Goal: Task Accomplishment & Management: Use online tool/utility

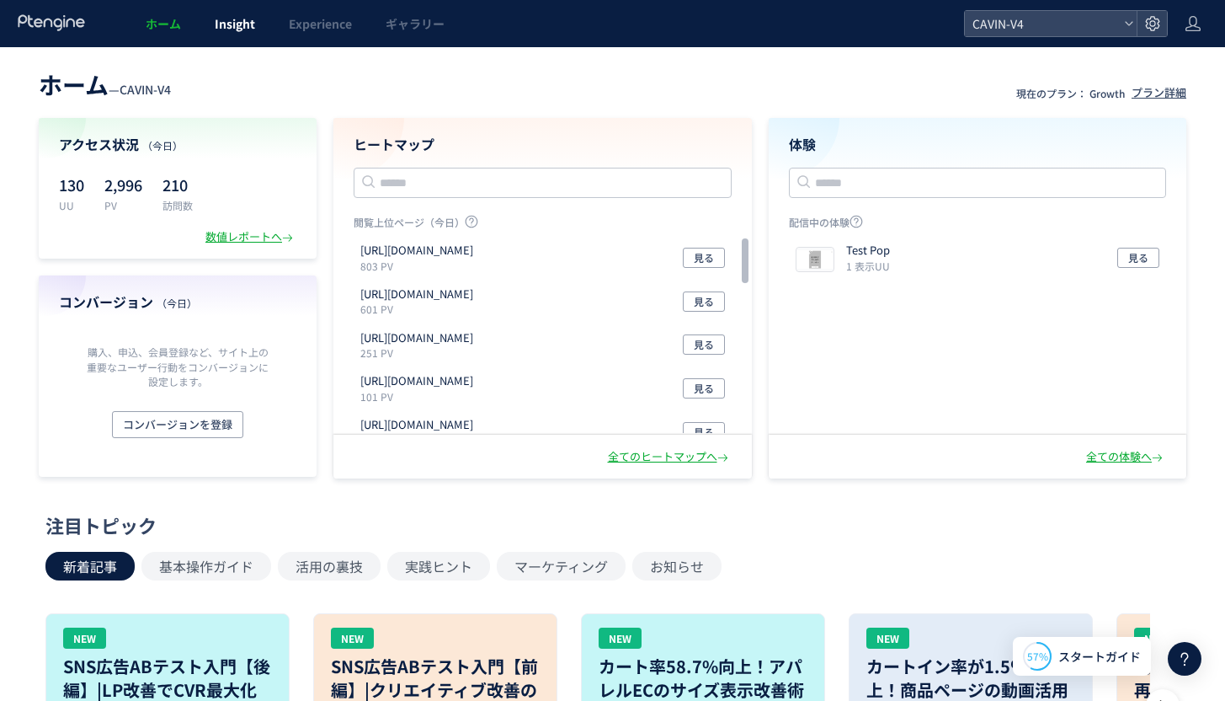
click at [236, 34] on link "Insight" at bounding box center [235, 23] width 74 height 47
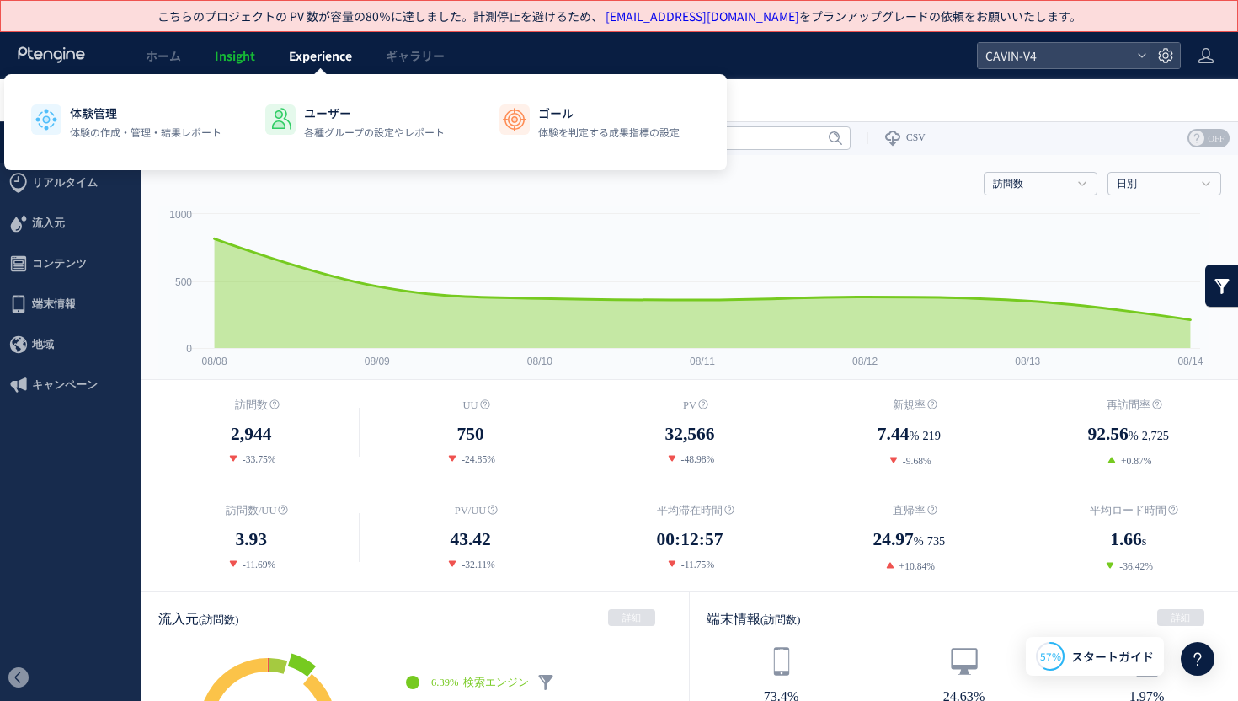
click at [333, 57] on span "Experience" at bounding box center [320, 55] width 63 height 17
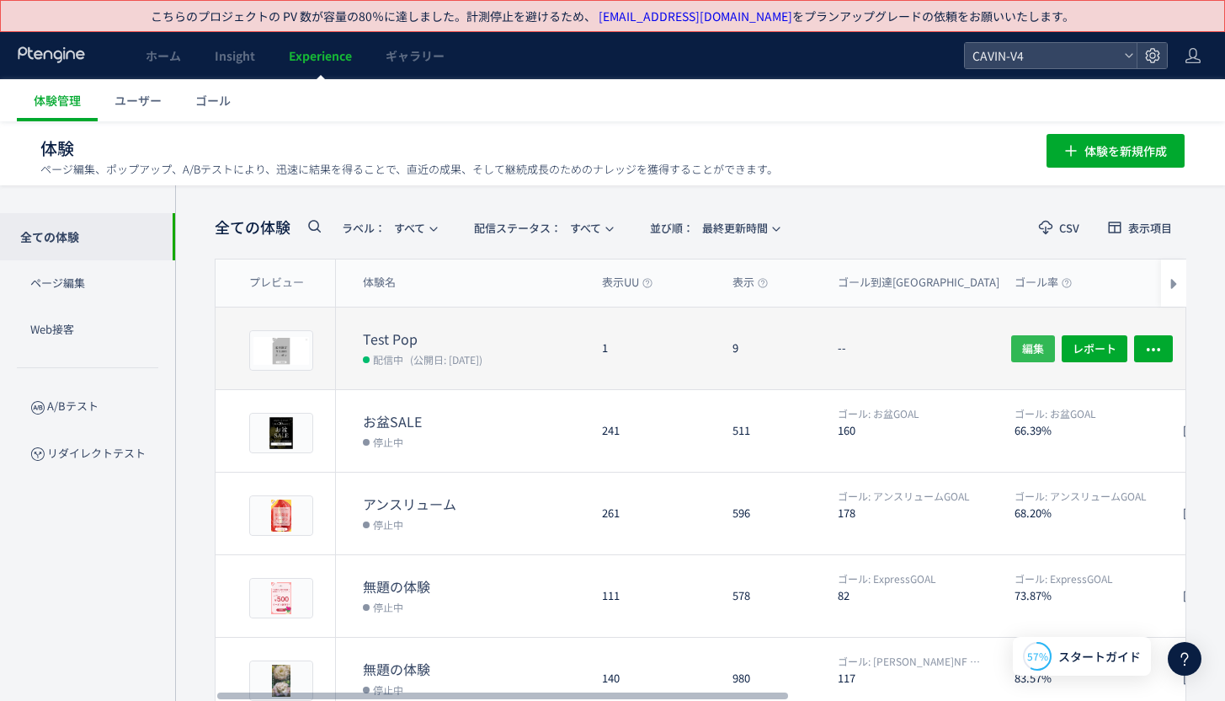
click at [1046, 352] on button "編集" at bounding box center [1033, 347] width 44 height 27
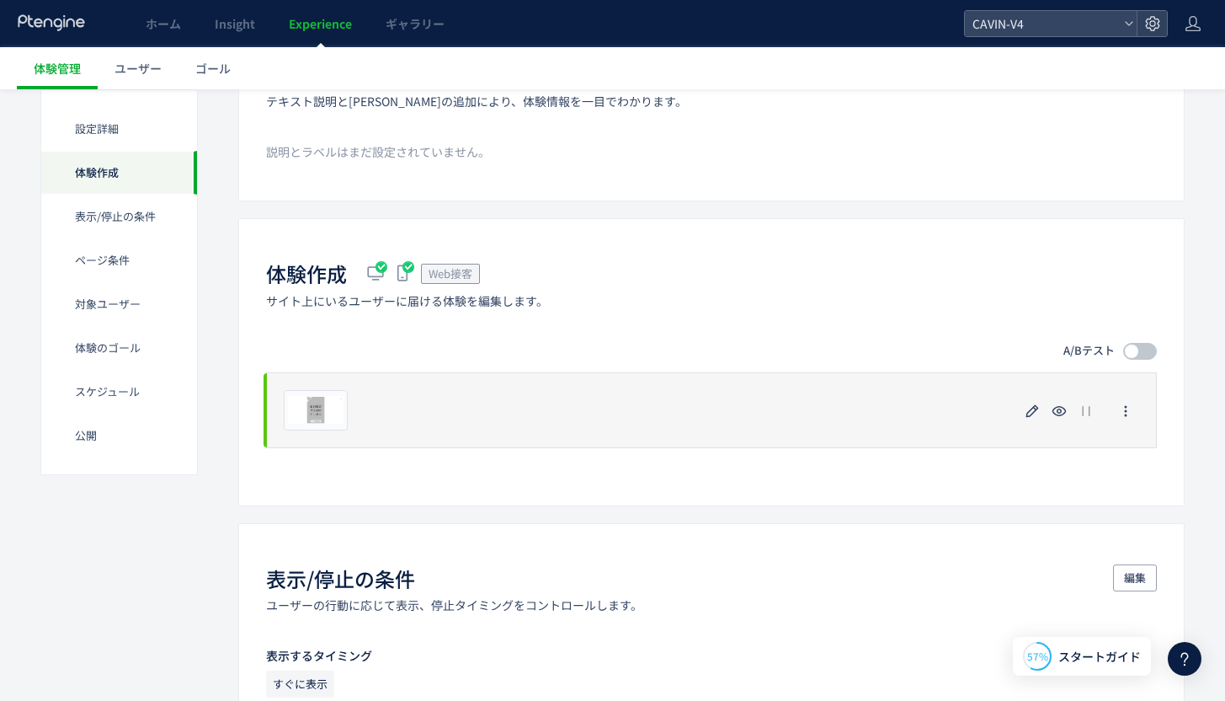
scroll to position [330, 0]
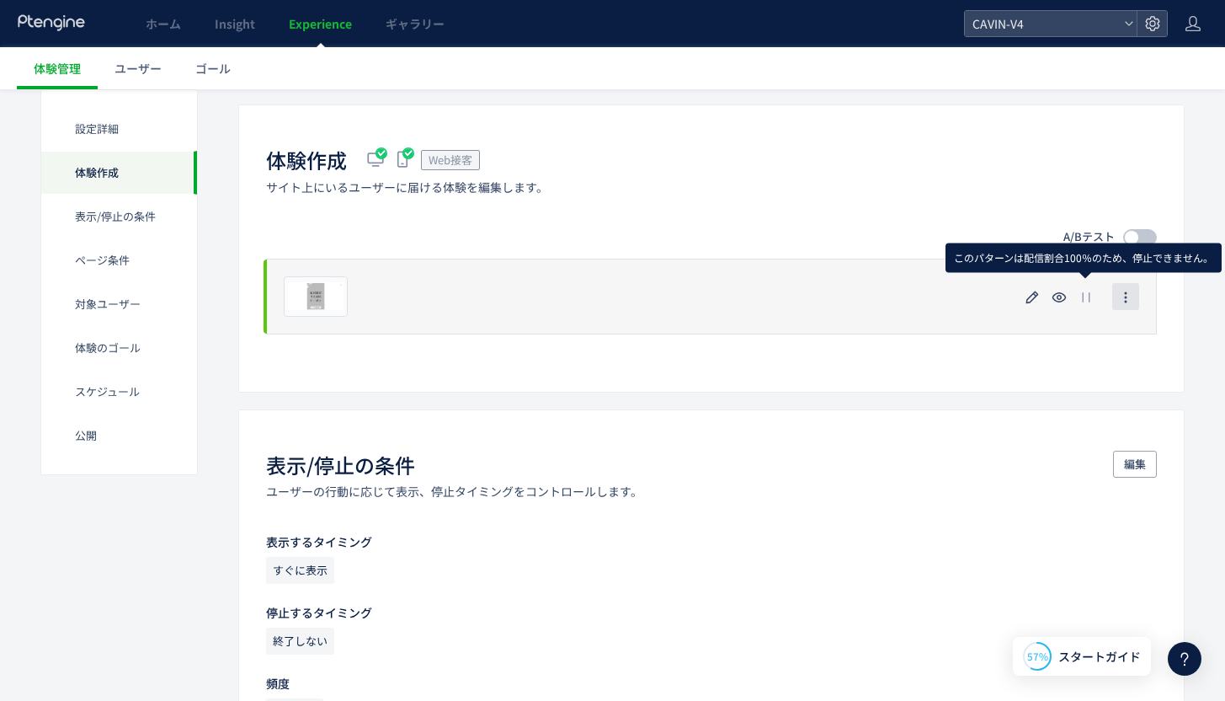
click at [1122, 295] on icon "button" at bounding box center [1125, 297] width 13 height 13
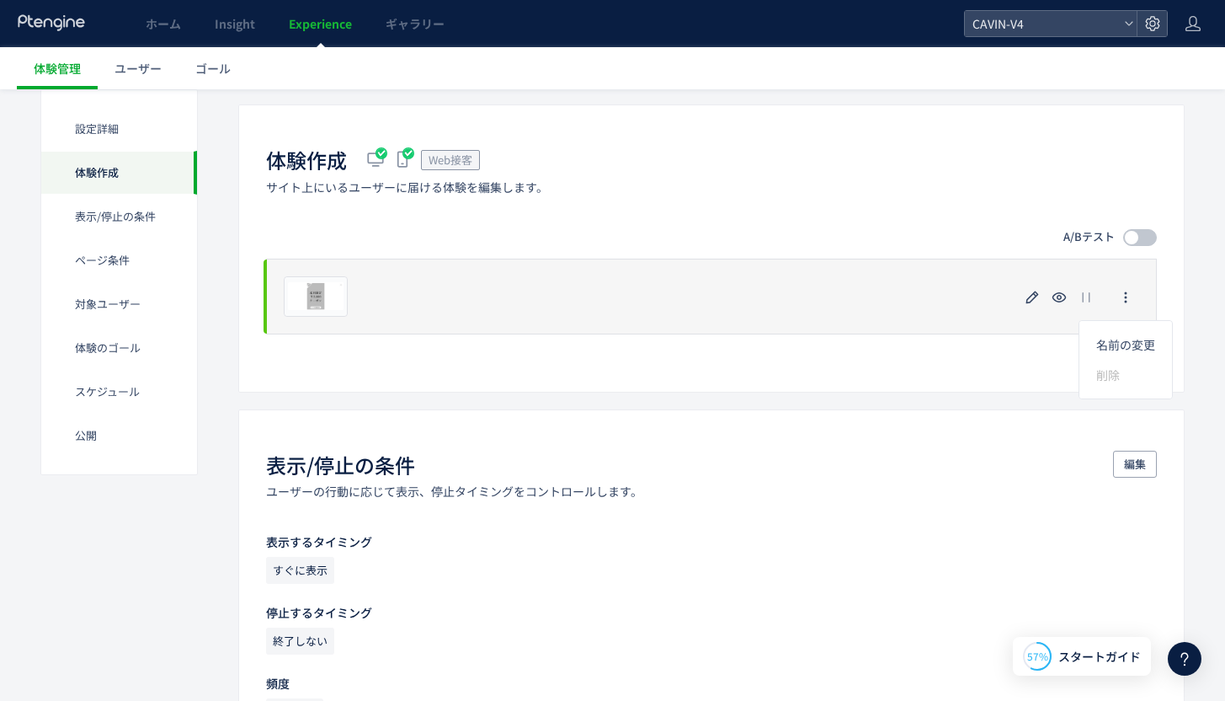
click at [477, 295] on div "プレビュー" at bounding box center [711, 297] width 891 height 76
click at [318, 306] on div "プレビュー" at bounding box center [316, 296] width 64 height 40
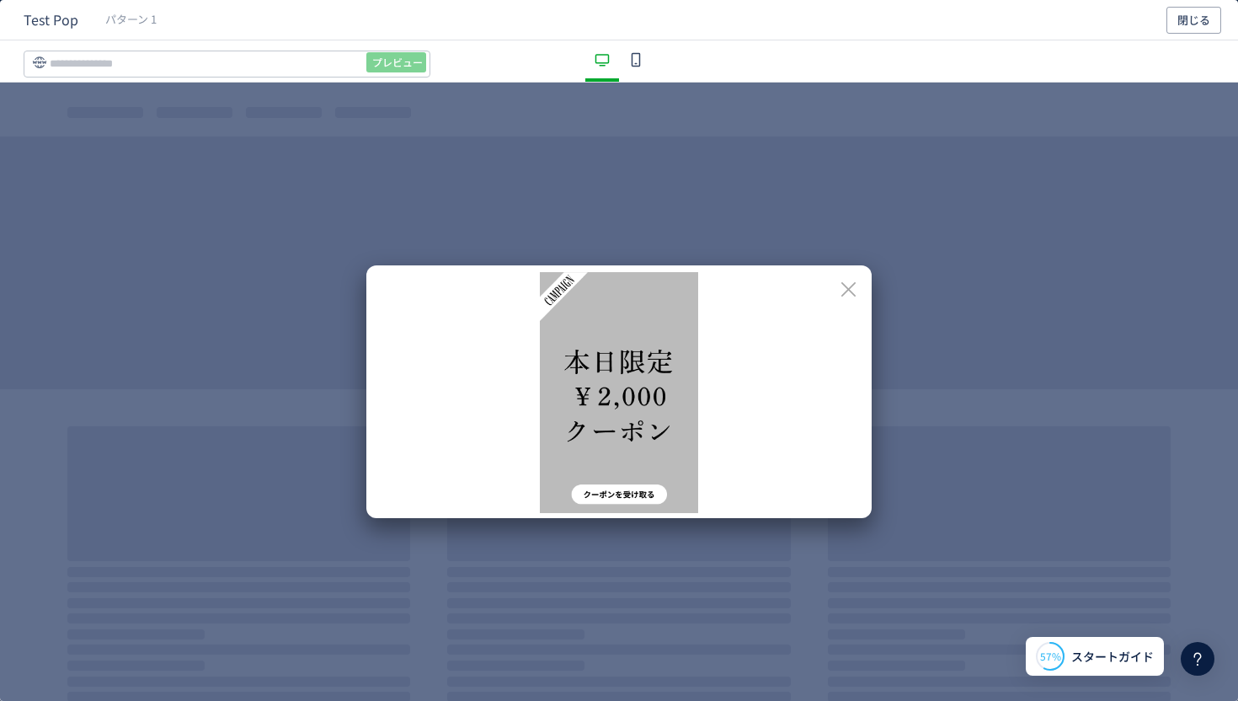
click at [850, 294] on icon "dialog" at bounding box center [848, 289] width 21 height 21
click at [845, 285] on icon "dialog" at bounding box center [848, 289] width 14 height 14
click at [850, 289] on icon "dialog" at bounding box center [848, 289] width 21 height 21
click at [566, 224] on div "dialog" at bounding box center [619, 392] width 1238 height 618
click at [1211, 19] on button "閉じる" at bounding box center [1193, 20] width 55 height 27
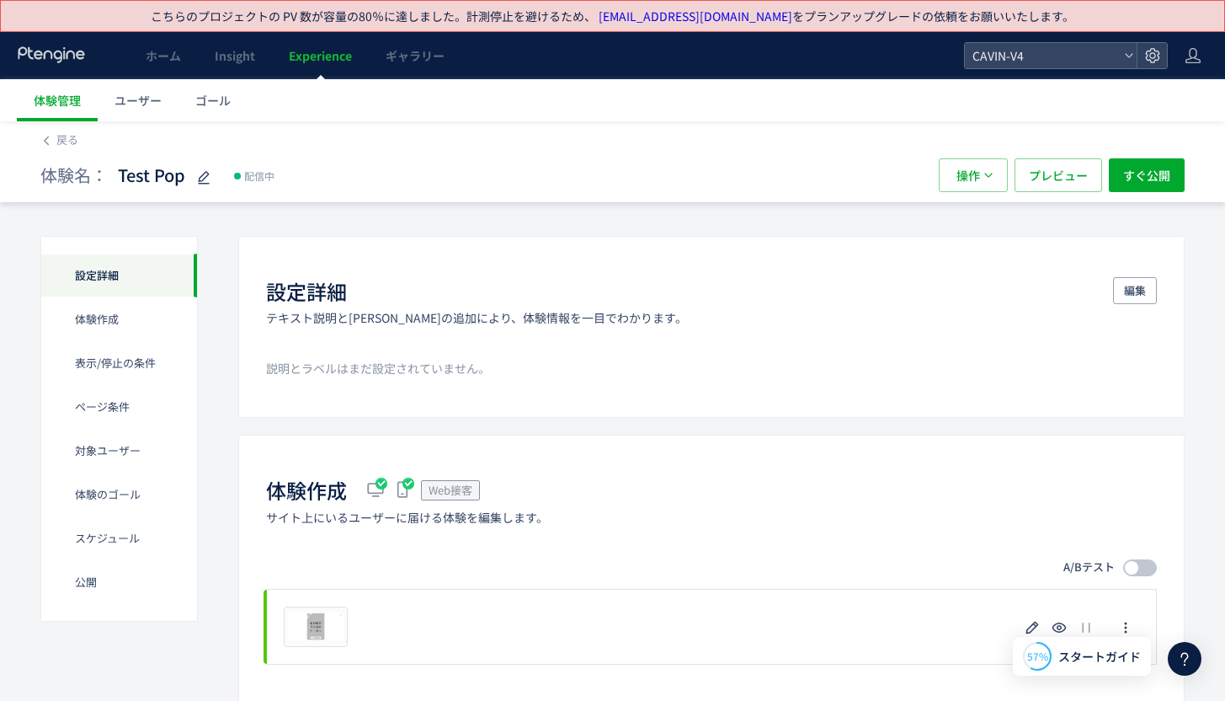
scroll to position [375, 0]
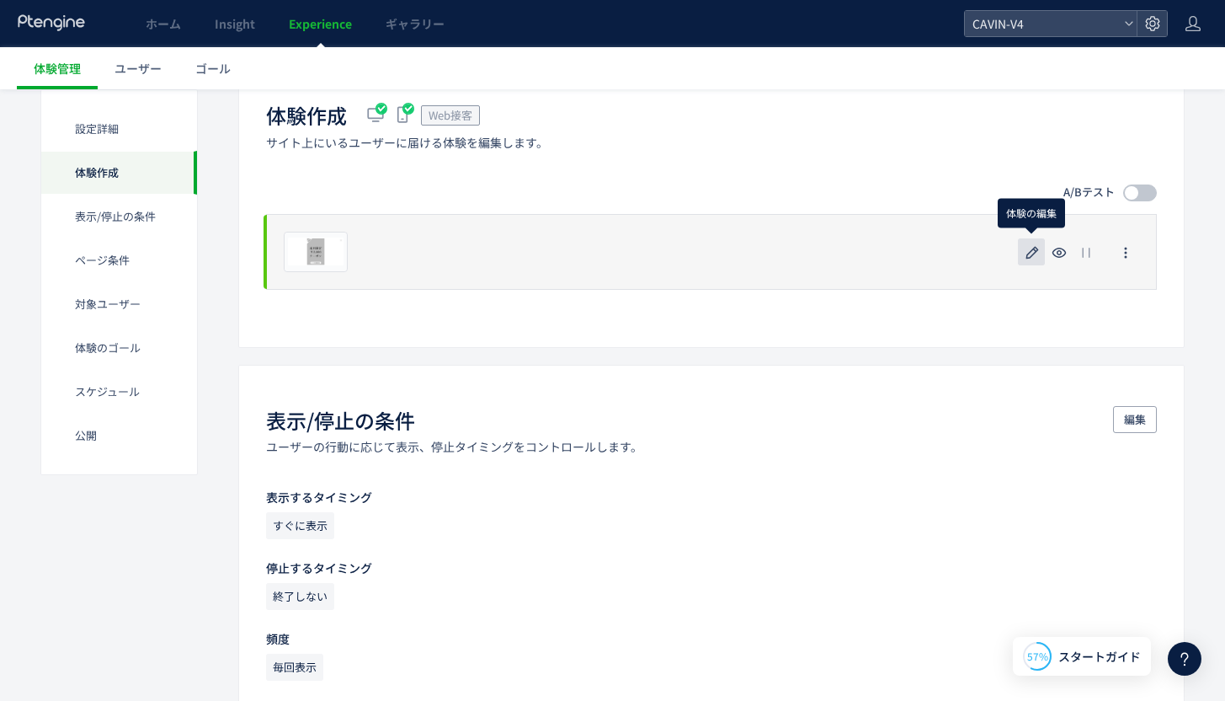
click at [1035, 244] on icon "button" at bounding box center [1032, 253] width 20 height 20
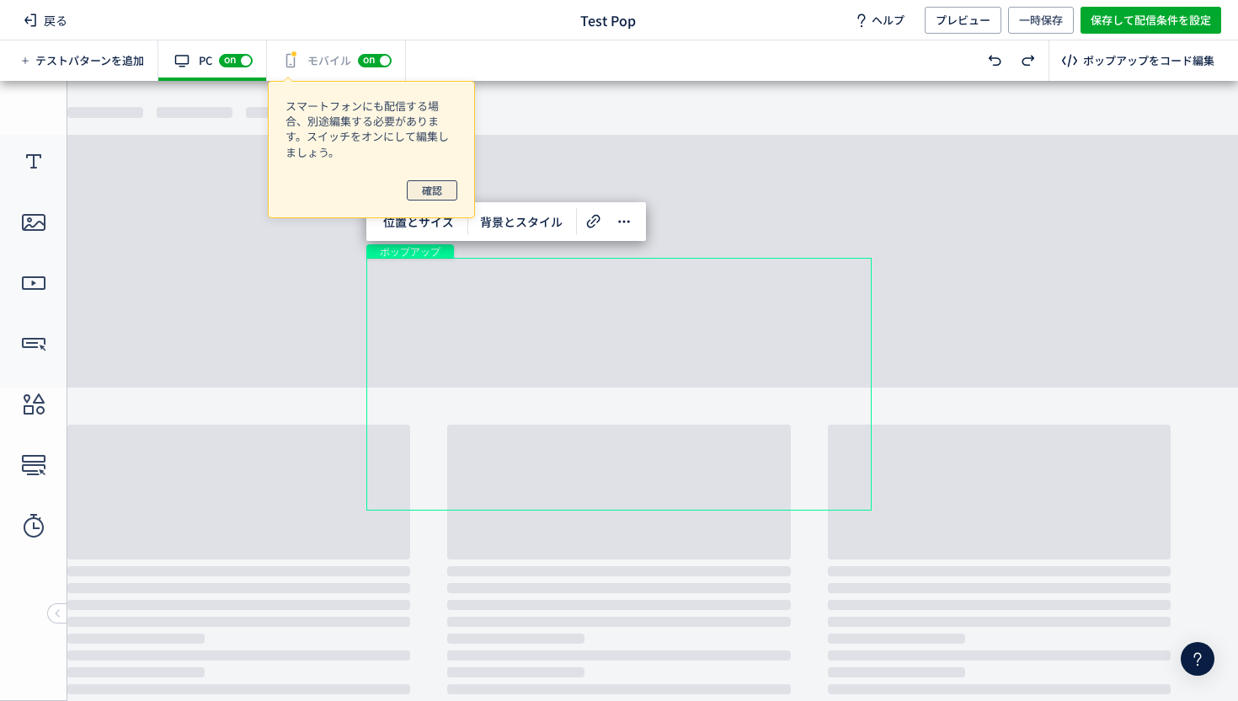
click at [429, 190] on span "確認" at bounding box center [432, 190] width 20 height 20
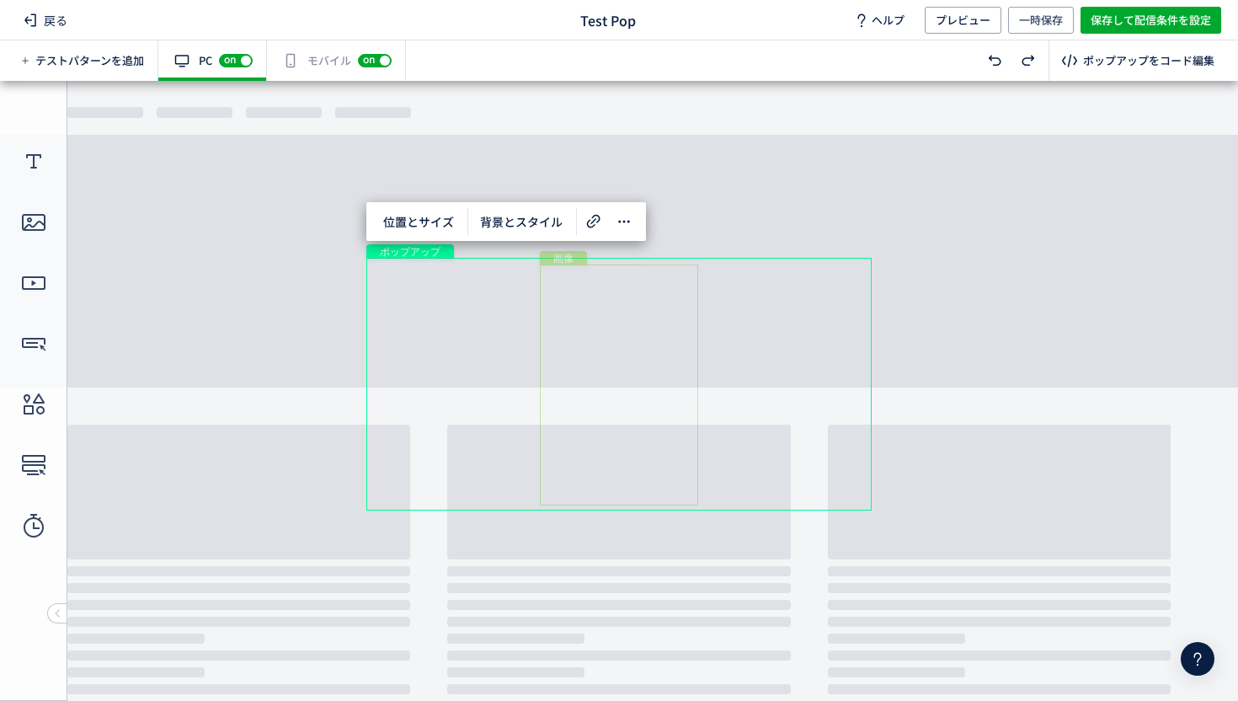
click at [616, 323] on div "画像" at bounding box center [619, 384] width 158 height 241
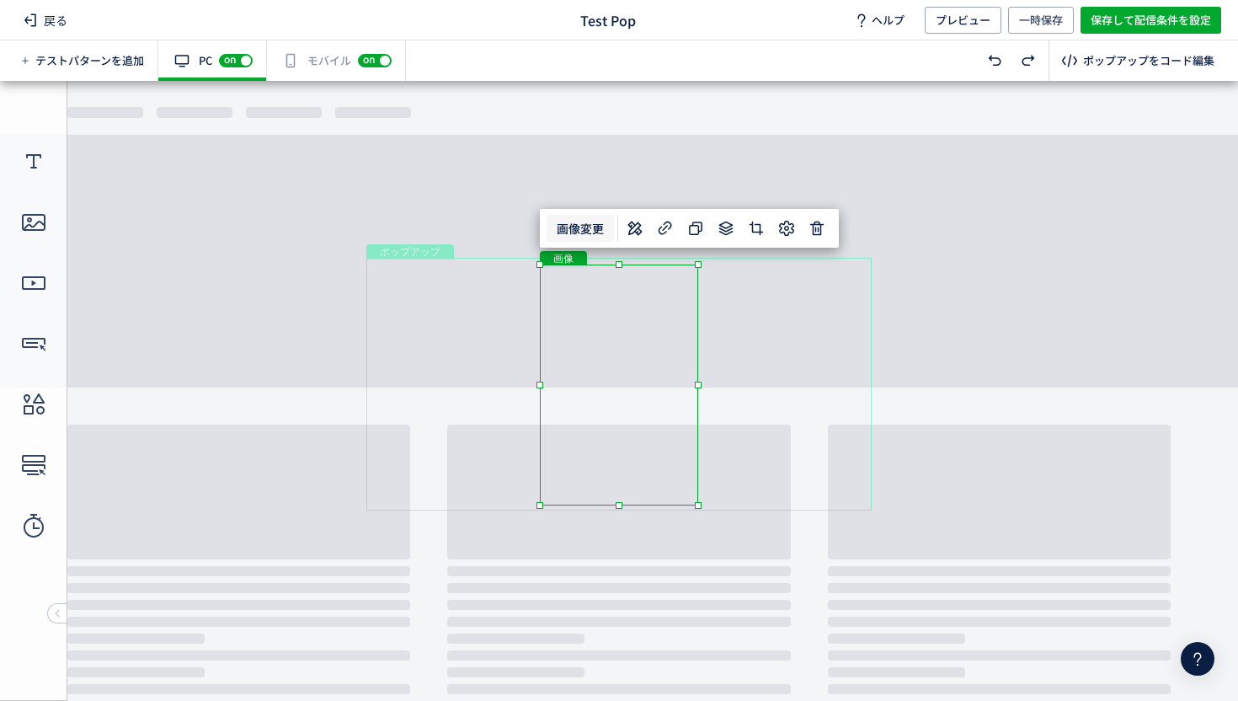
click at [584, 227] on span "画像変更" at bounding box center [580, 228] width 67 height 27
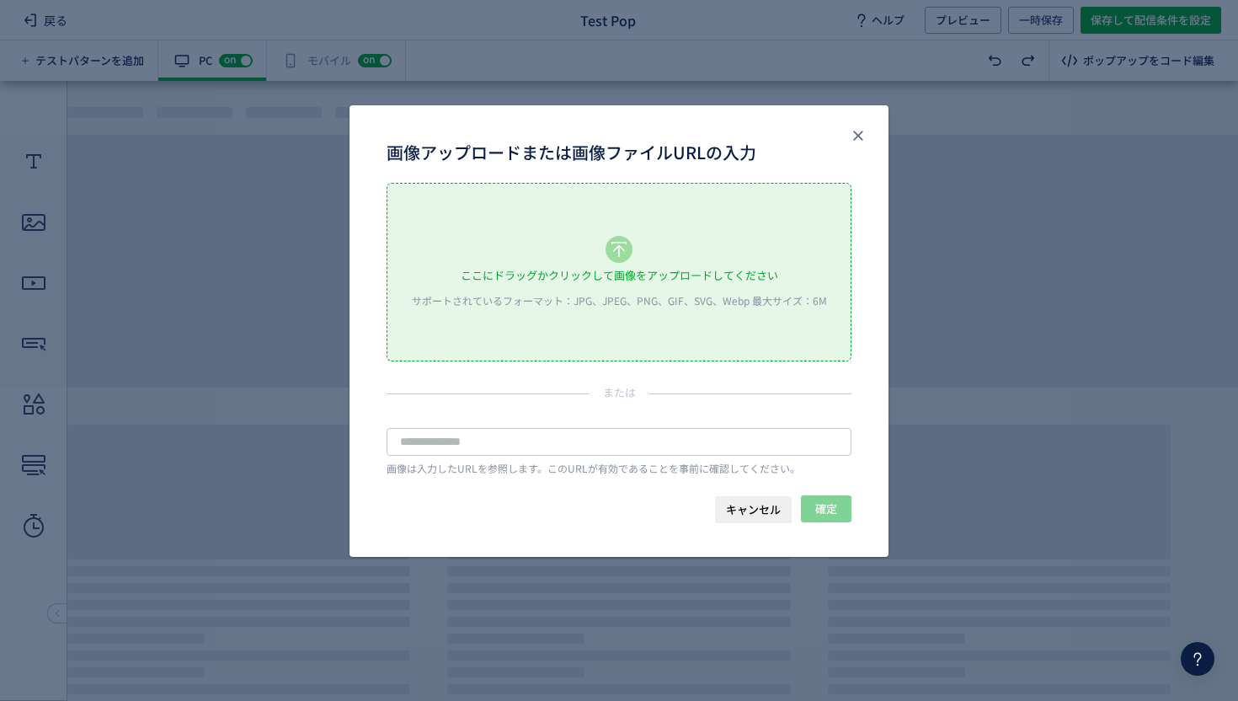
click at [618, 259] on icon "画像アップロードまたは画像ファイルURLの入力" at bounding box center [618, 249] width 27 height 27
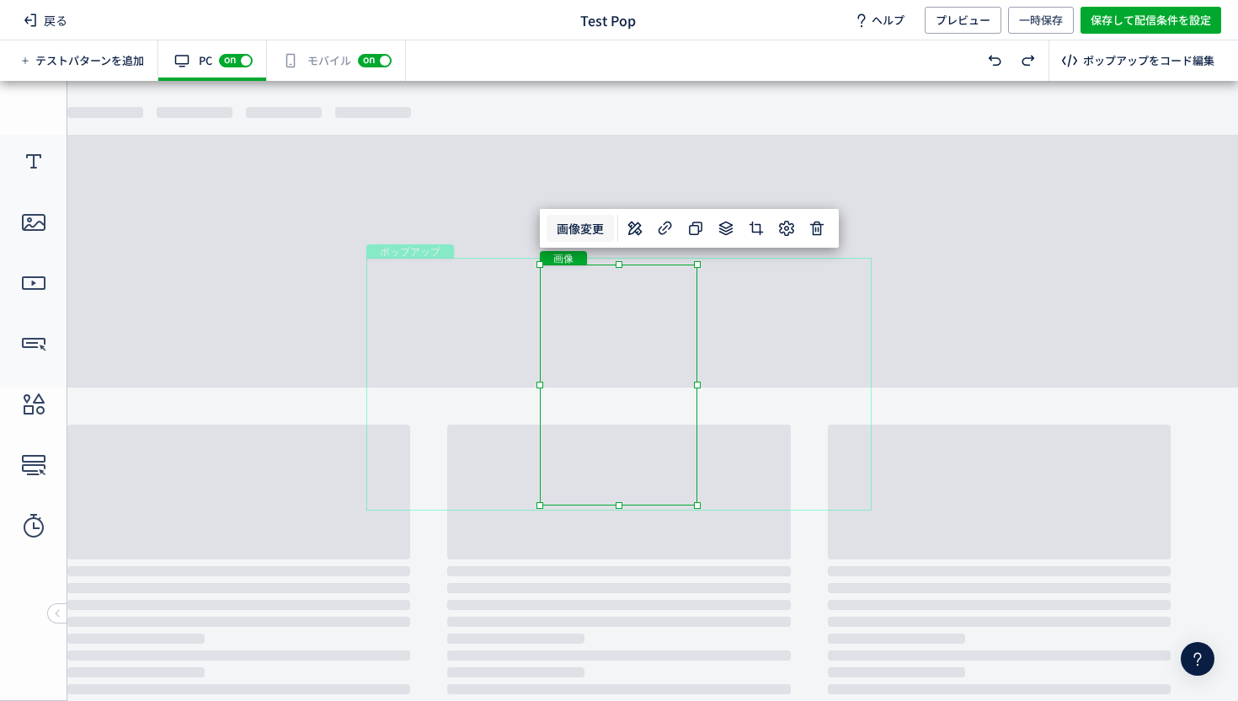
click at [505, 131] on body "undefined ポップアップ undefined ポップアップ クローズボタン 画像" at bounding box center [619, 384] width 1238 height 607
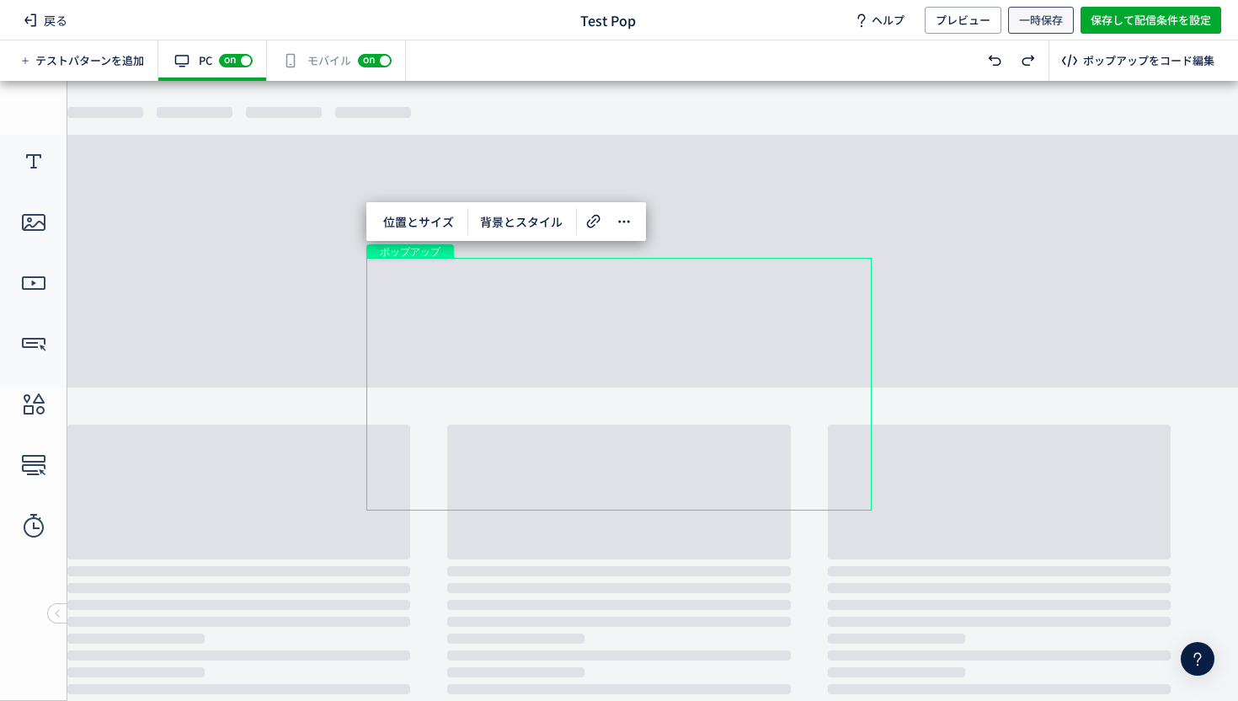
click at [1039, 19] on span "一時保存" at bounding box center [1041, 20] width 44 height 27
click at [630, 221] on icon at bounding box center [624, 221] width 20 height 20
click at [698, 190] on body "undefined ポップアップ undefined ポップアップ クローズボタン 画像" at bounding box center [619, 384] width 1238 height 607
click at [792, 212] on body "undefined ポップアップ undefined ポップアップ クローズボタン 画像" at bounding box center [619, 384] width 1238 height 607
click at [618, 215] on icon at bounding box center [624, 221] width 20 height 20
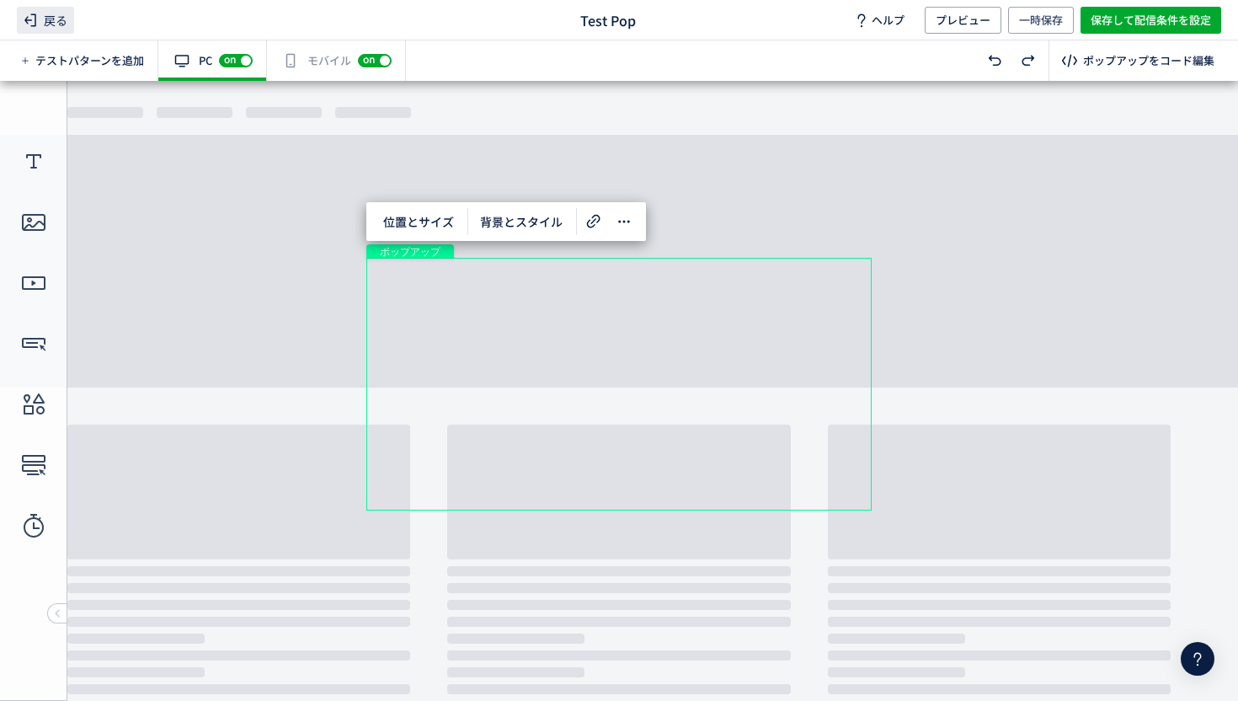
click at [51, 24] on span "戻る" at bounding box center [45, 20] width 57 height 27
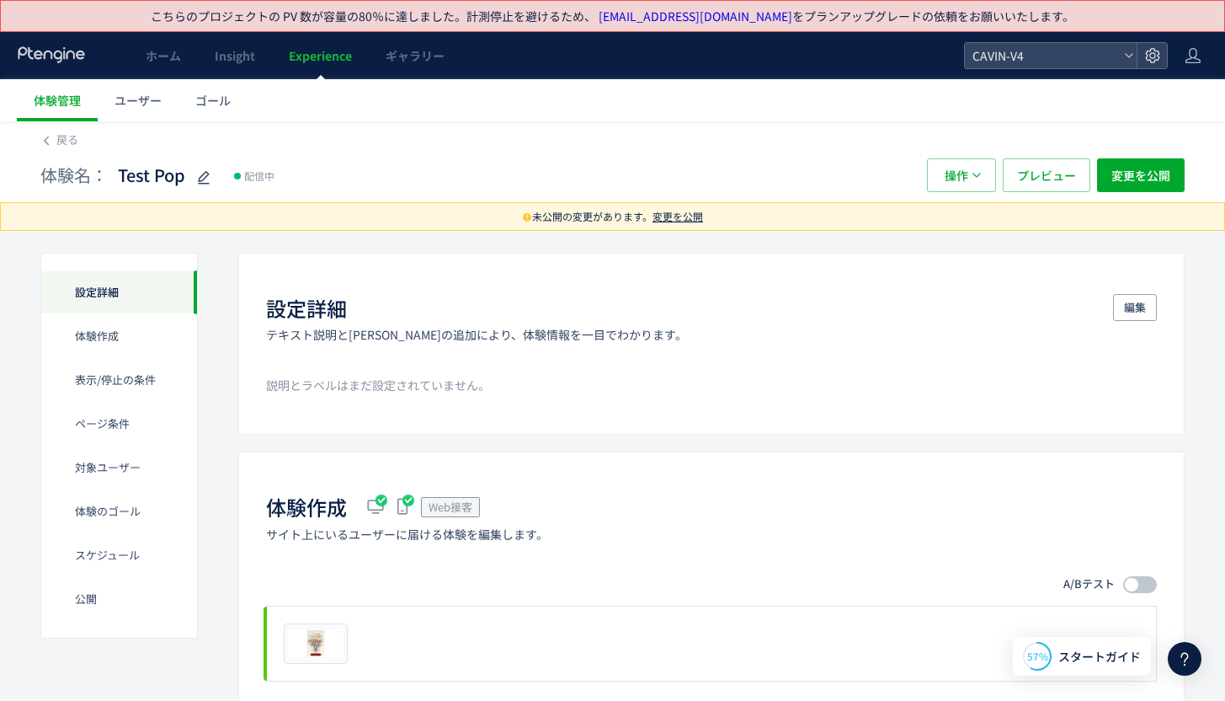
click at [311, 61] on span "Experience" at bounding box center [320, 55] width 63 height 17
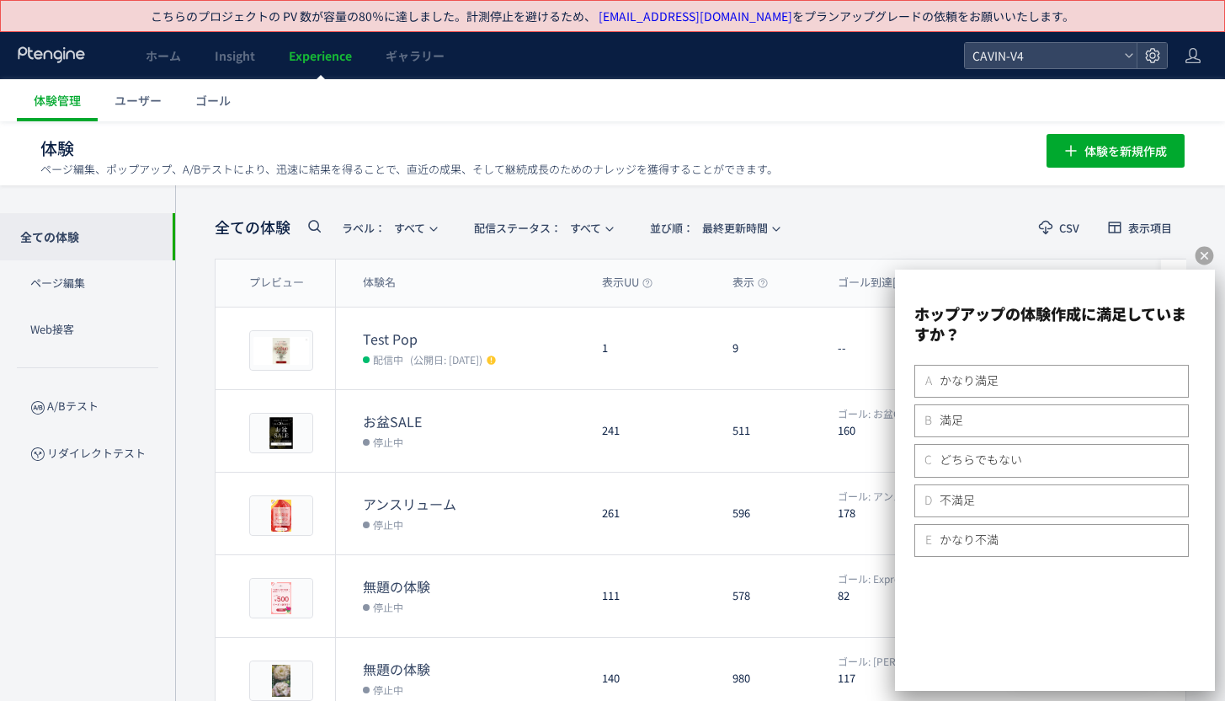
click at [1202, 256] on icon at bounding box center [1205, 256] width 19 height 19
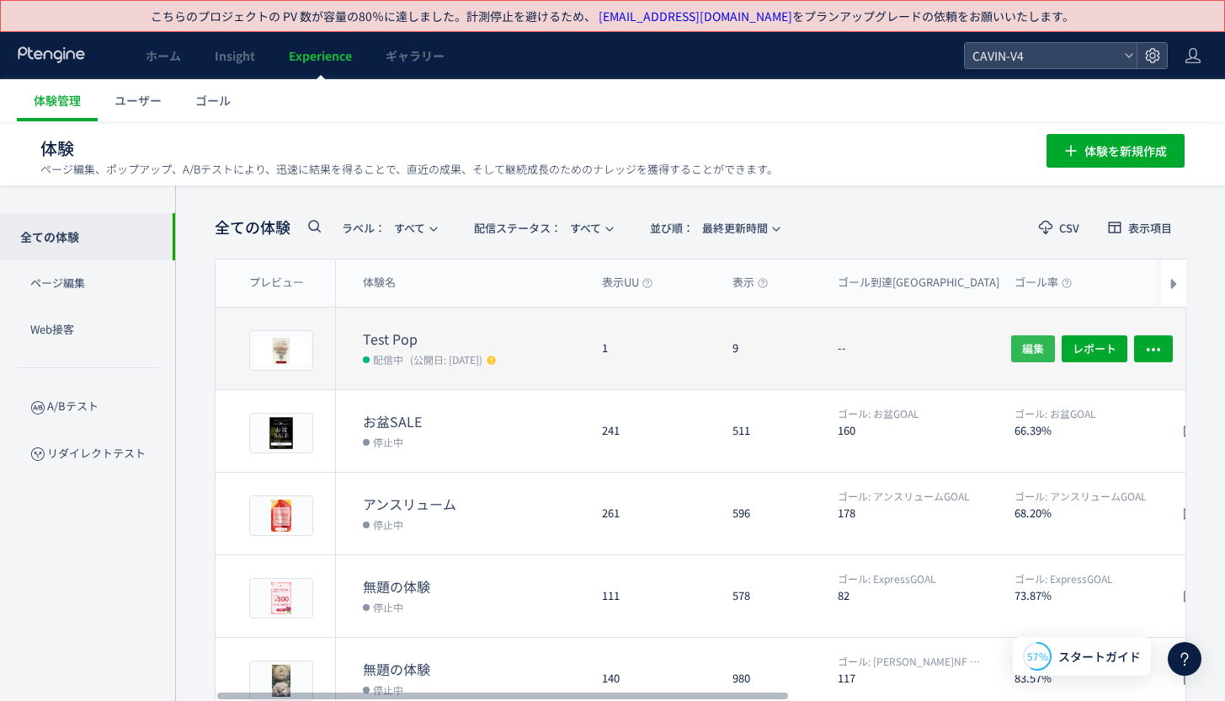
click at [1025, 346] on span "編集" at bounding box center [1033, 347] width 22 height 27
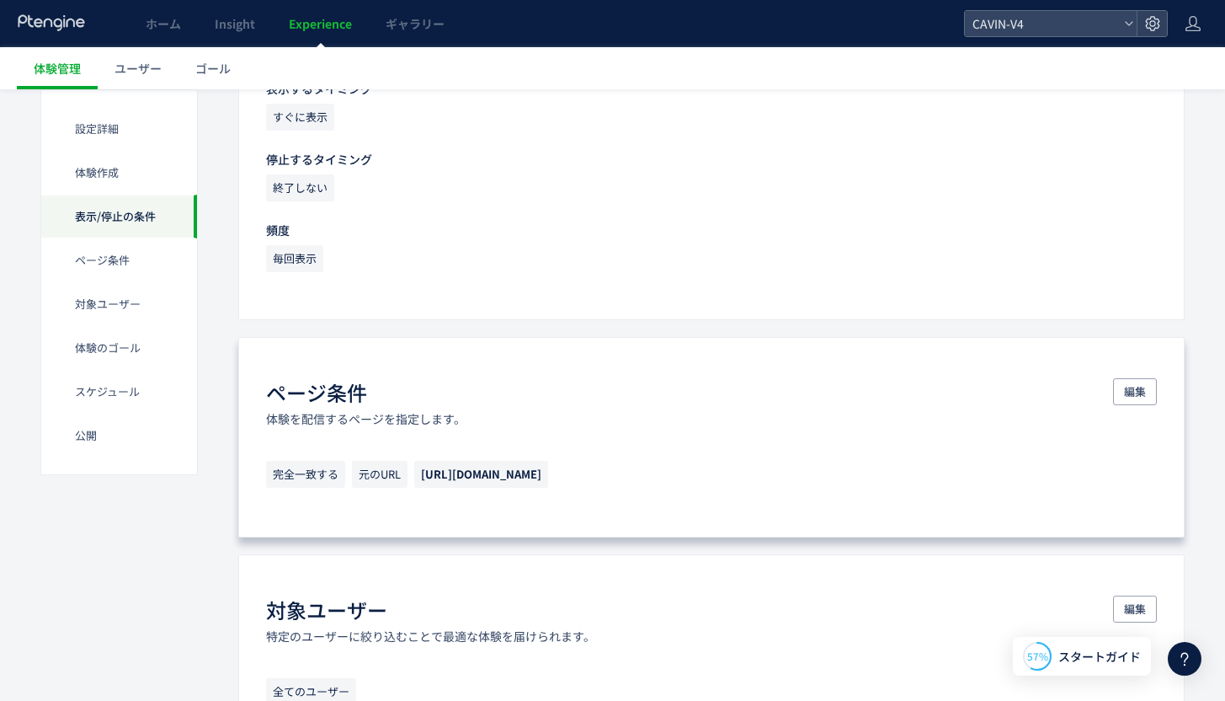
scroll to position [811, 0]
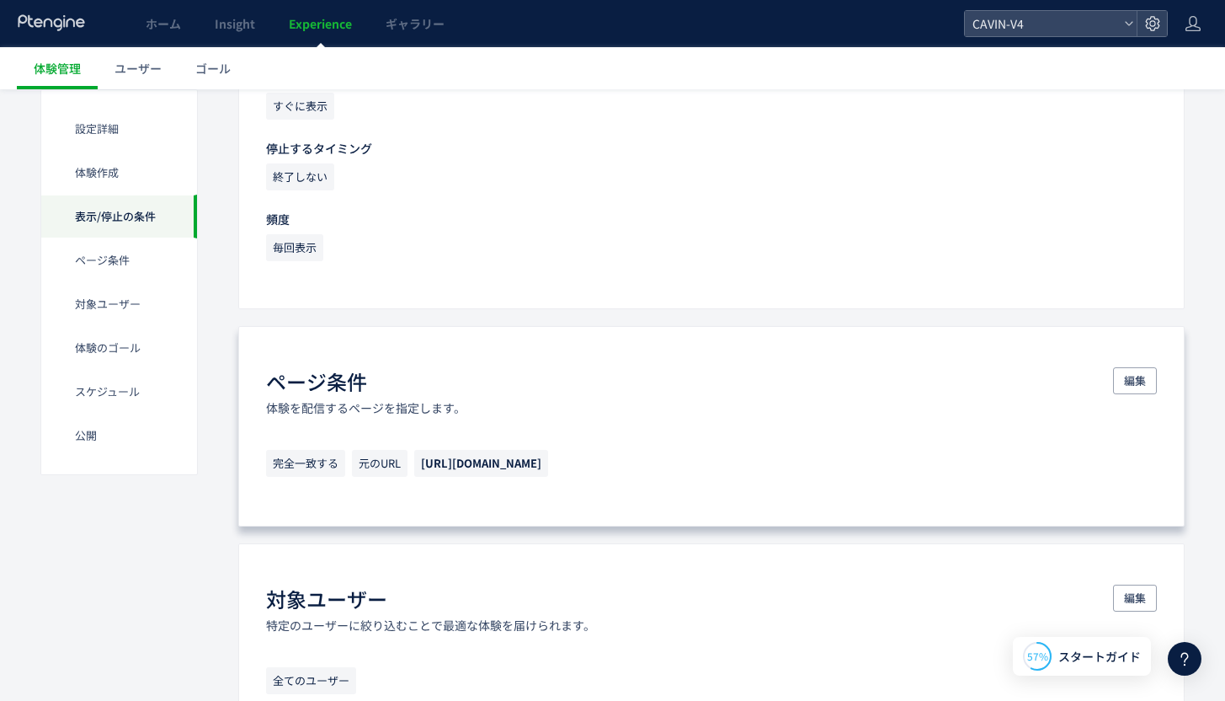
drag, startPoint x: 424, startPoint y: 464, endPoint x: 597, endPoint y: 471, distance: 172.8
click at [597, 471] on p "完全一致する 元のURL [URL][DOMAIN_NAME]" at bounding box center [711, 467] width 891 height 35
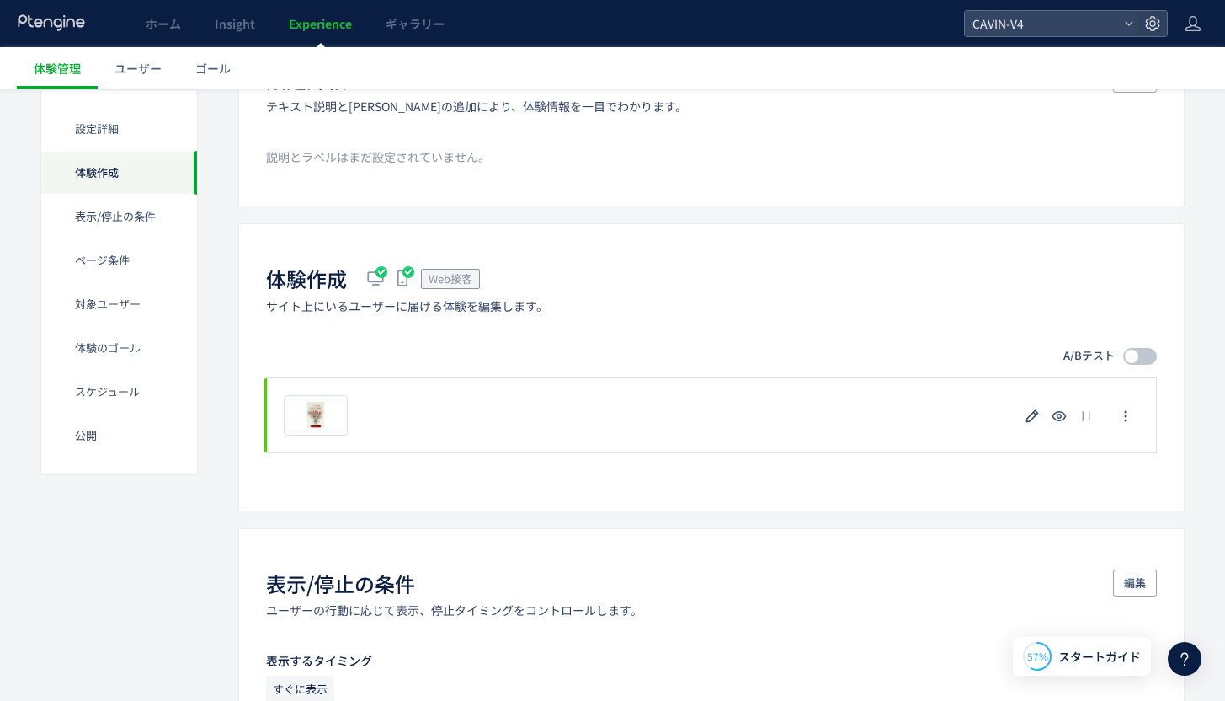
scroll to position [342, 0]
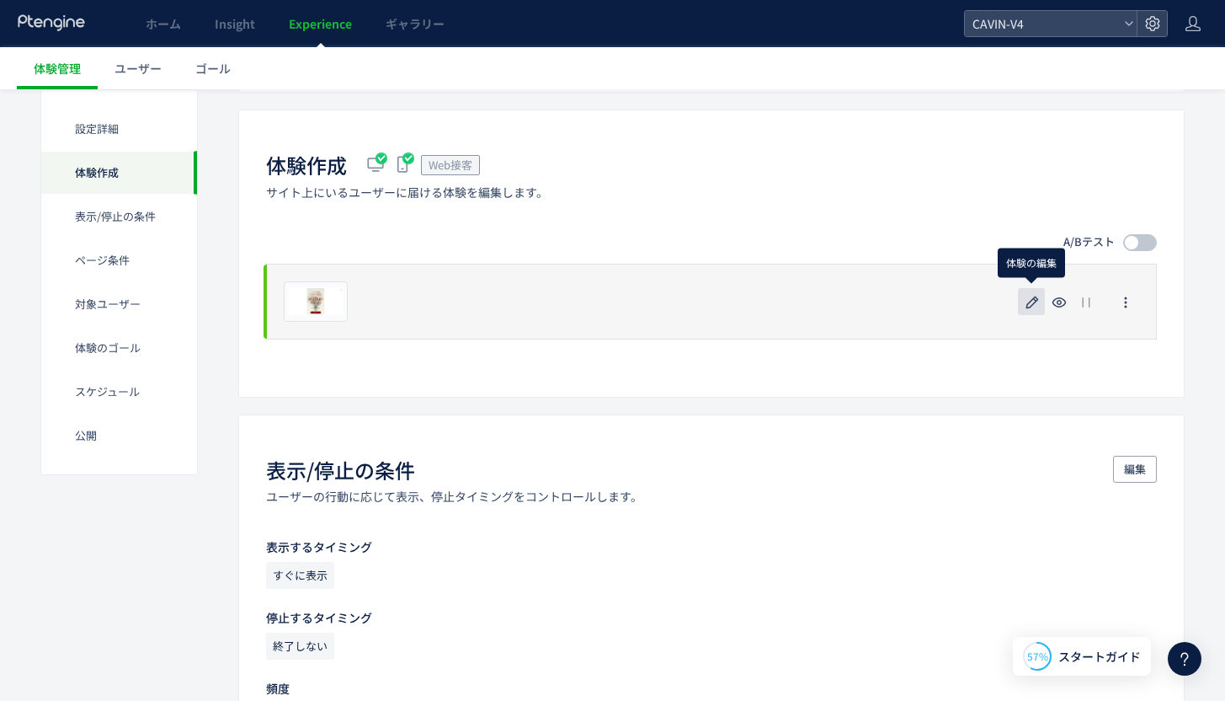
click at [1026, 303] on icon "button" at bounding box center [1032, 302] width 20 height 20
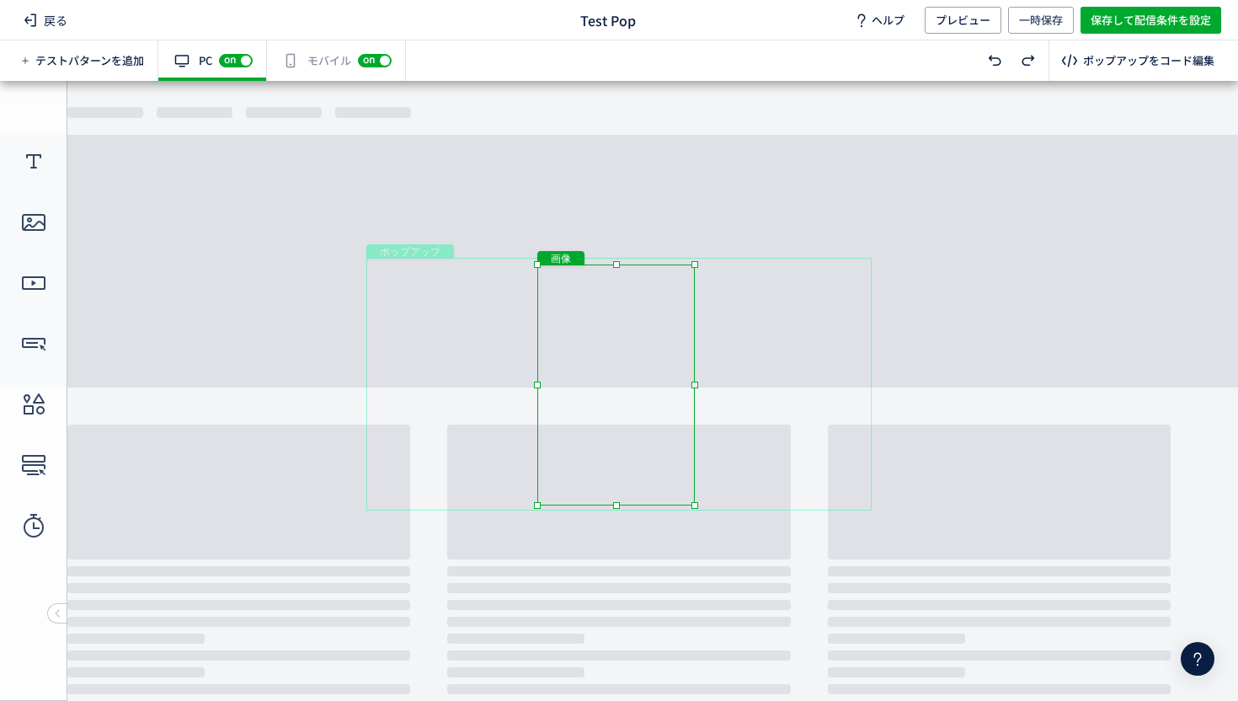
click at [621, 329] on div "画像" at bounding box center [615, 384] width 157 height 241
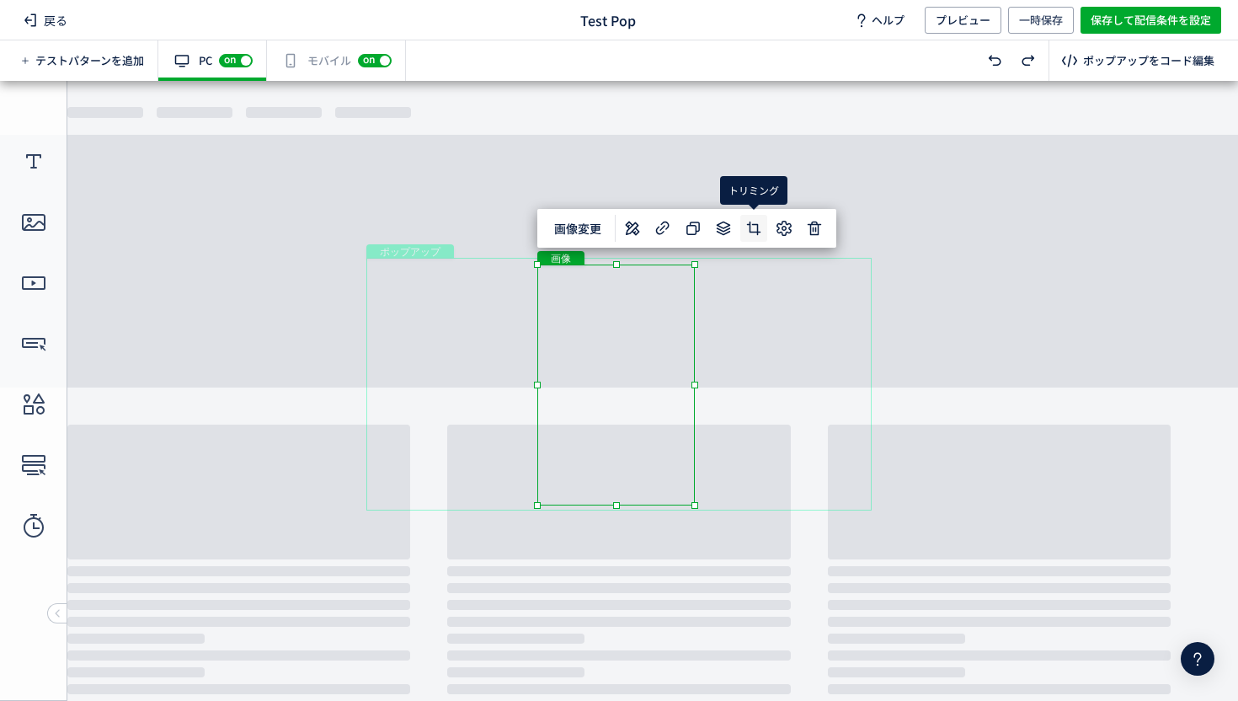
click at [748, 231] on icon at bounding box center [754, 228] width 20 height 20
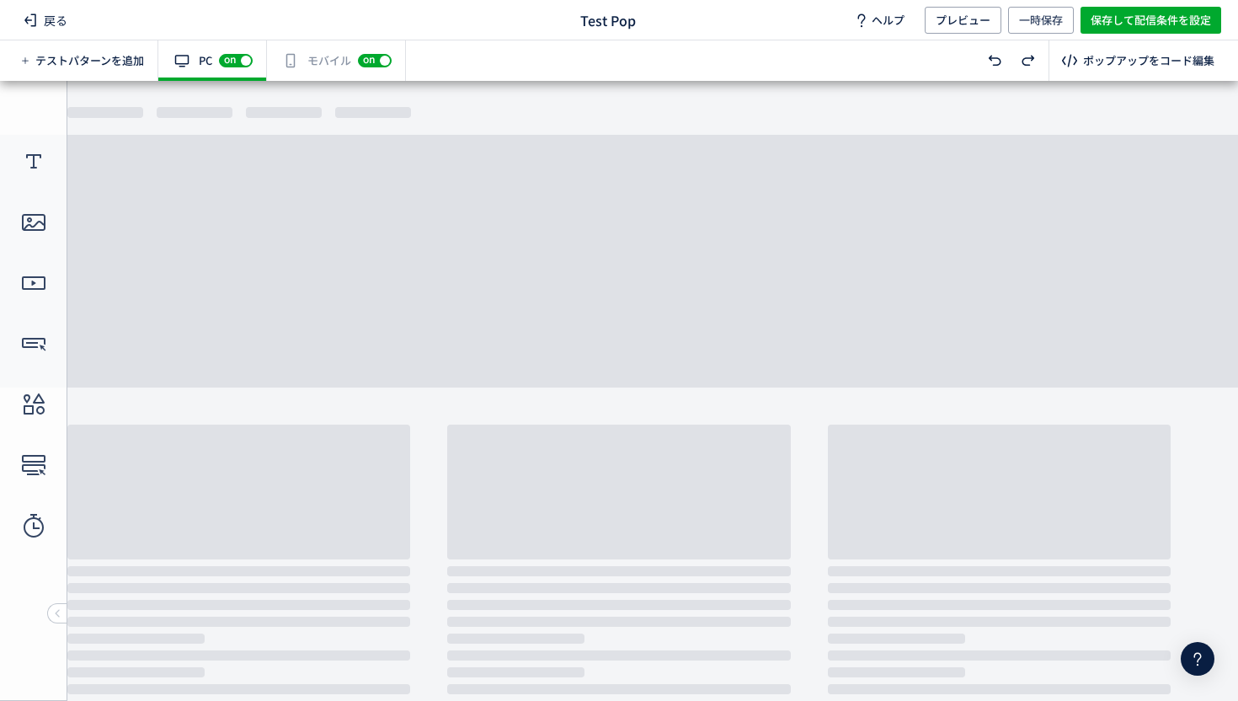
click at [328, 67] on div "有効な編集箇所が確認されません モバイル off on" at bounding box center [336, 60] width 139 height 40
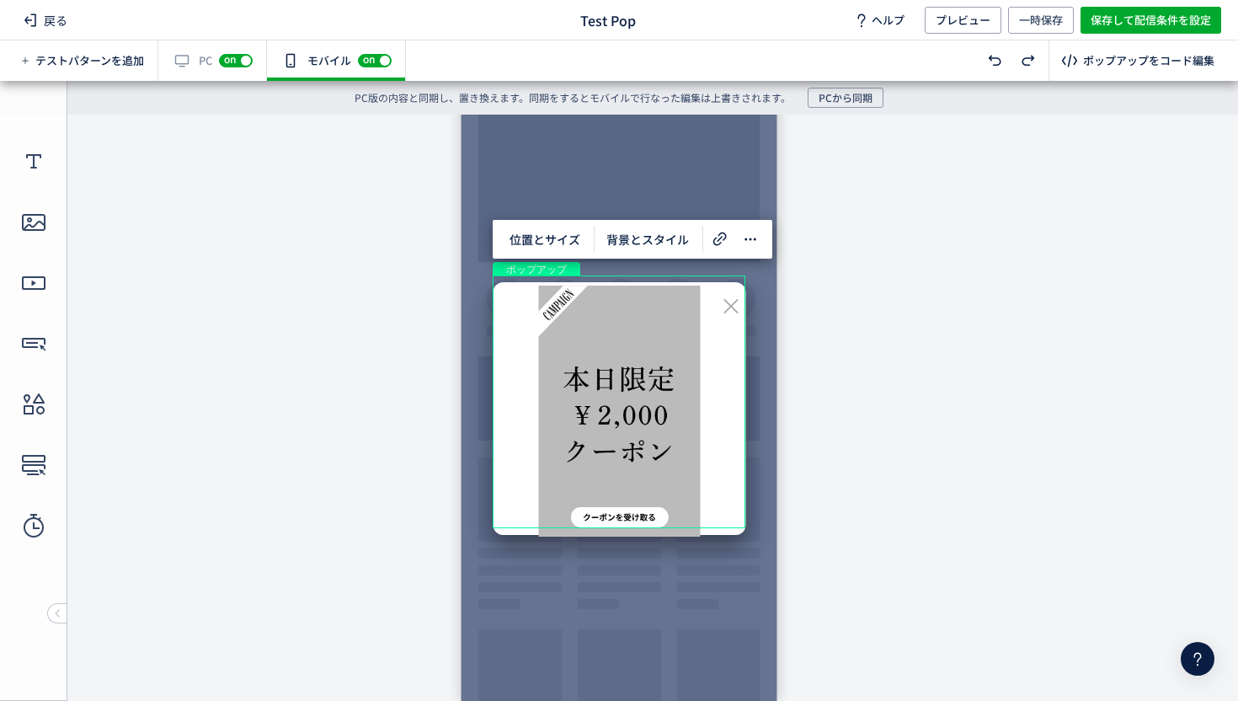
click at [205, 65] on div "有効な編集箇所が確認されません PC off on" at bounding box center [212, 60] width 109 height 40
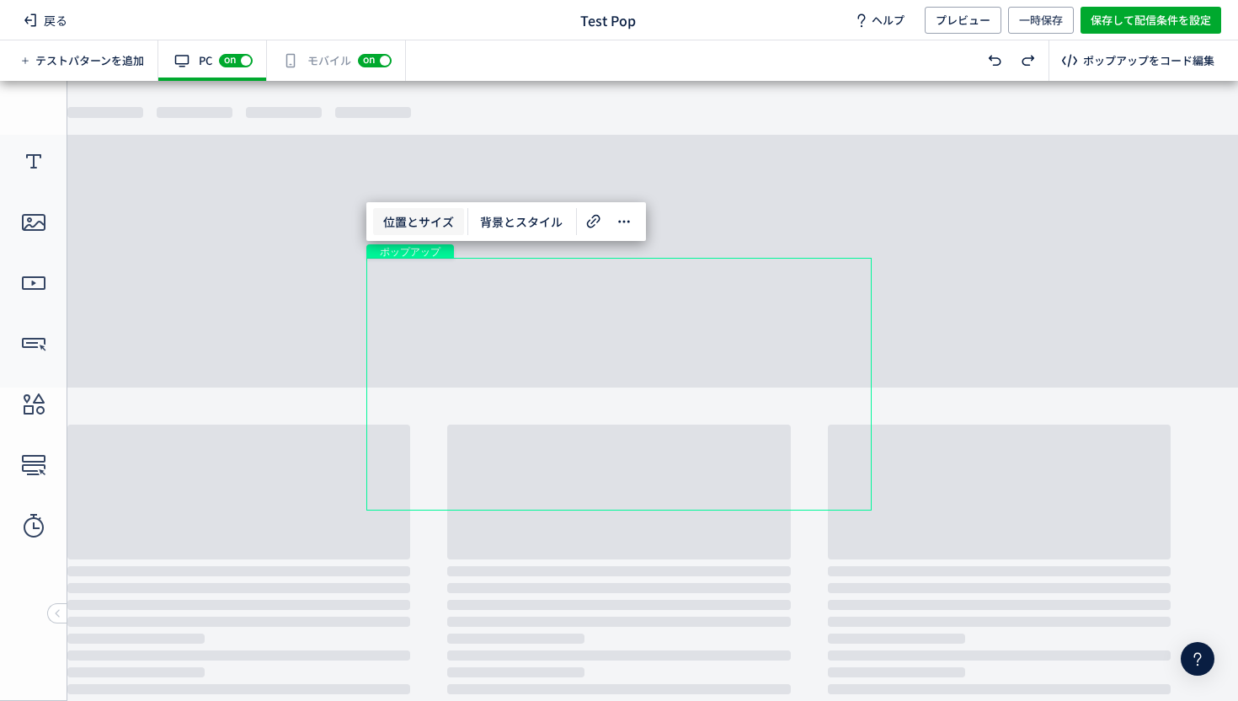
click at [408, 219] on span "位置とサイズ" at bounding box center [418, 221] width 91 height 27
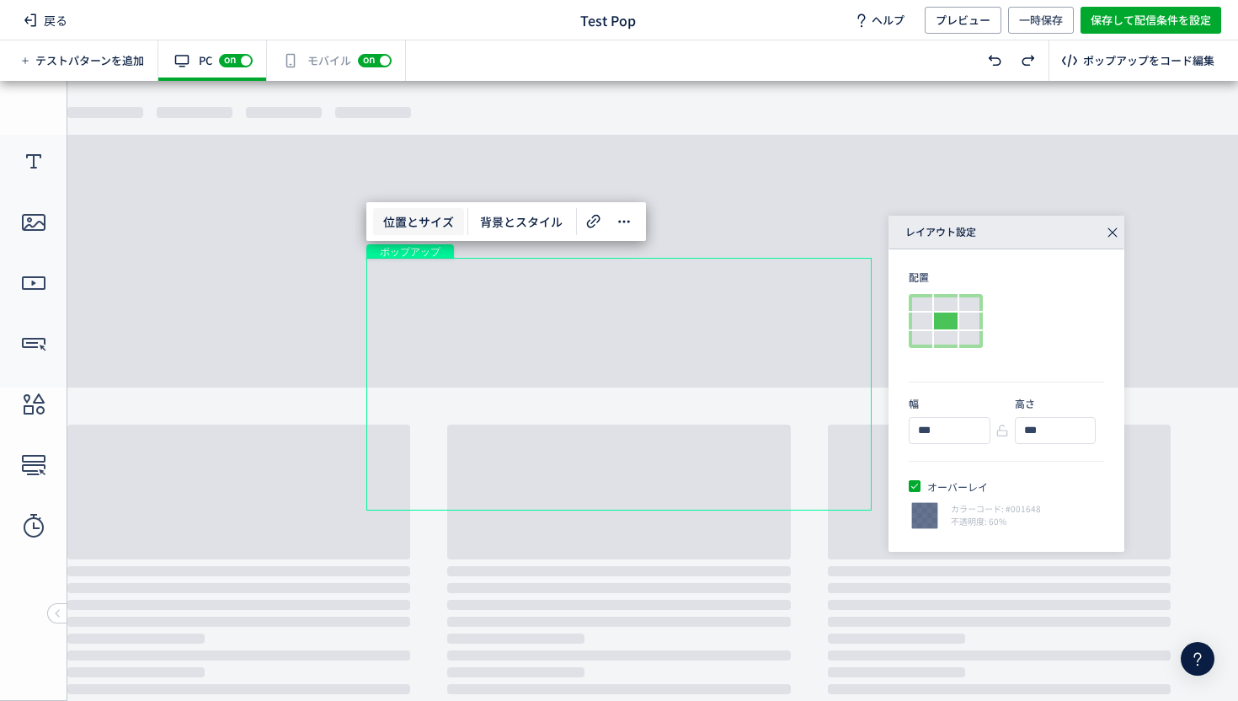
click at [582, 156] on body "undefined ポップアップ undefined ポップアップ クローズボタン 画像" at bounding box center [619, 384] width 1238 height 607
drag, startPoint x: 943, startPoint y: 516, endPoint x: 864, endPoint y: 433, distance: 115.0
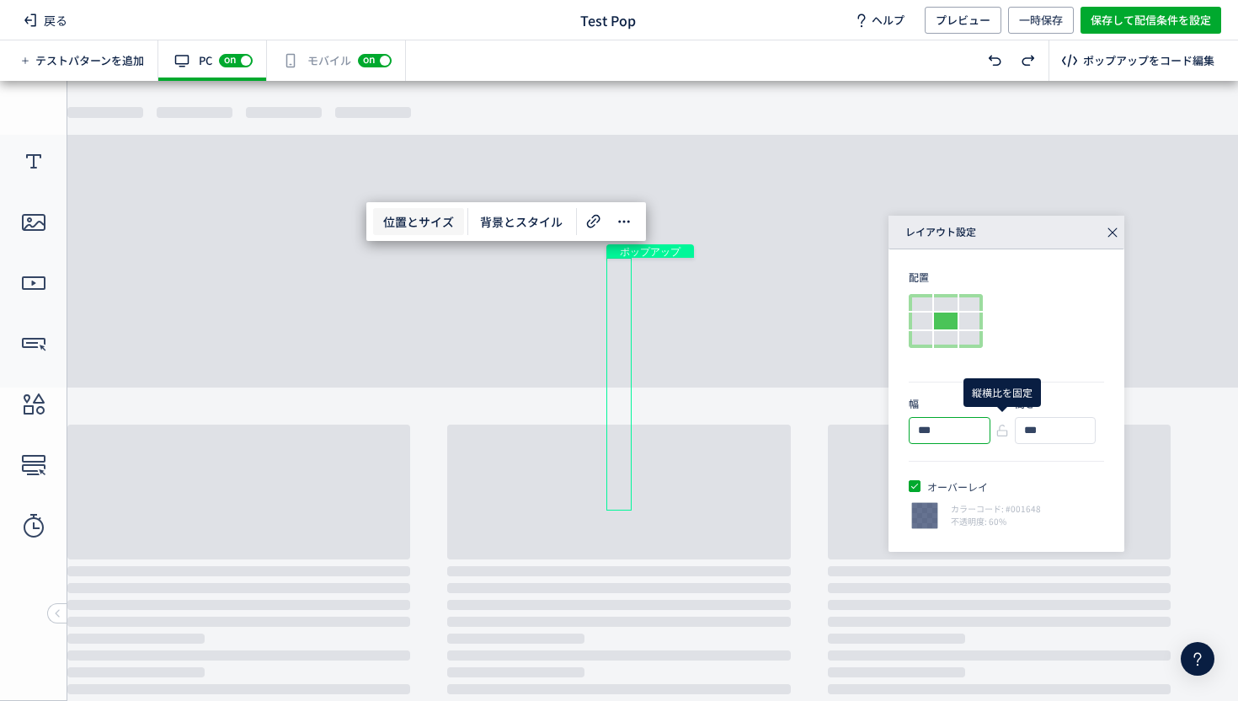
type input "***"
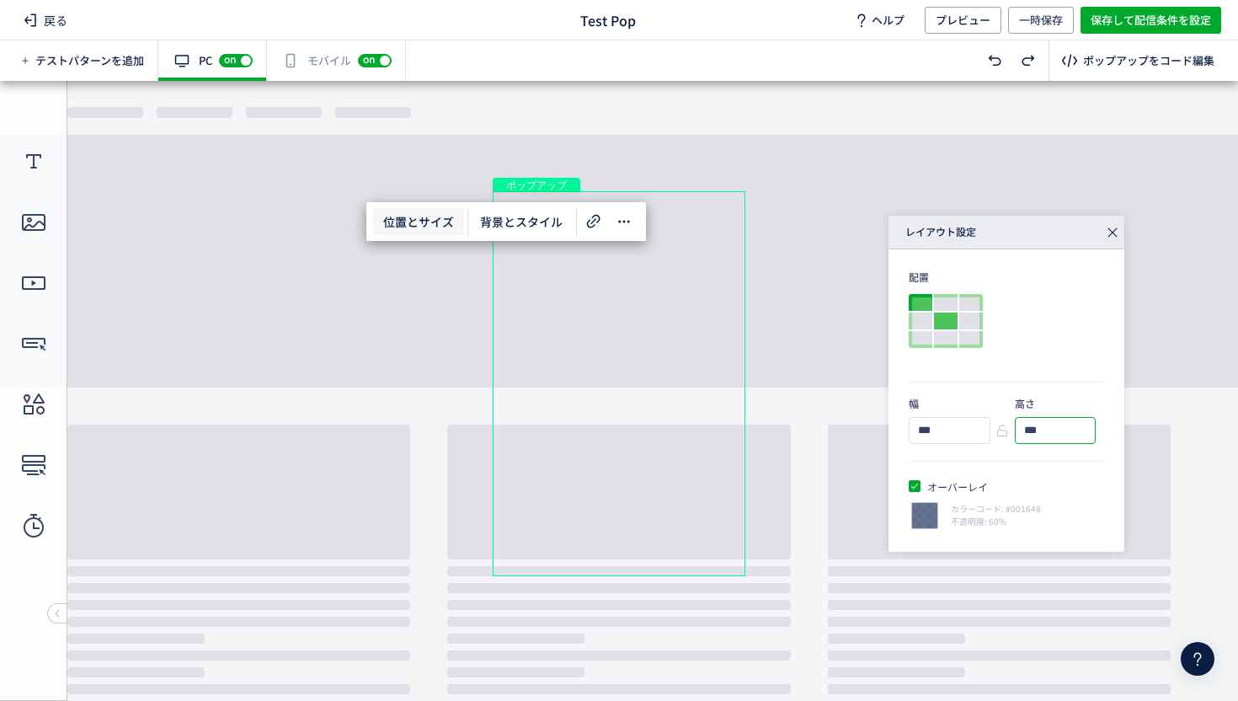
type input "***"
click at [915, 307] on div at bounding box center [921, 302] width 24 height 17
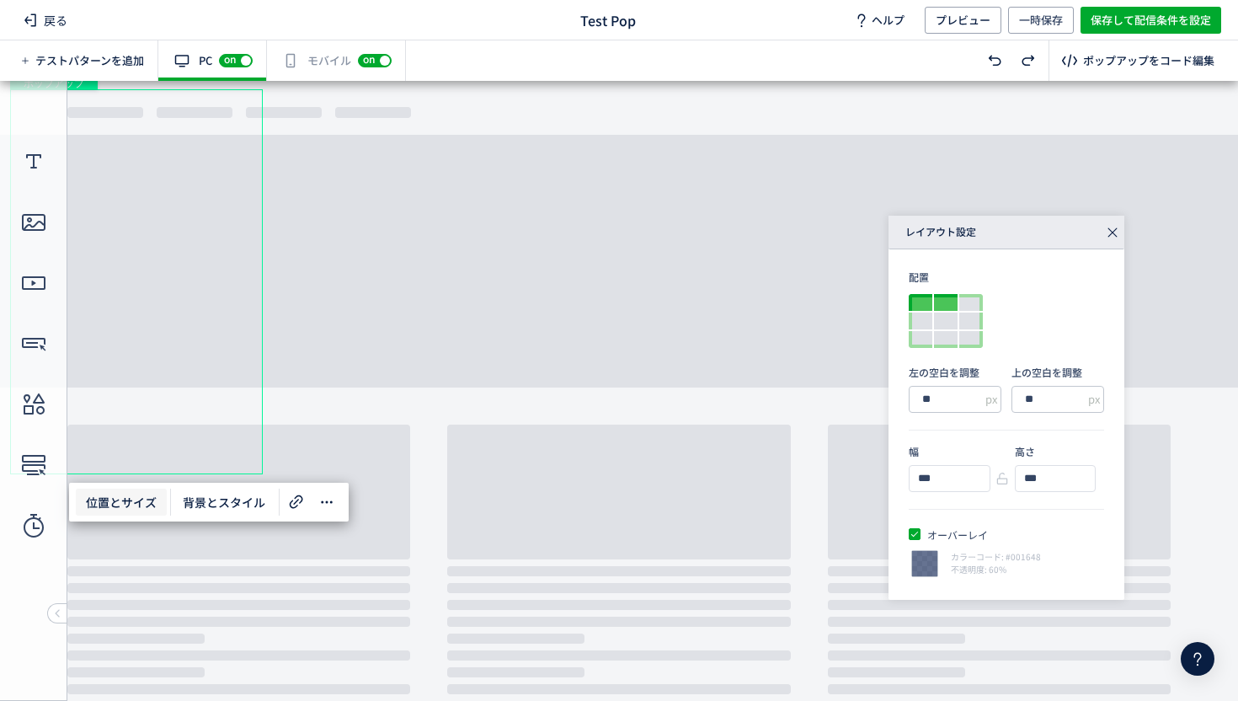
click at [946, 307] on div at bounding box center [946, 302] width 24 height 17
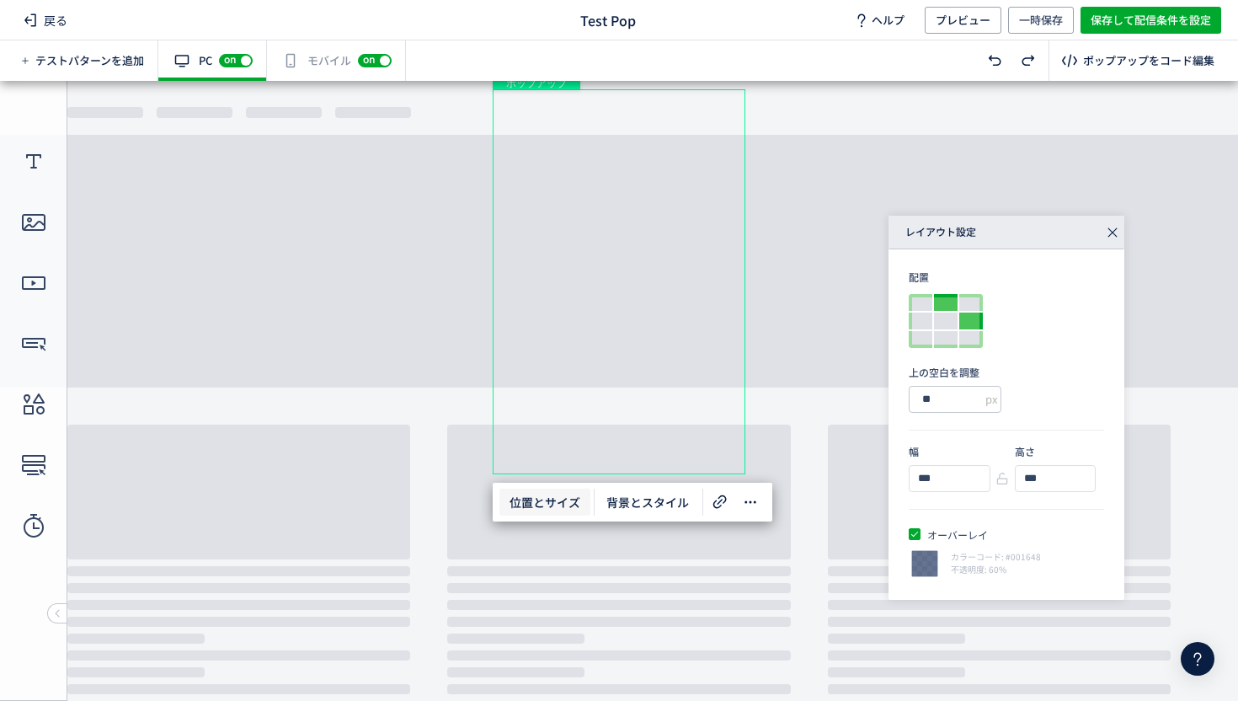
drag, startPoint x: 952, startPoint y: 317, endPoint x: 969, endPoint y: 320, distance: 18.0
click at [969, 320] on div at bounding box center [946, 321] width 74 height 54
click at [968, 316] on div at bounding box center [971, 320] width 24 height 17
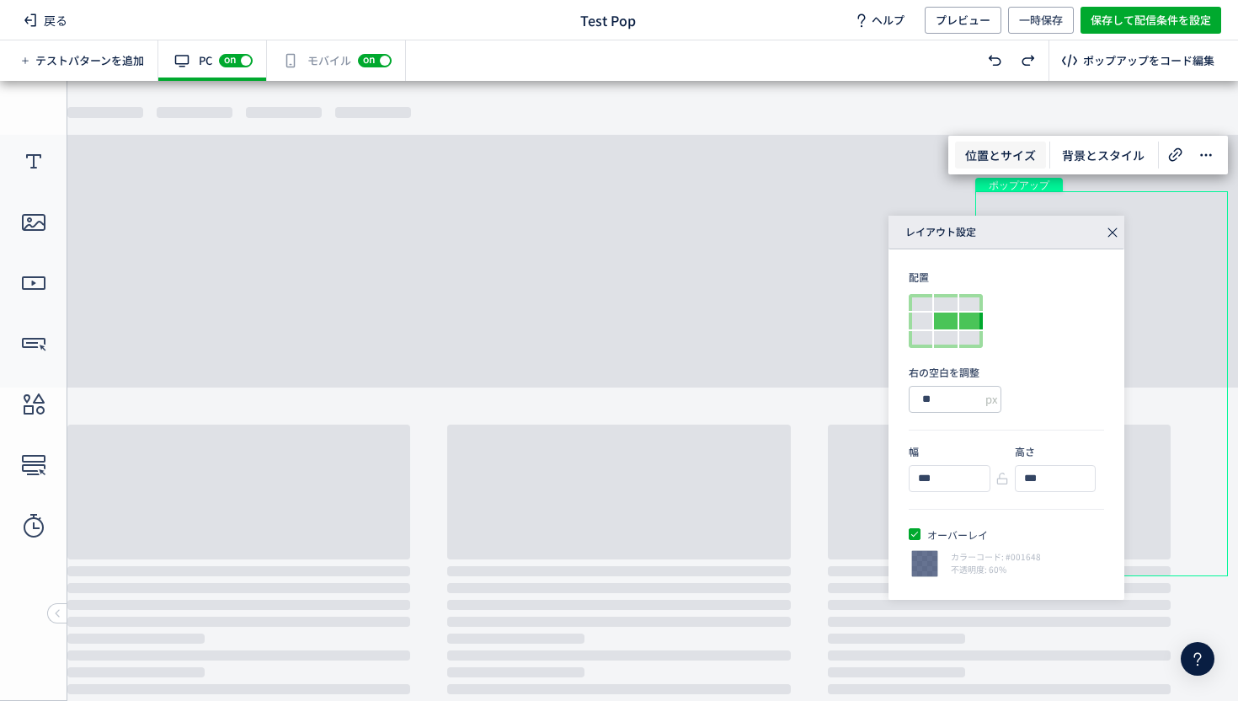
click at [952, 317] on div at bounding box center [946, 320] width 24 height 17
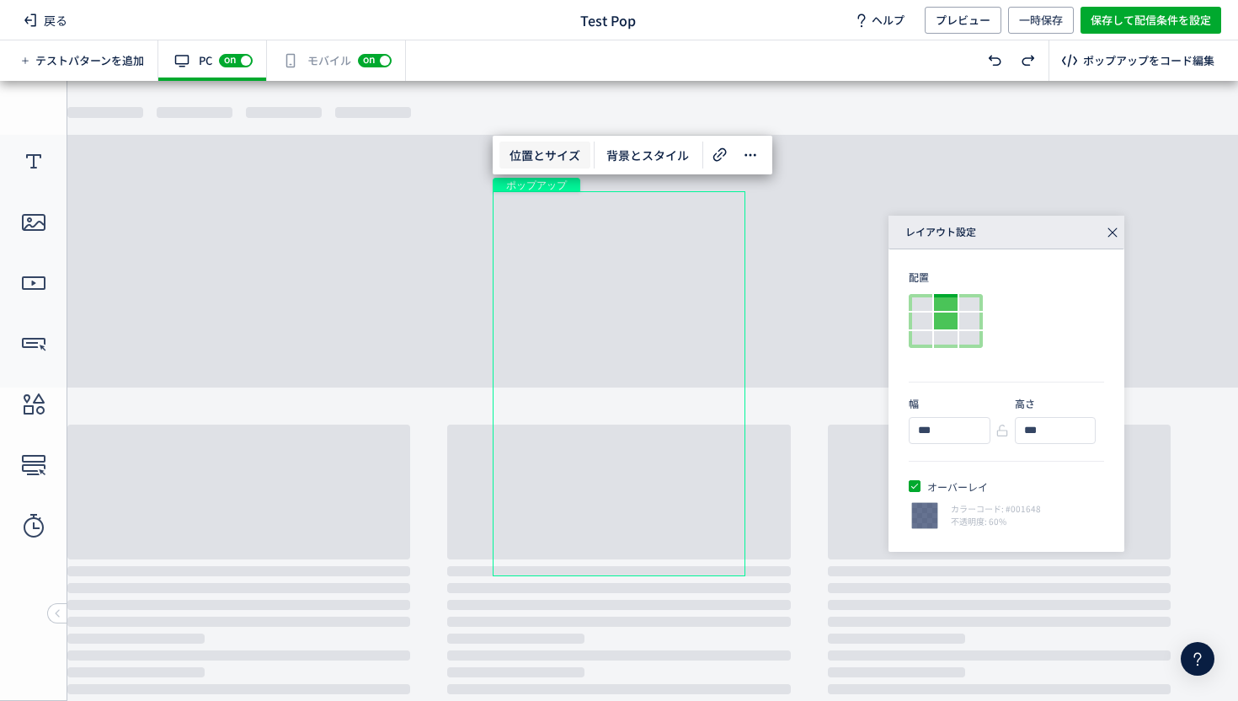
click at [951, 304] on div at bounding box center [946, 302] width 24 height 17
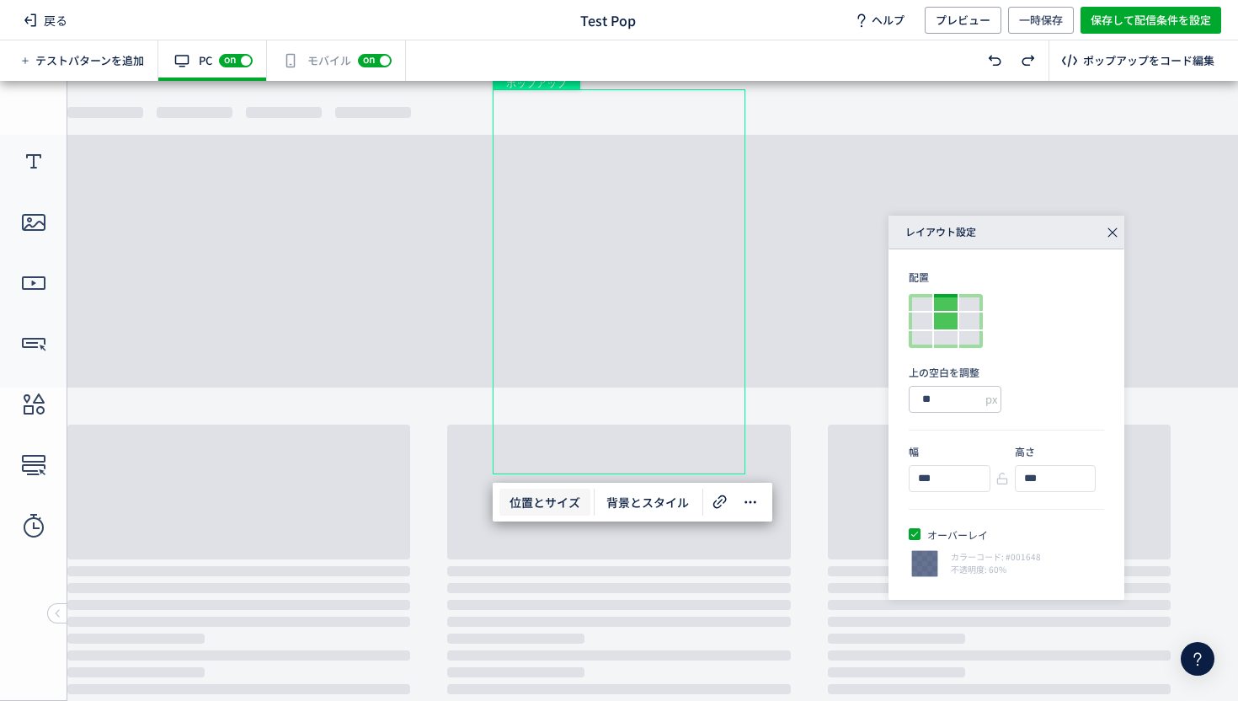
click at [952, 314] on div at bounding box center [946, 320] width 24 height 17
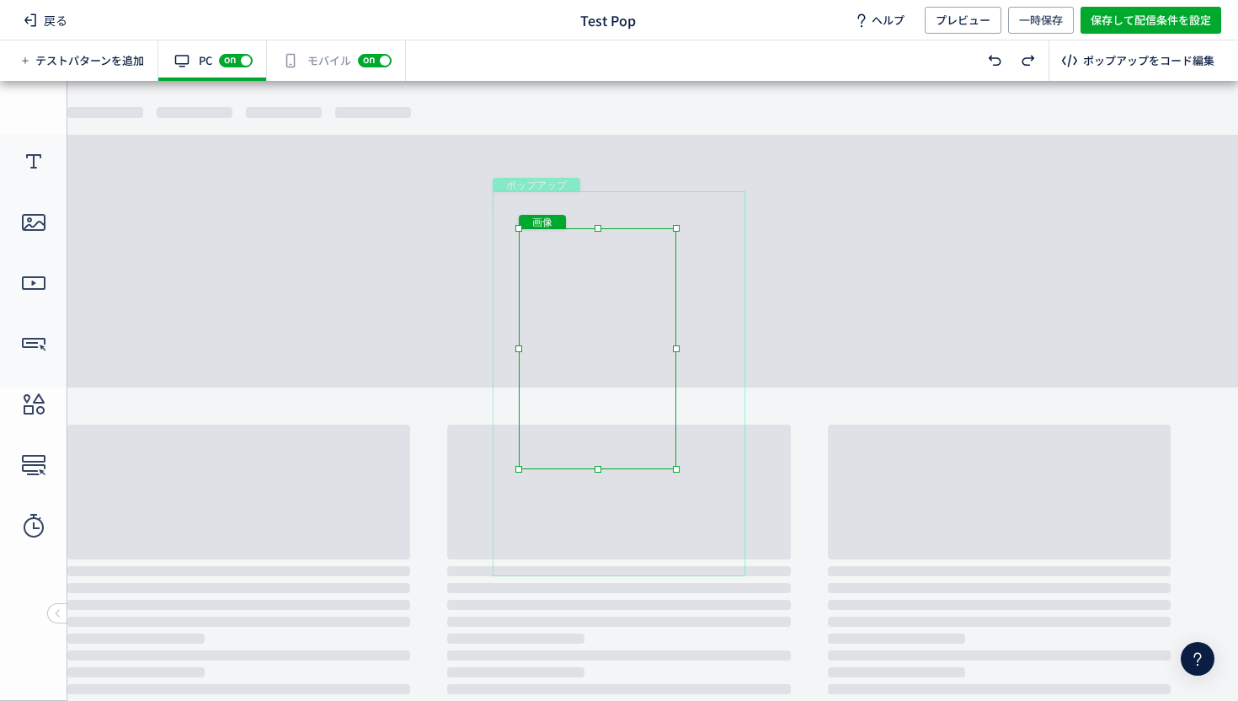
drag, startPoint x: 729, startPoint y: 287, endPoint x: 581, endPoint y: 318, distance: 151.4
click at [581, 318] on div "画像" at bounding box center [597, 348] width 157 height 241
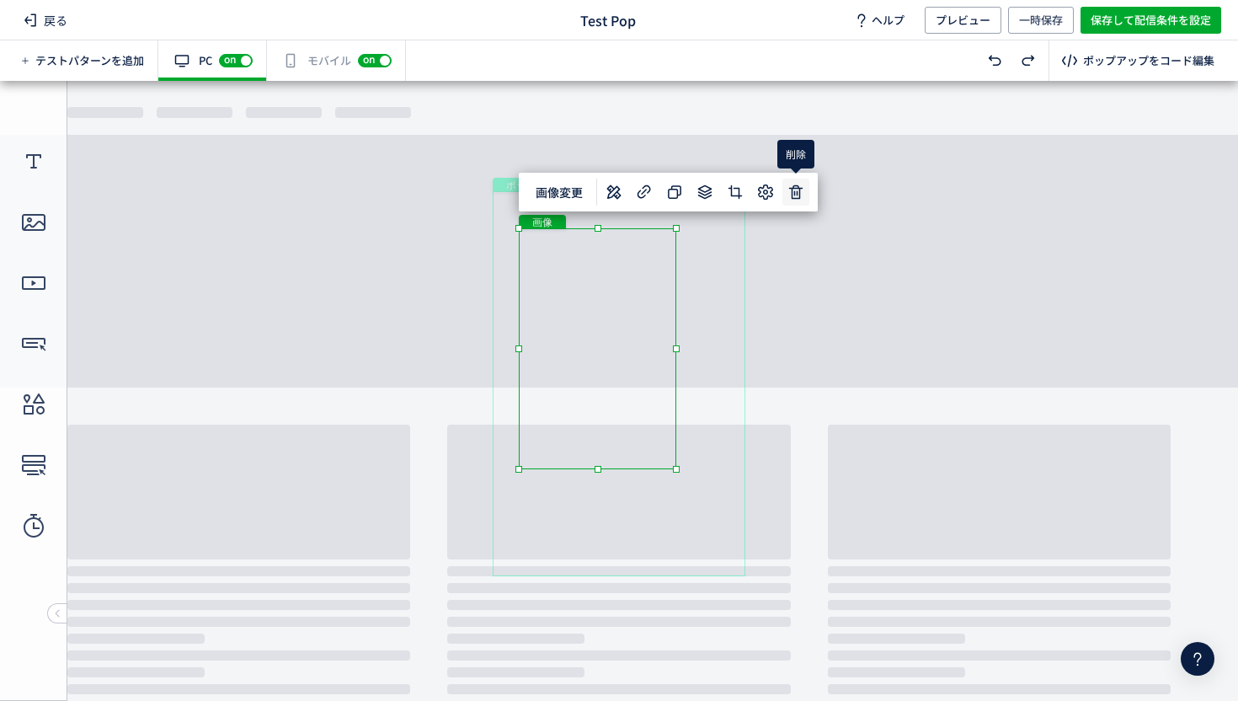
click at [796, 196] on icon at bounding box center [796, 192] width 20 height 20
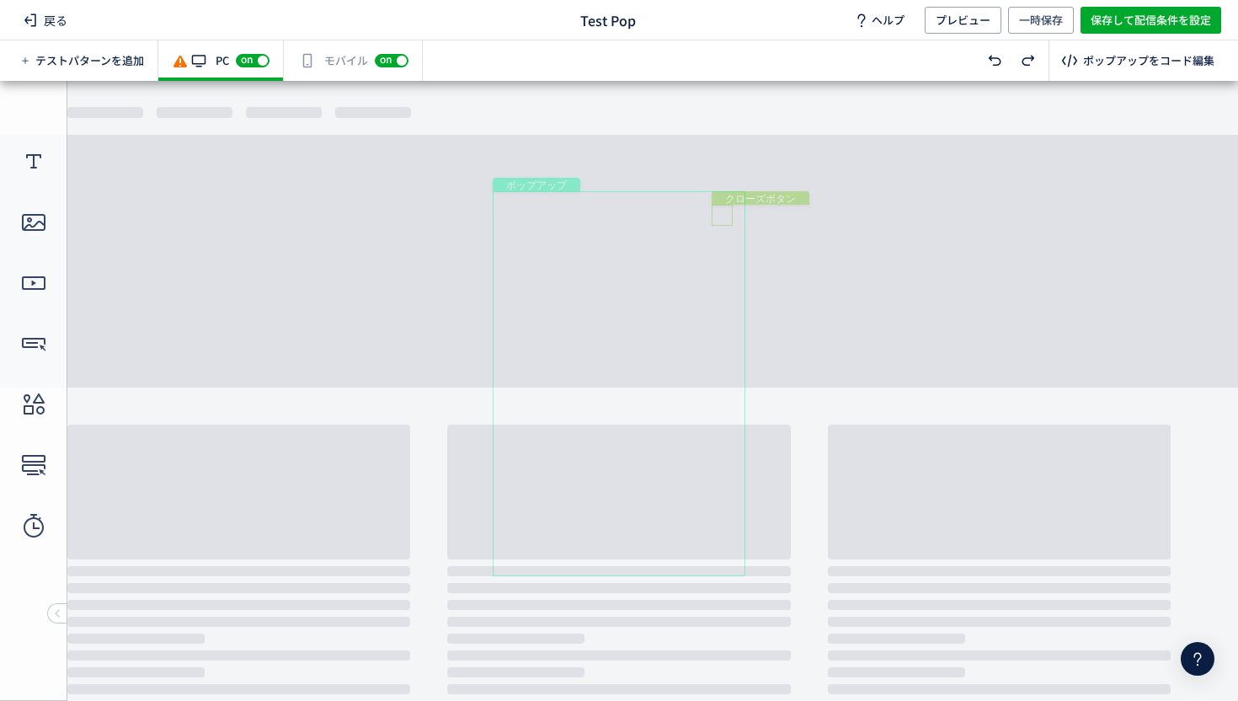
click at [715, 215] on div "クローズボタン" at bounding box center [722, 215] width 21 height 21
click at [313, 56] on div "有効な編集箇所が確認されません モバイル off on" at bounding box center [353, 60] width 139 height 40
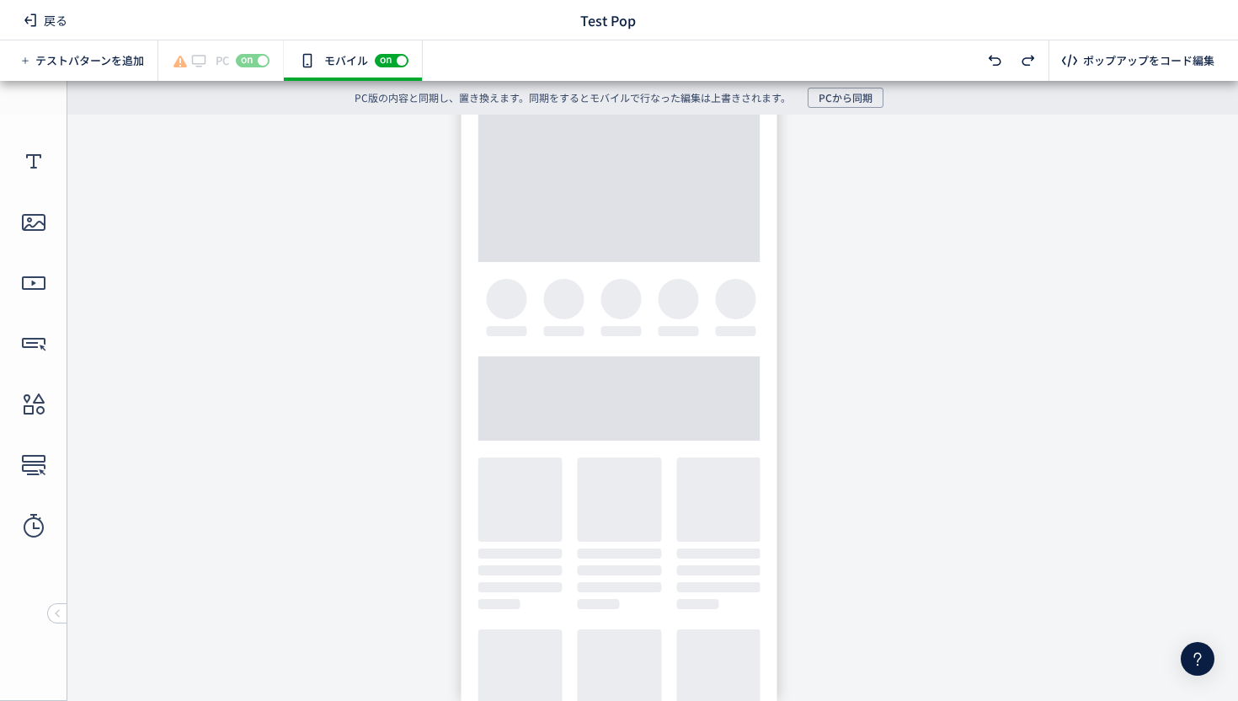
click at [248, 67] on span "on" at bounding box center [247, 60] width 22 height 13
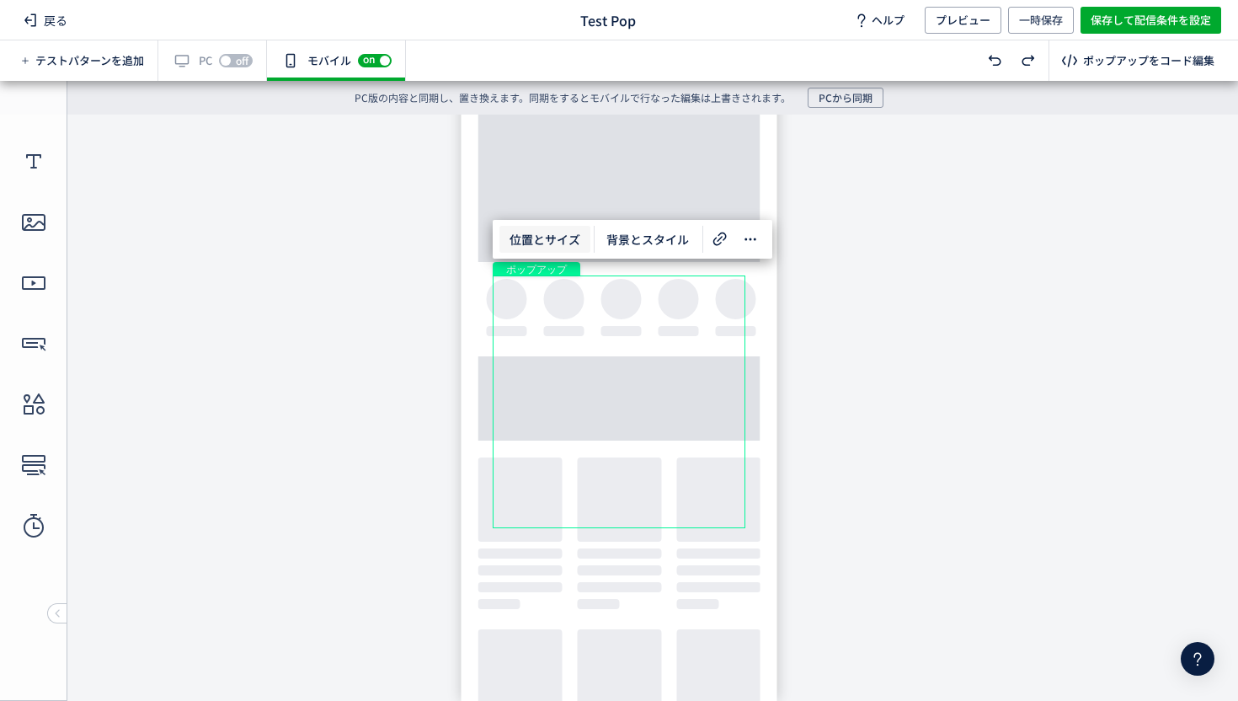
click at [547, 243] on span "位置とサイズ" at bounding box center [544, 239] width 91 height 27
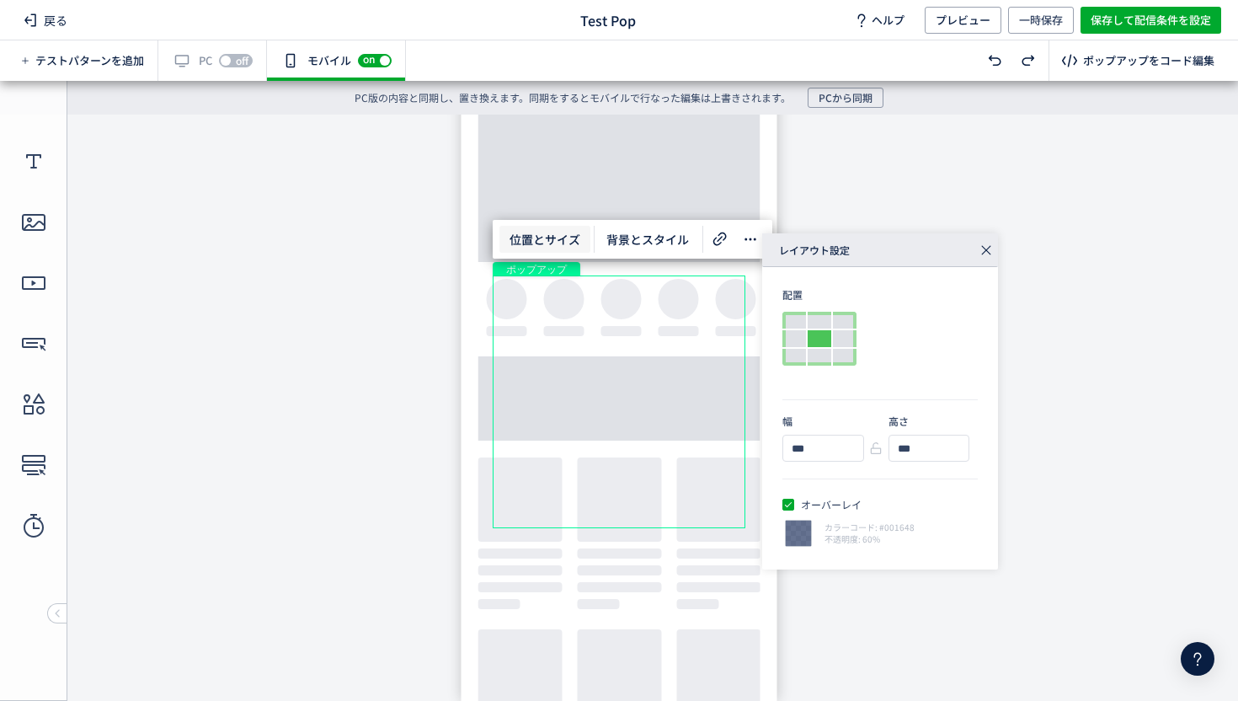
click at [987, 255] on icon at bounding box center [986, 250] width 24 height 24
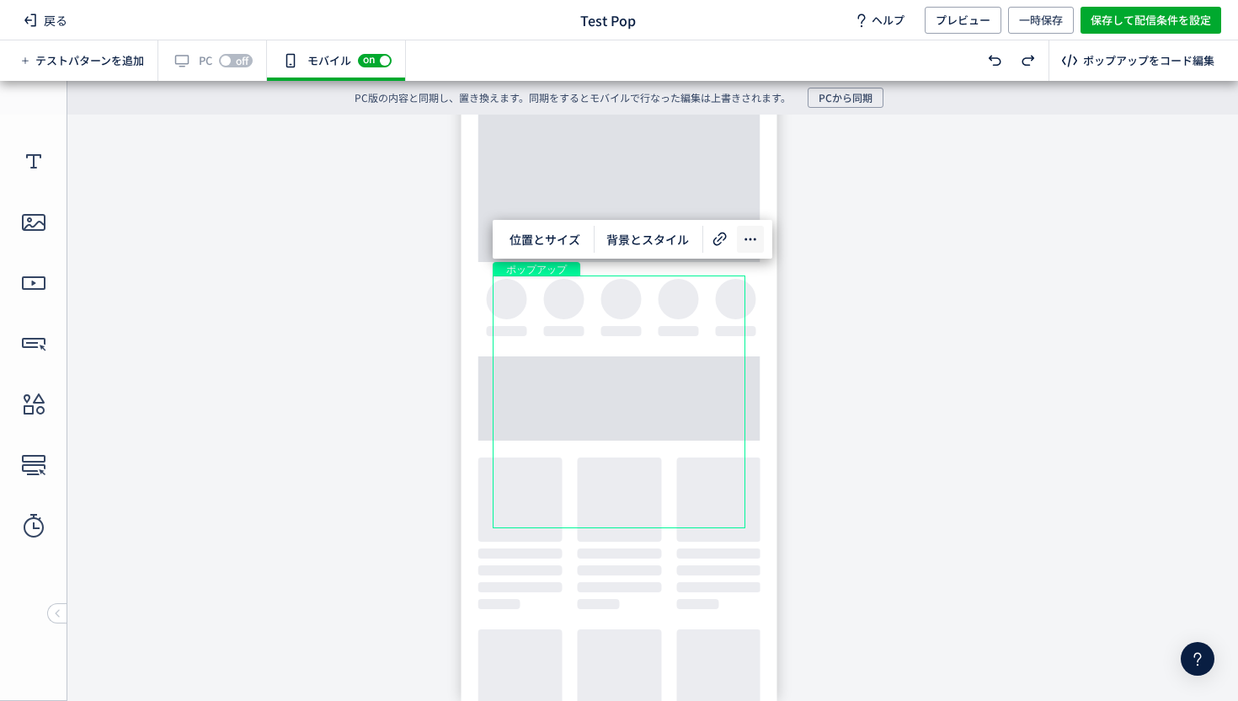
click at [750, 234] on icon at bounding box center [750, 239] width 20 height 20
click at [617, 239] on span "背景とスタイル" at bounding box center [647, 239] width 103 height 27
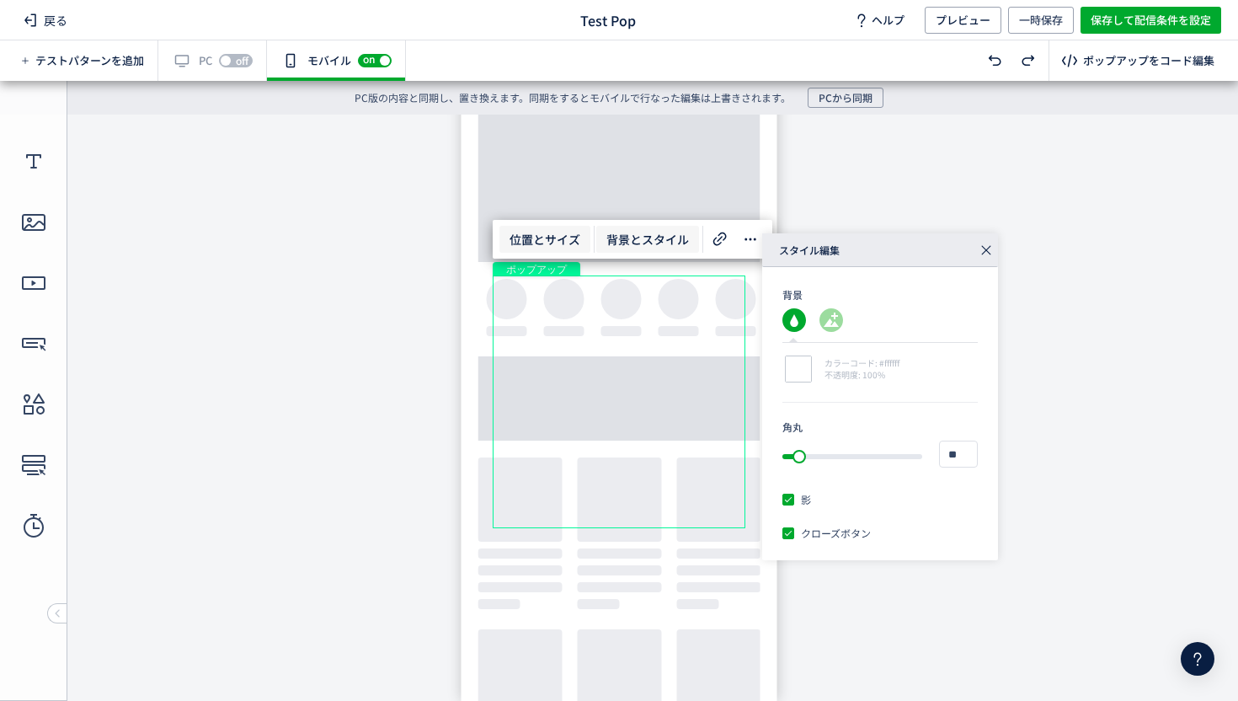
click at [581, 241] on span "位置とサイズ" at bounding box center [544, 239] width 91 height 27
click at [986, 250] on use at bounding box center [986, 250] width 9 height 9
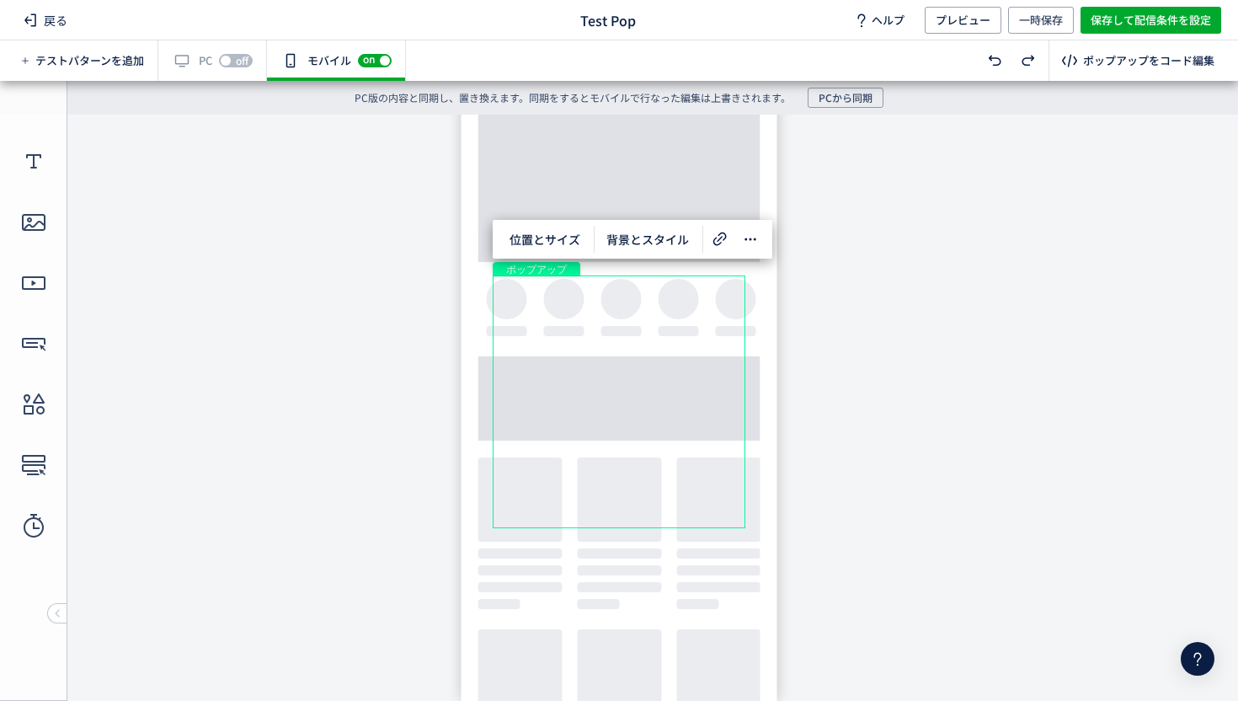
click at [199, 64] on div "有効な編集箇所が確認されません PC off on" at bounding box center [212, 60] width 109 height 40
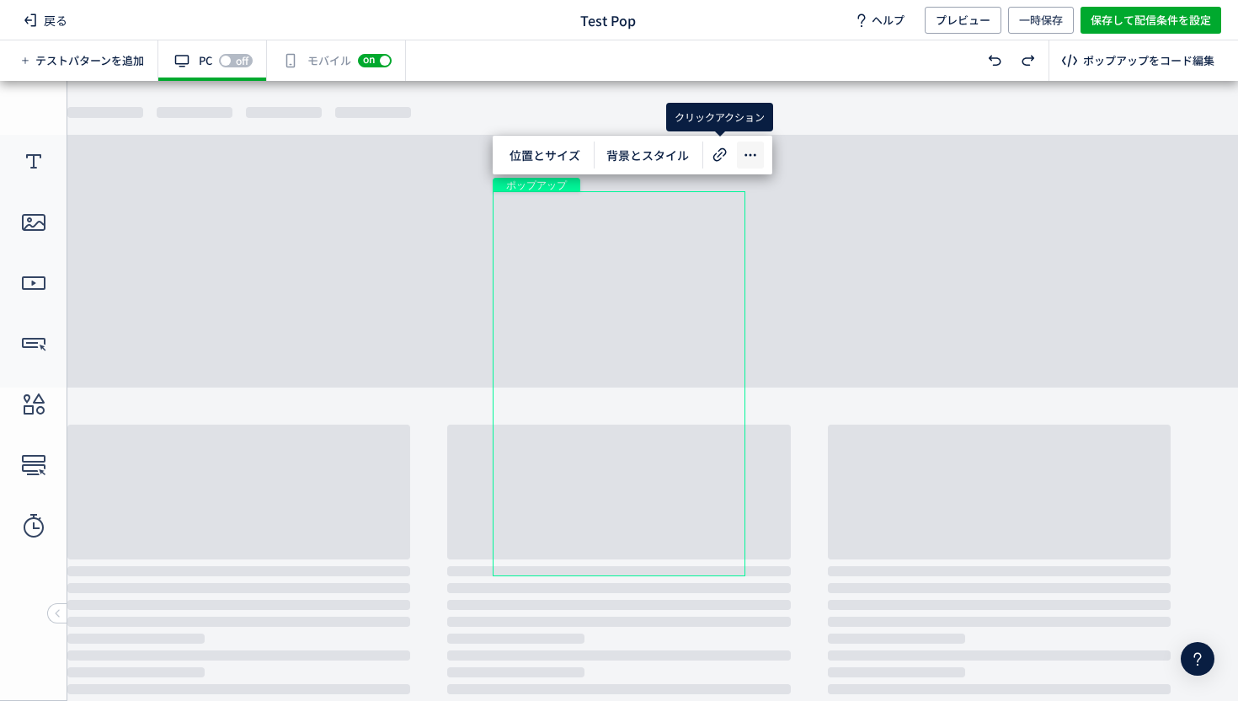
click at [747, 153] on icon at bounding box center [750, 155] width 20 height 20
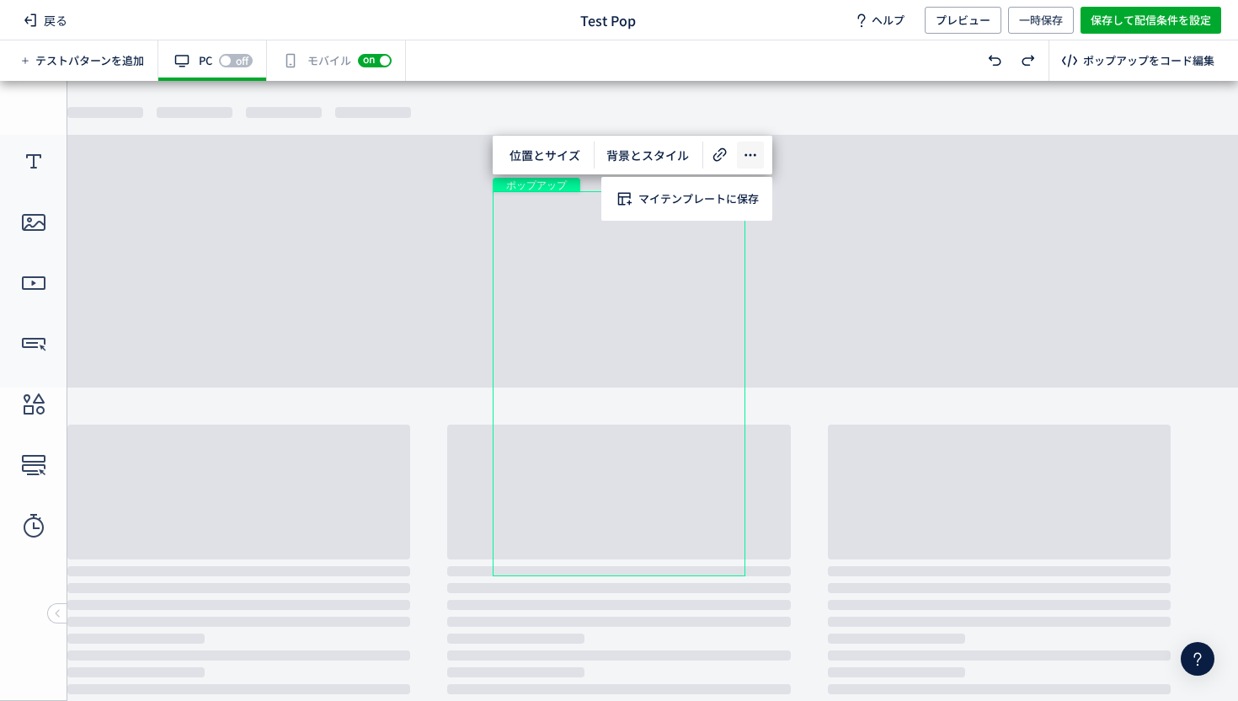
click at [749, 154] on icon at bounding box center [750, 155] width 20 height 20
click at [35, 22] on icon at bounding box center [30, 20] width 20 height 20
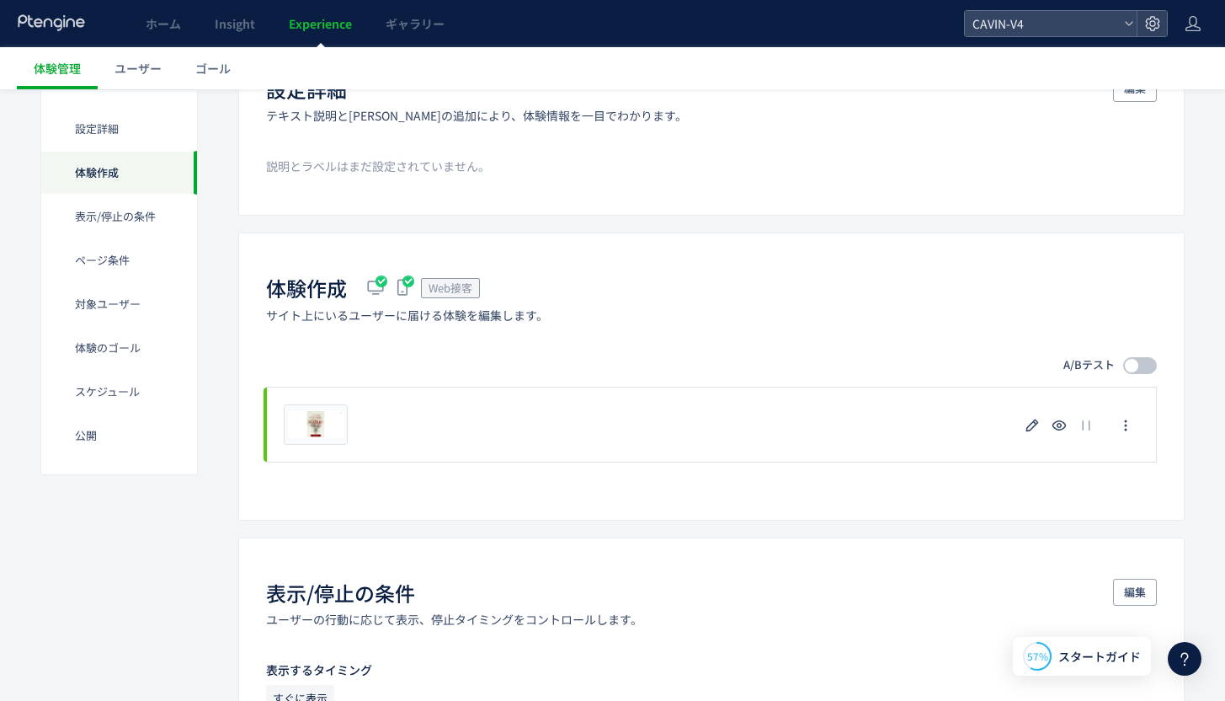
scroll to position [333, 0]
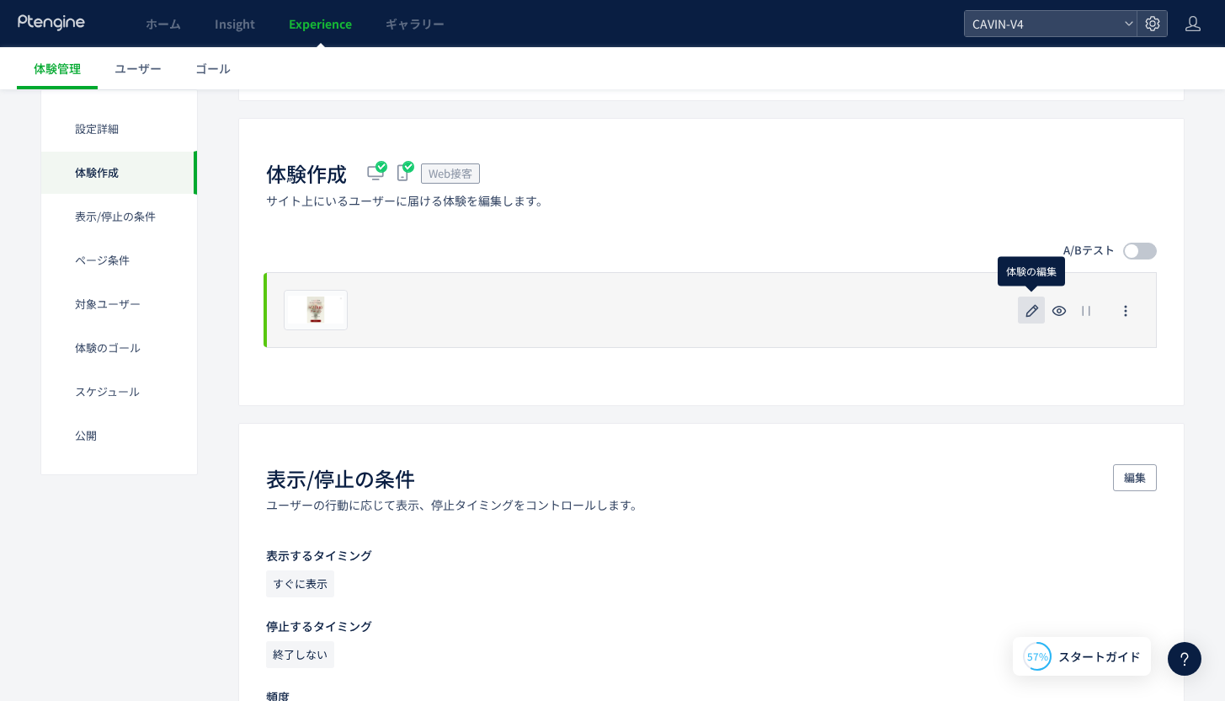
click at [1038, 312] on icon "button" at bounding box center [1032, 311] width 20 height 20
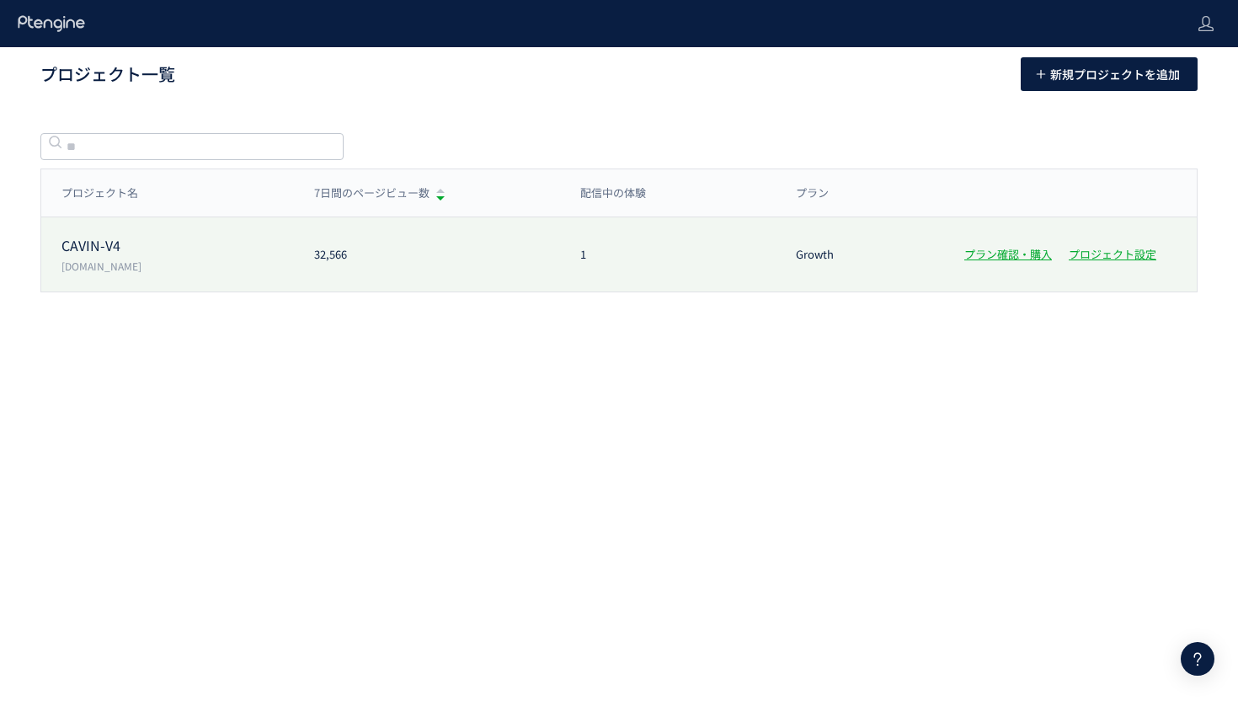
click at [161, 259] on p "[DOMAIN_NAME]" at bounding box center [177, 266] width 232 height 14
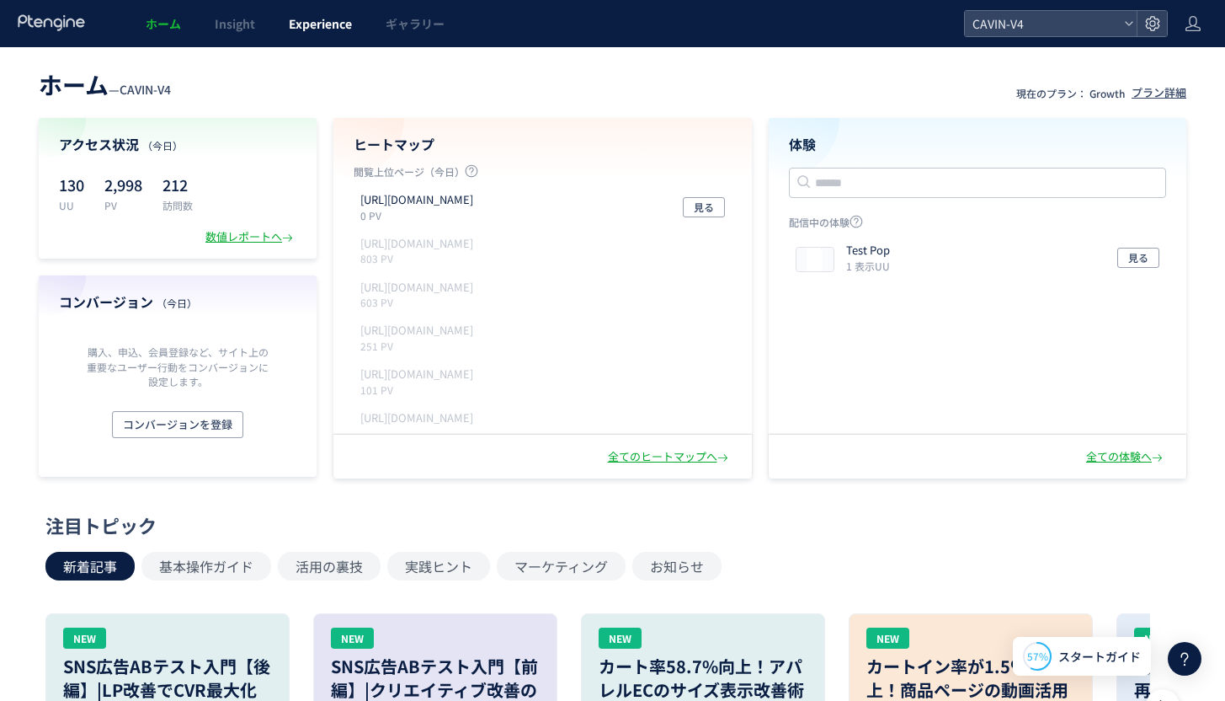
click at [303, 30] on span "Experience" at bounding box center [320, 23] width 63 height 17
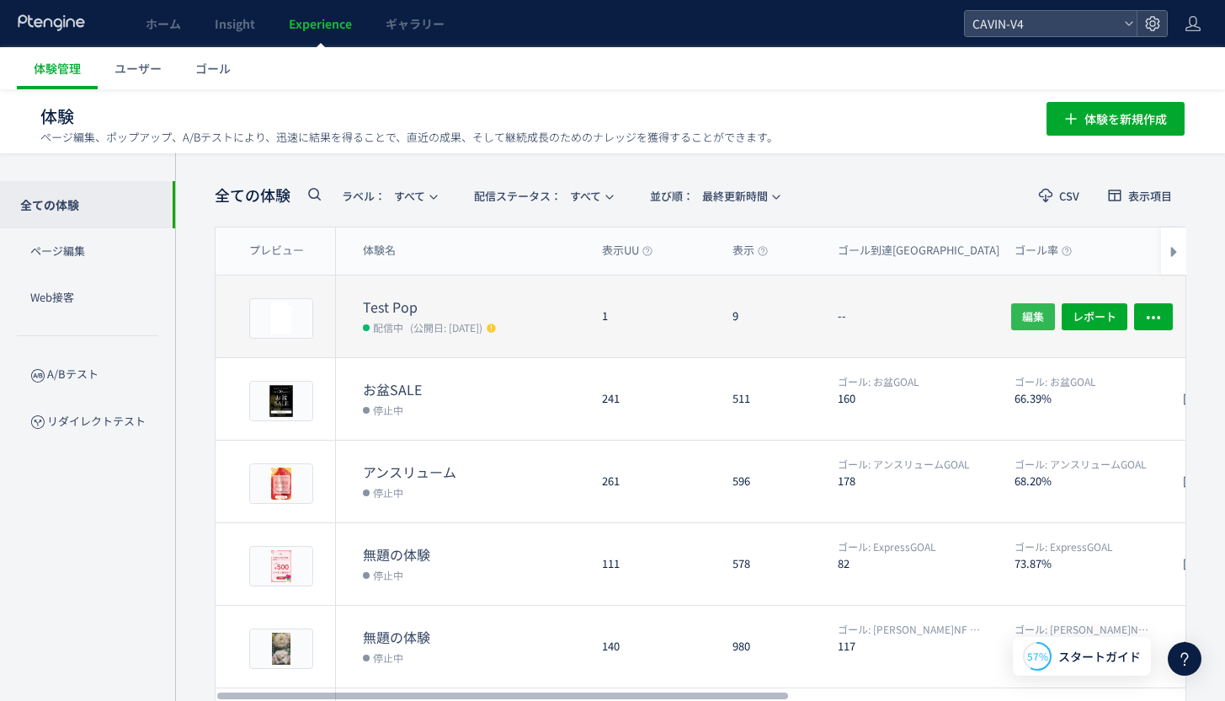
click at [1026, 323] on span "編集" at bounding box center [1033, 315] width 22 height 27
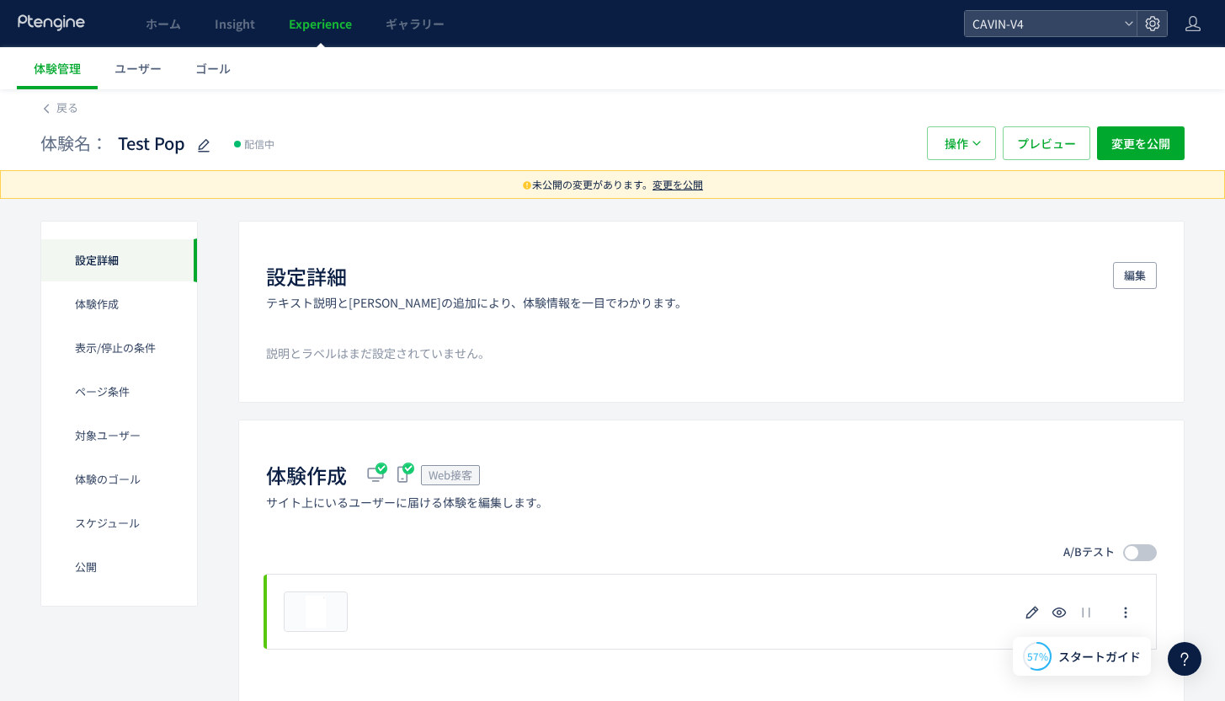
scroll to position [45, 0]
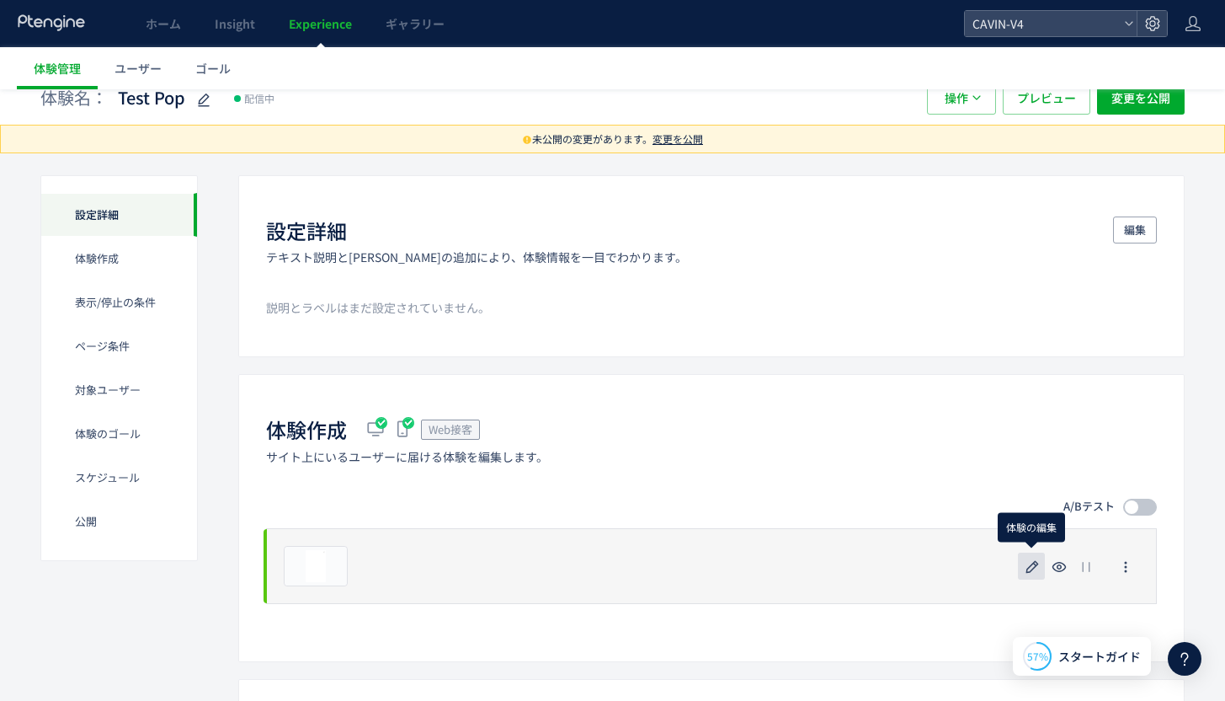
click at [1032, 558] on icon "button" at bounding box center [1032, 567] width 20 height 20
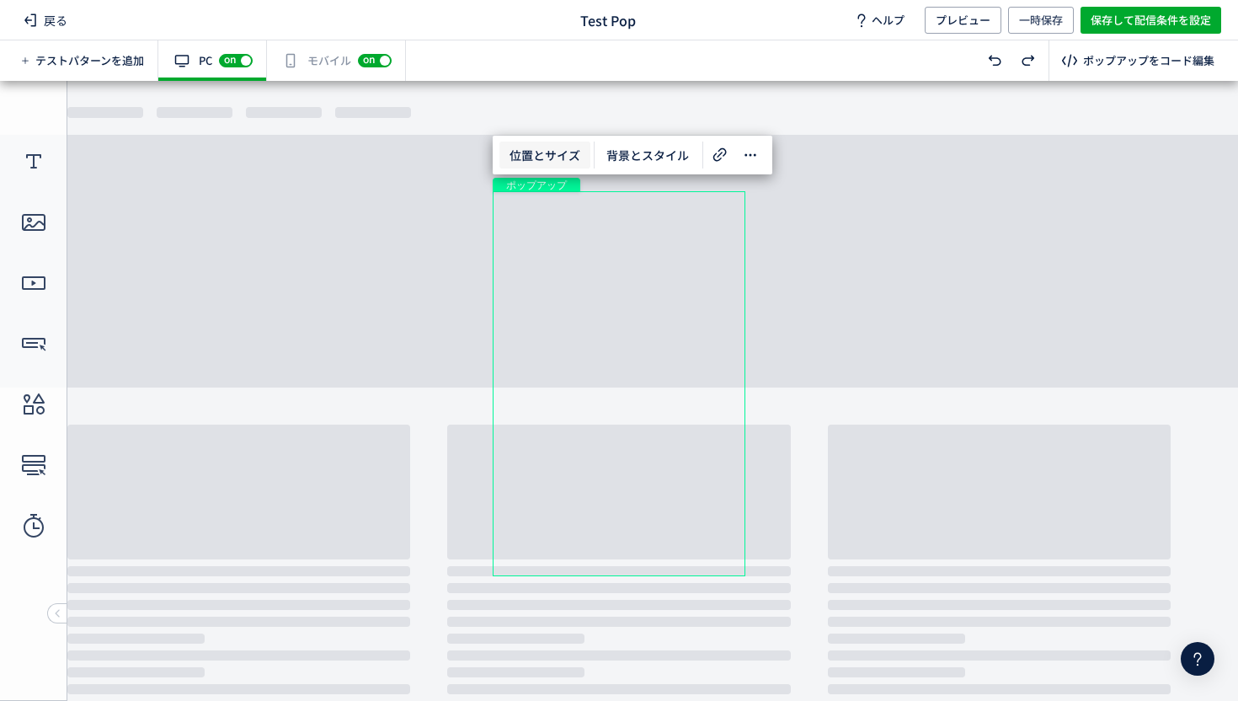
click at [551, 154] on span "位置とサイズ" at bounding box center [544, 154] width 91 height 27
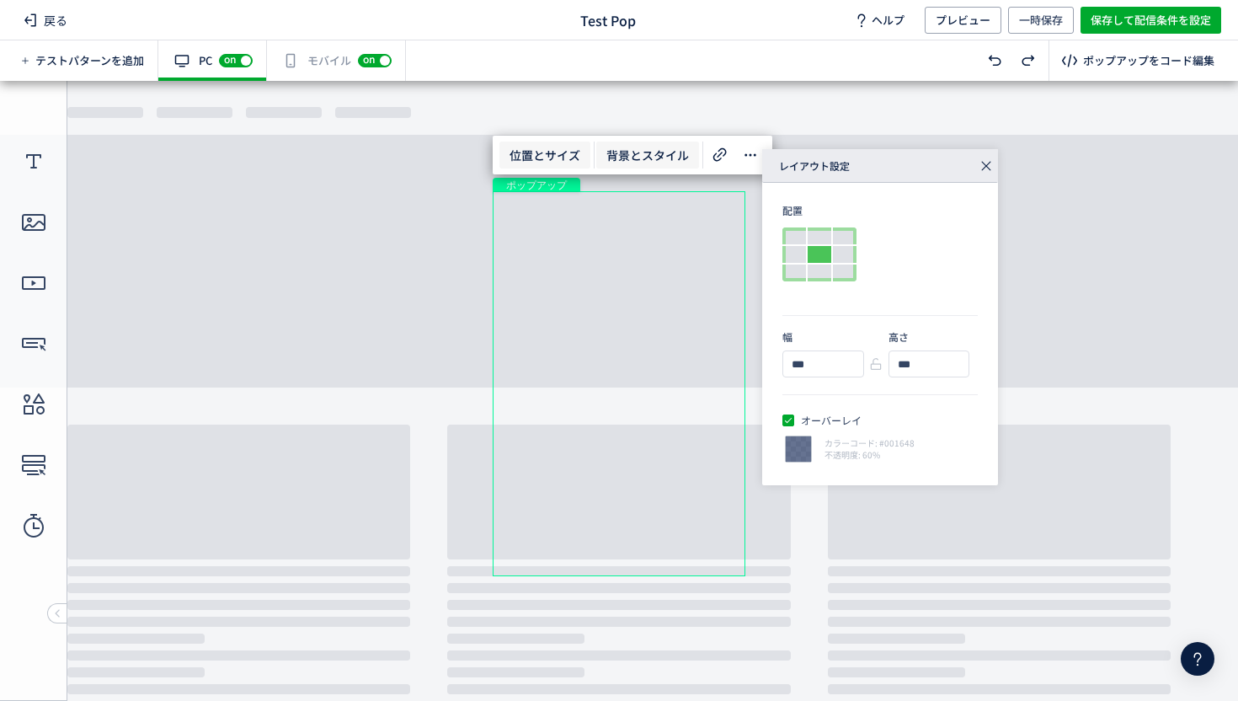
click at [650, 157] on span "背景とスタイル" at bounding box center [647, 154] width 103 height 27
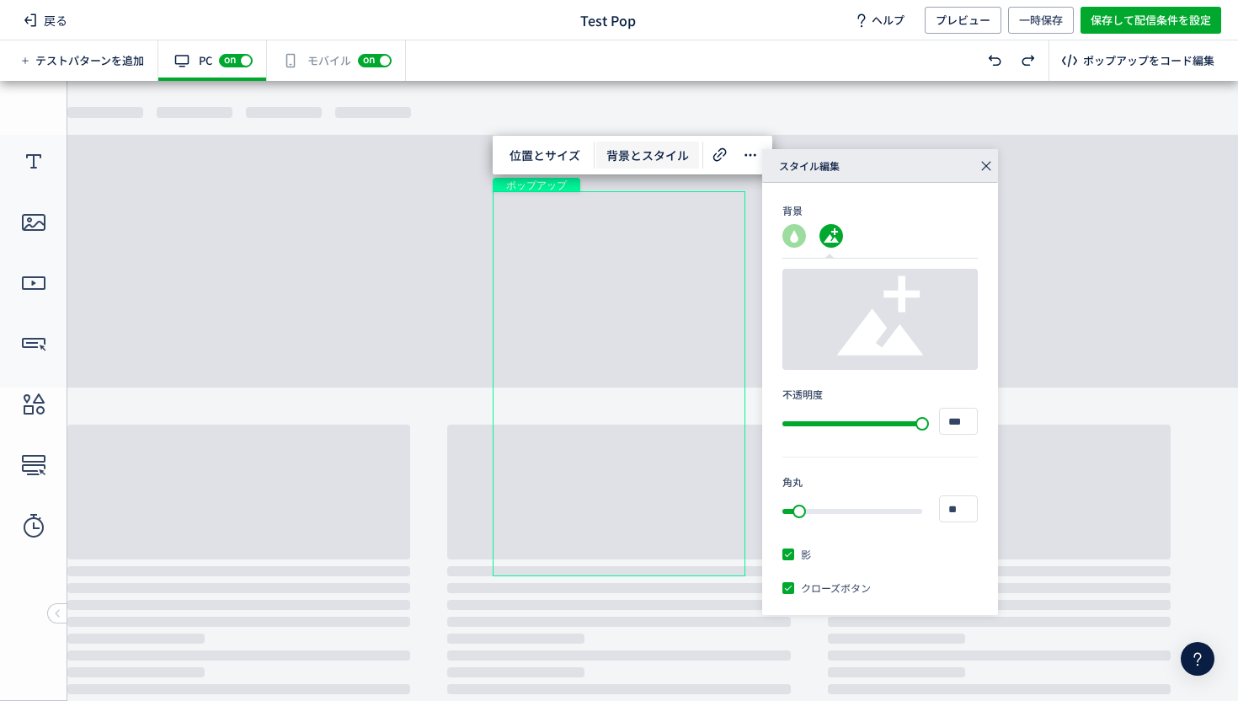
click at [904, 332] on use at bounding box center [880, 315] width 87 height 79
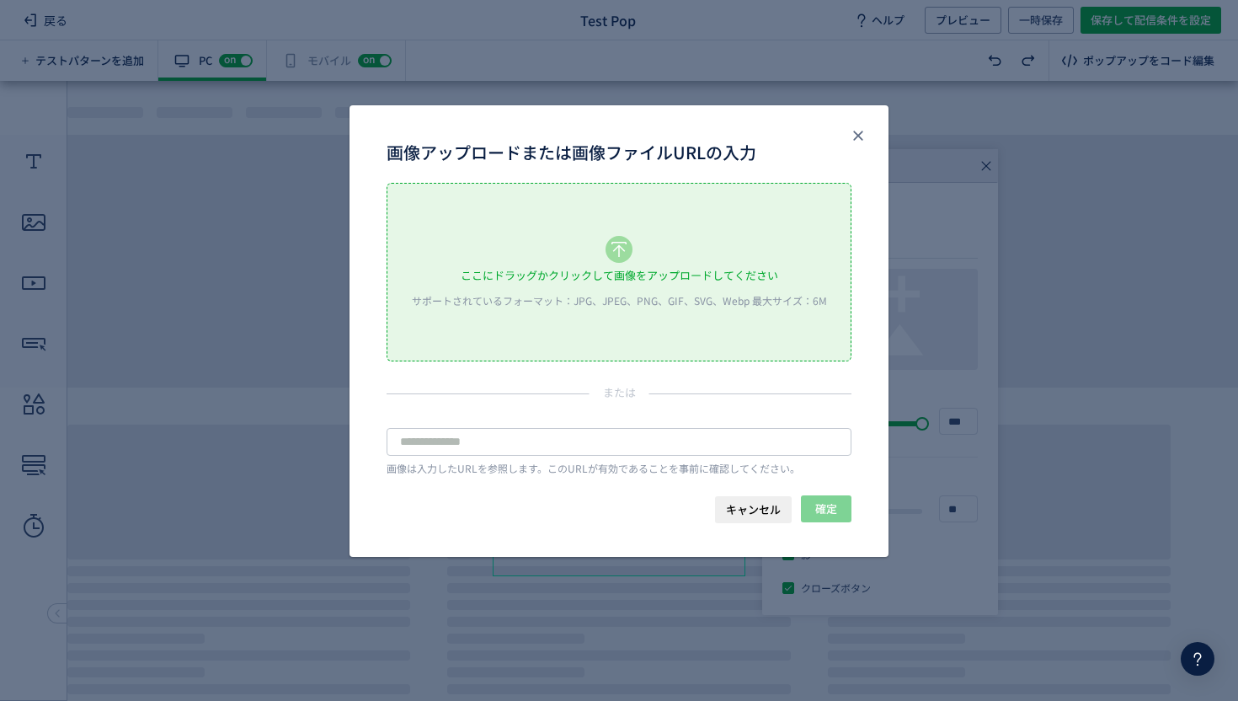
click at [603, 242] on div "ここにドラッグかクリックして画像をアップロードしてください サポートされているフォーマット：JPG、JPEG、PNG、GIF、SVG、Webp 最大サイズ：6M" at bounding box center [618, 272] width 463 height 177
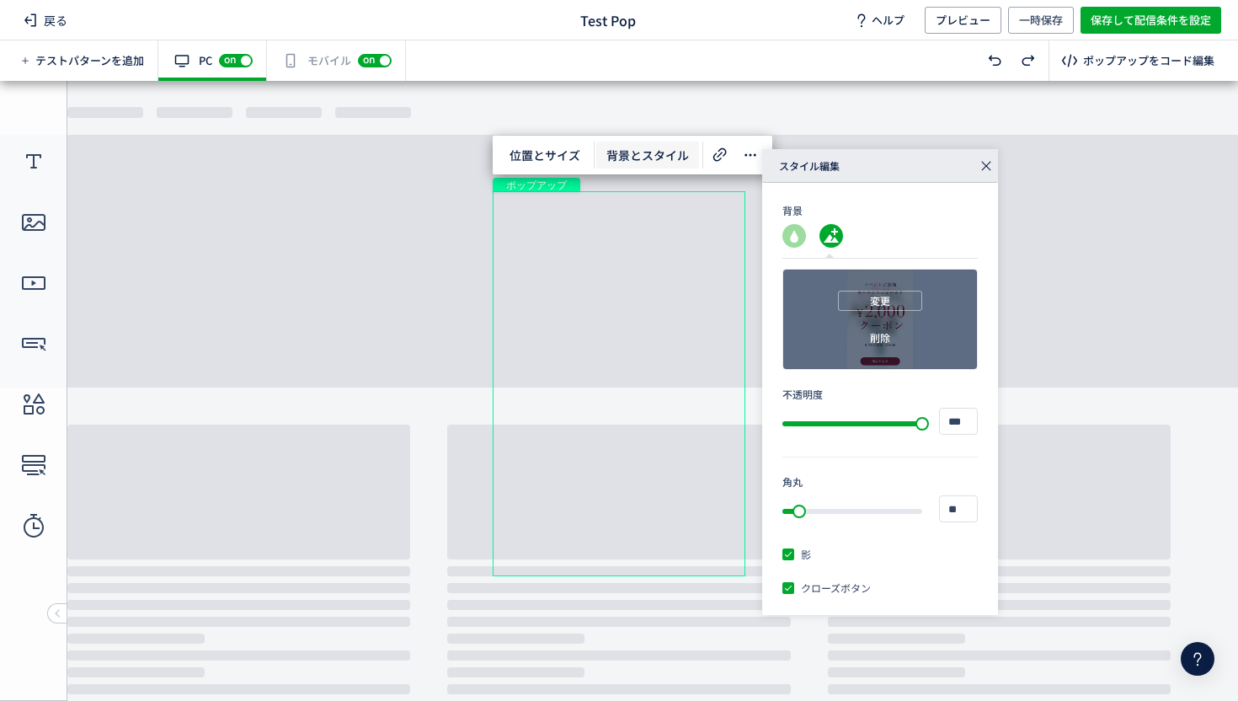
click at [867, 323] on div "変更 削除" at bounding box center [880, 318] width 194 height 99
click at [872, 331] on span "削除" at bounding box center [880, 338] width 20 height 20
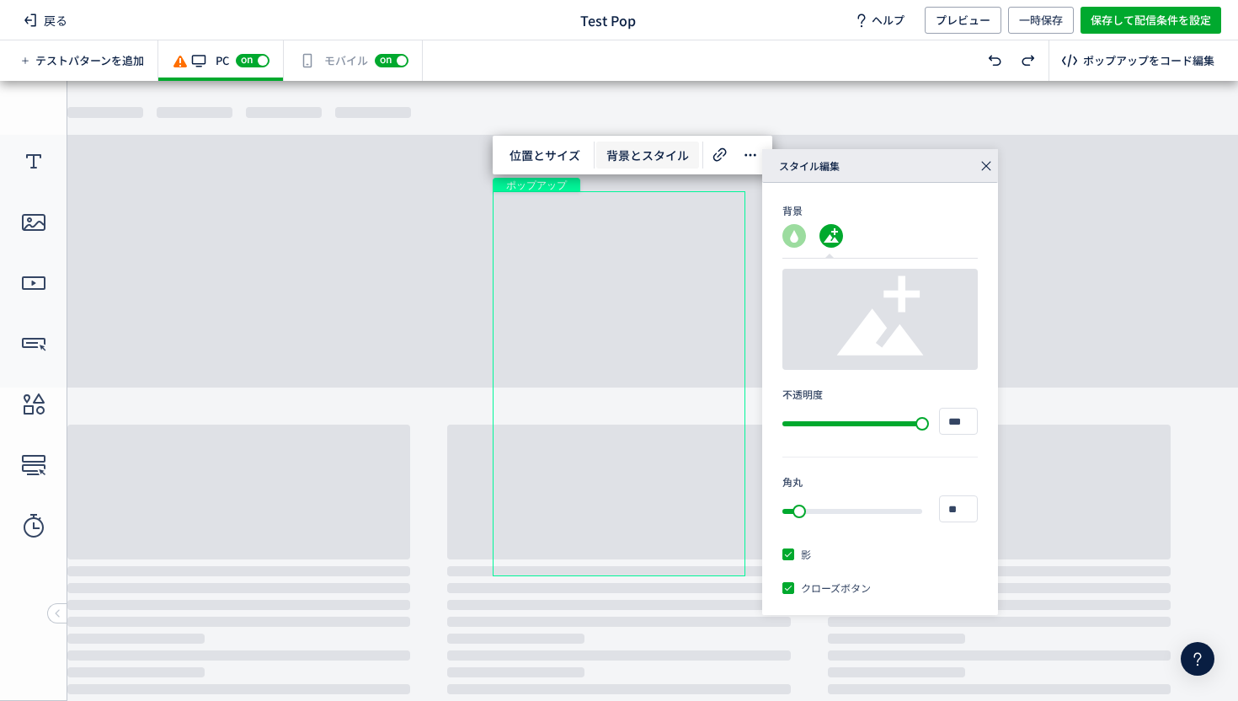
click at [860, 327] on use at bounding box center [880, 315] width 87 height 79
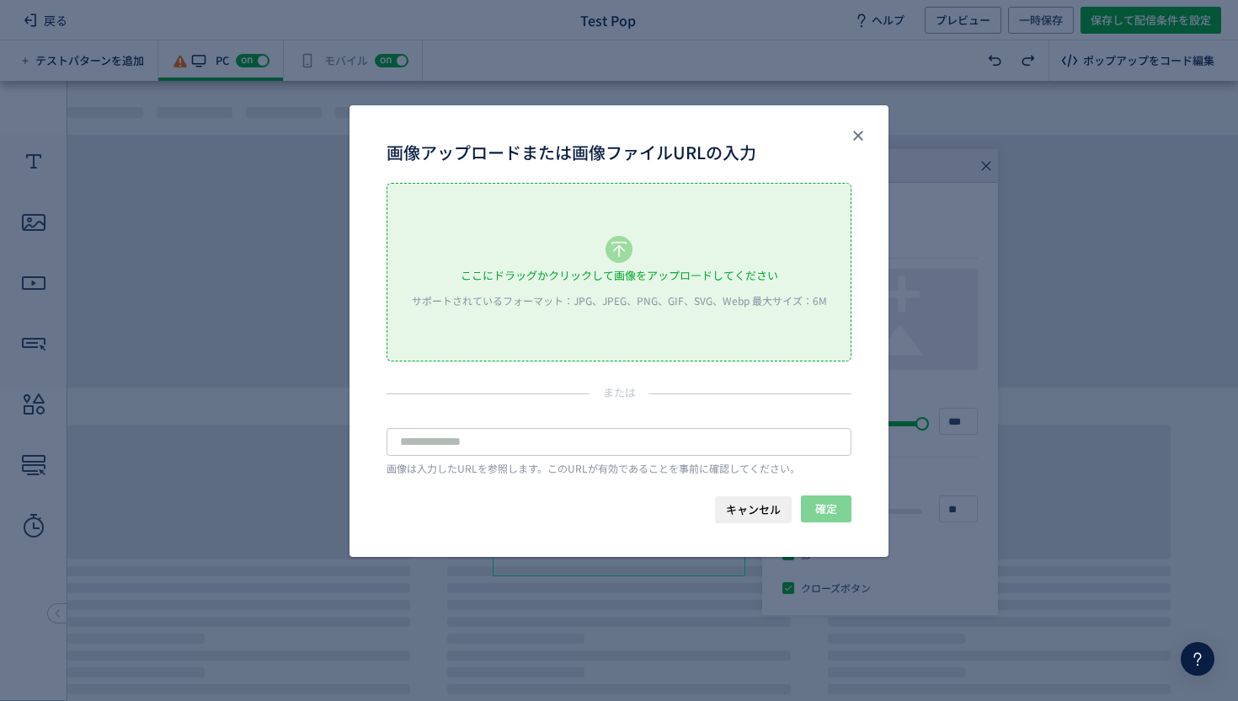
click at [633, 260] on div "ここにドラッグかクリックして画像をアップロードしてください サポートされているフォーマット：JPG、JPEG、PNG、GIF、SVG、Webp 最大サイズ：6M" at bounding box center [618, 272] width 463 height 177
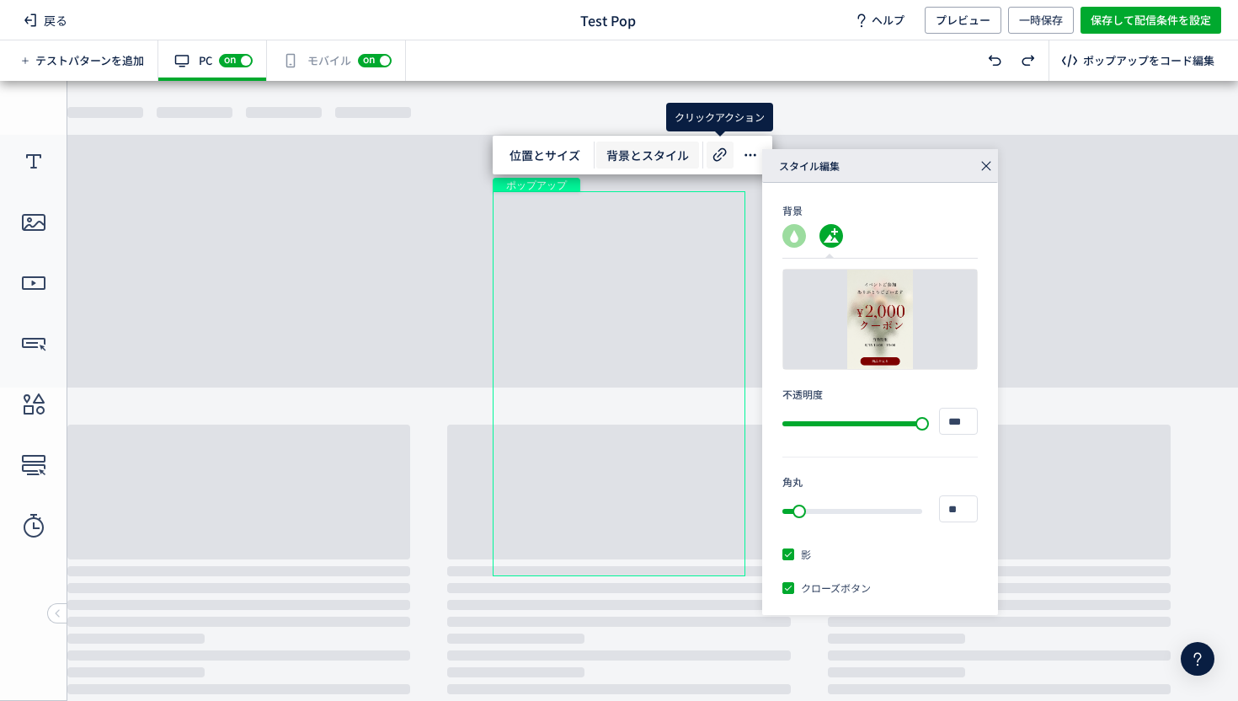
click at [717, 152] on icon at bounding box center [720, 155] width 20 height 20
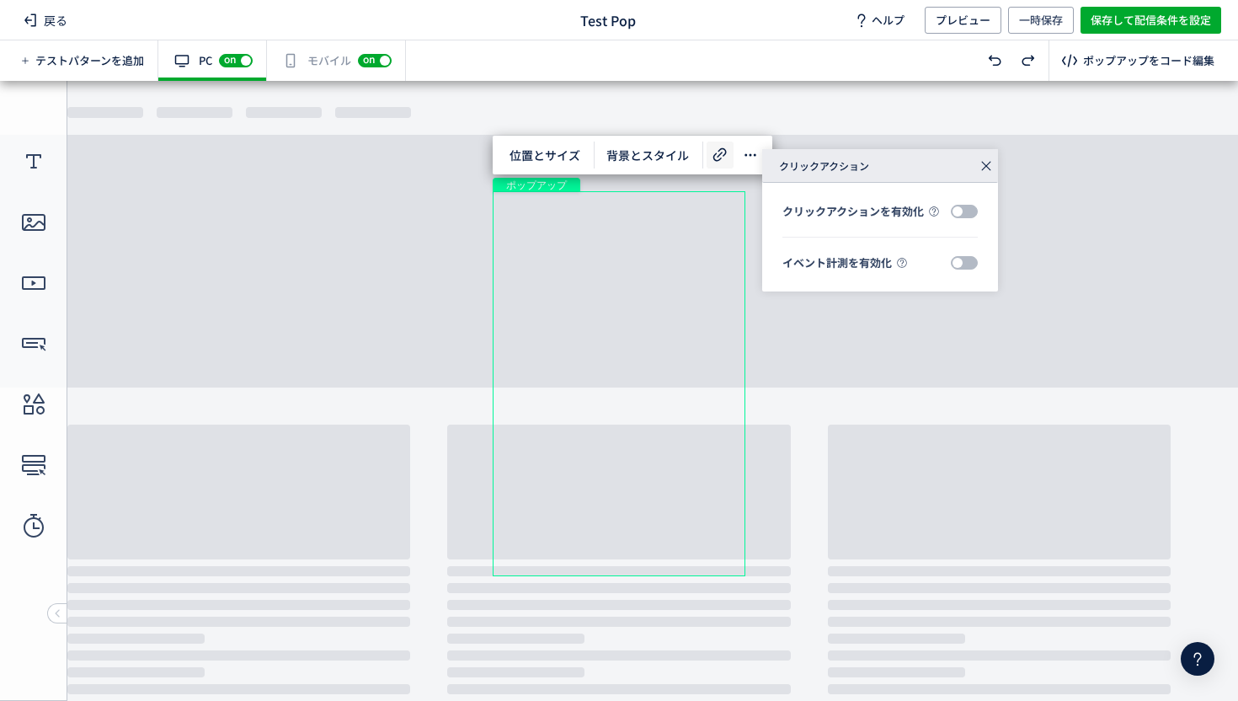
click at [957, 208] on span at bounding box center [964, 211] width 27 height 13
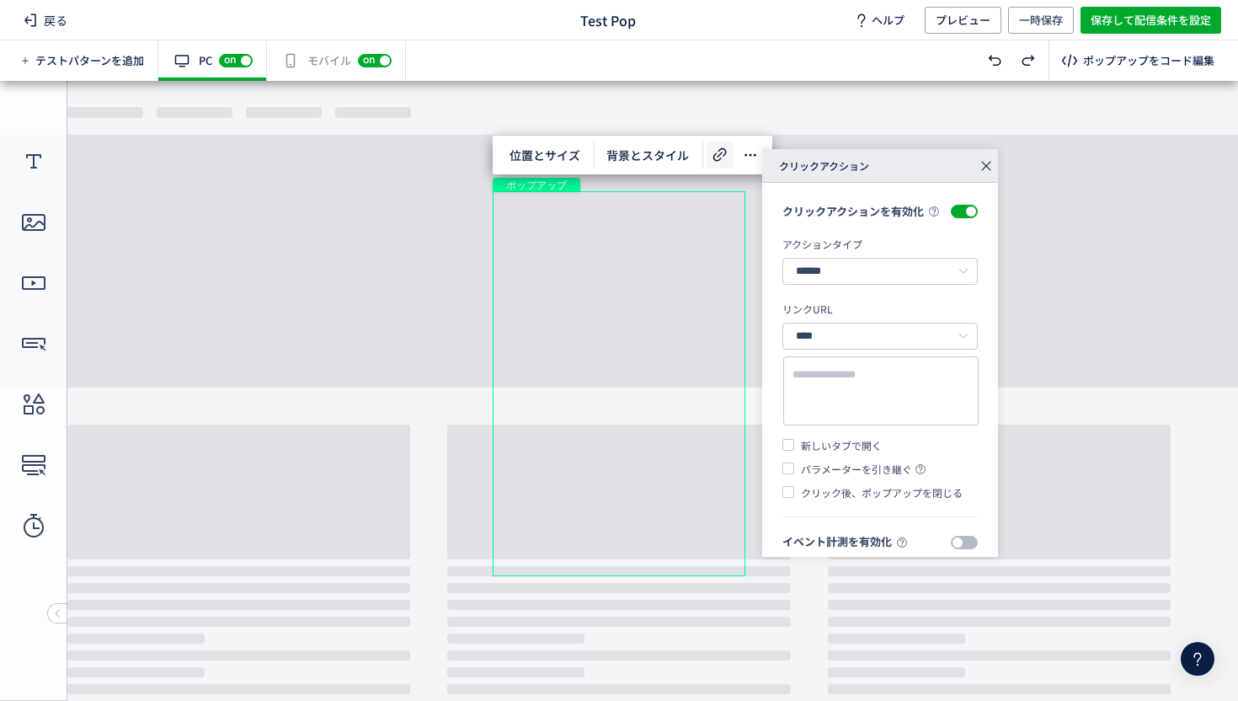
click at [957, 215] on span at bounding box center [964, 211] width 27 height 13
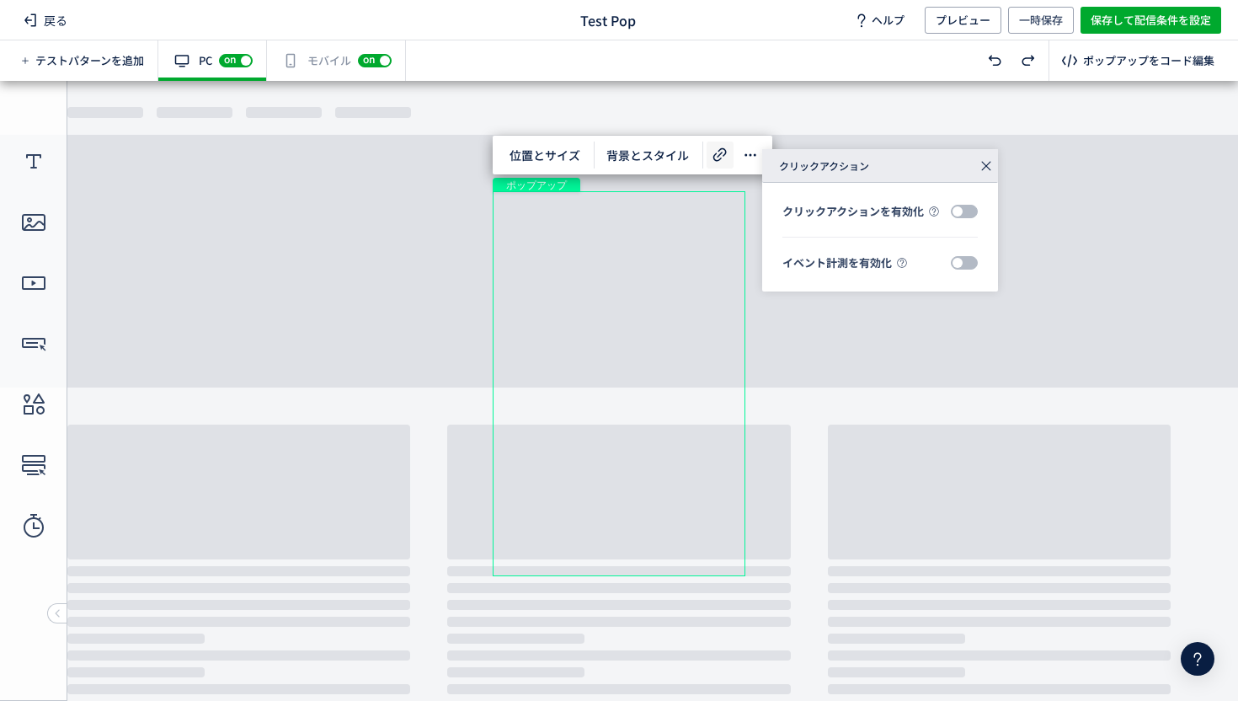
click at [957, 212] on span at bounding box center [964, 211] width 27 height 13
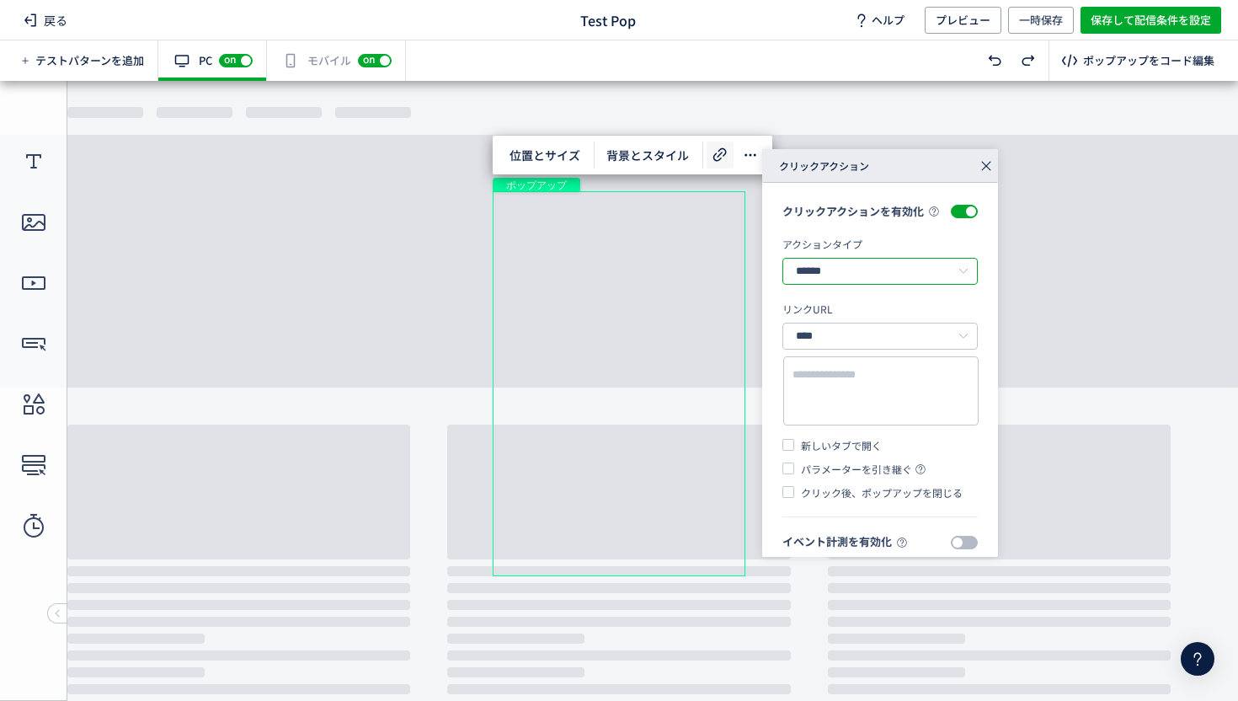
click at [900, 280] on input "******" at bounding box center [879, 271] width 195 height 27
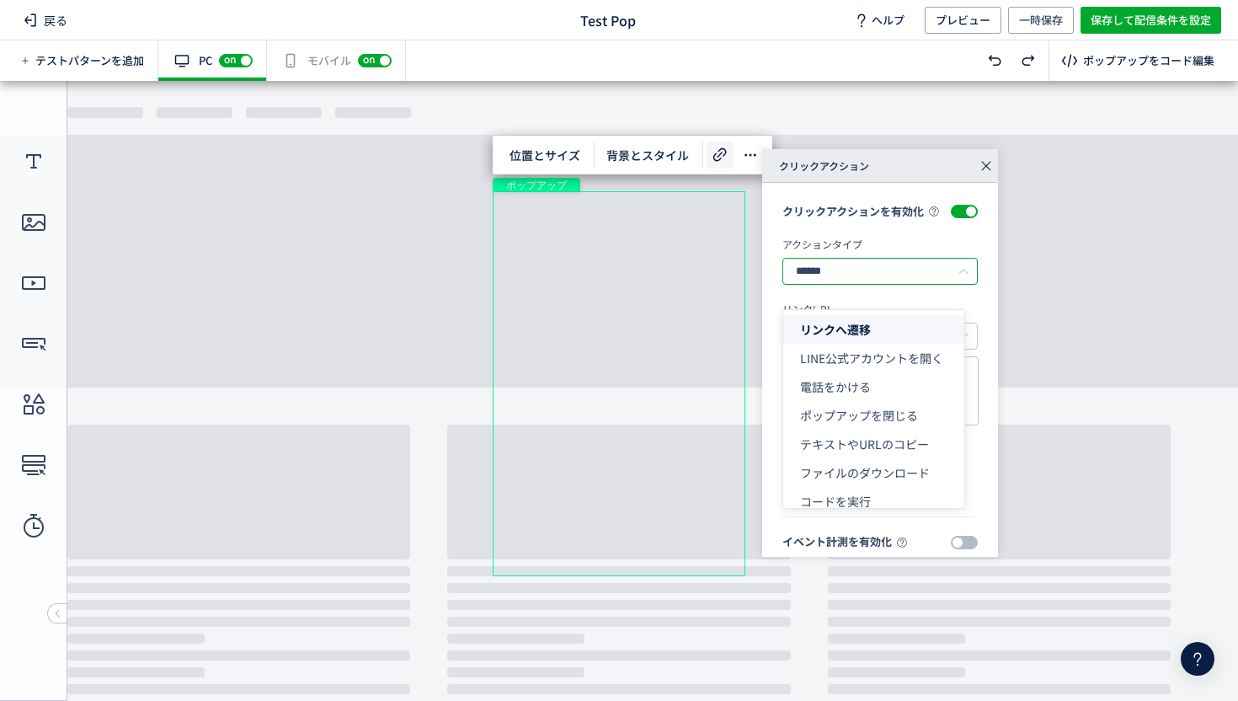
click at [900, 280] on input "******" at bounding box center [879, 271] width 195 height 27
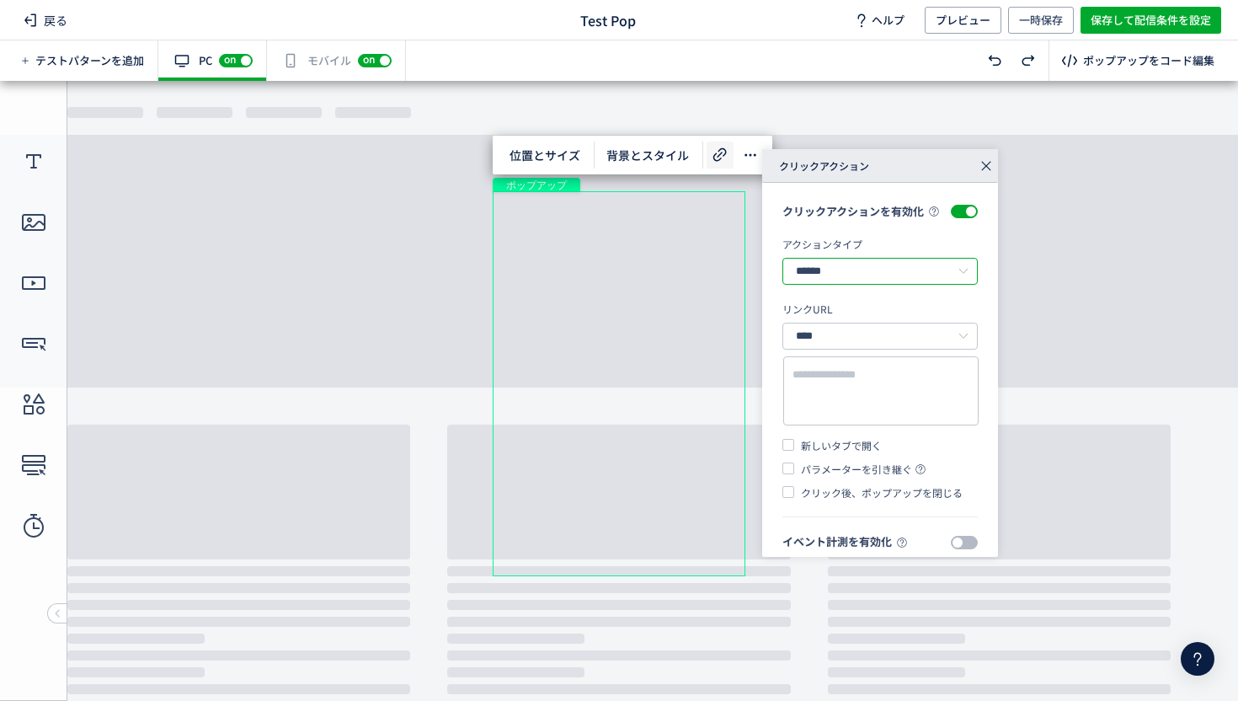
click at [565, 323] on div "ポップアップ" at bounding box center [619, 383] width 253 height 385
click at [584, 328] on div "ポップアップ" at bounding box center [619, 383] width 253 height 385
click at [983, 165] on icon at bounding box center [986, 166] width 24 height 24
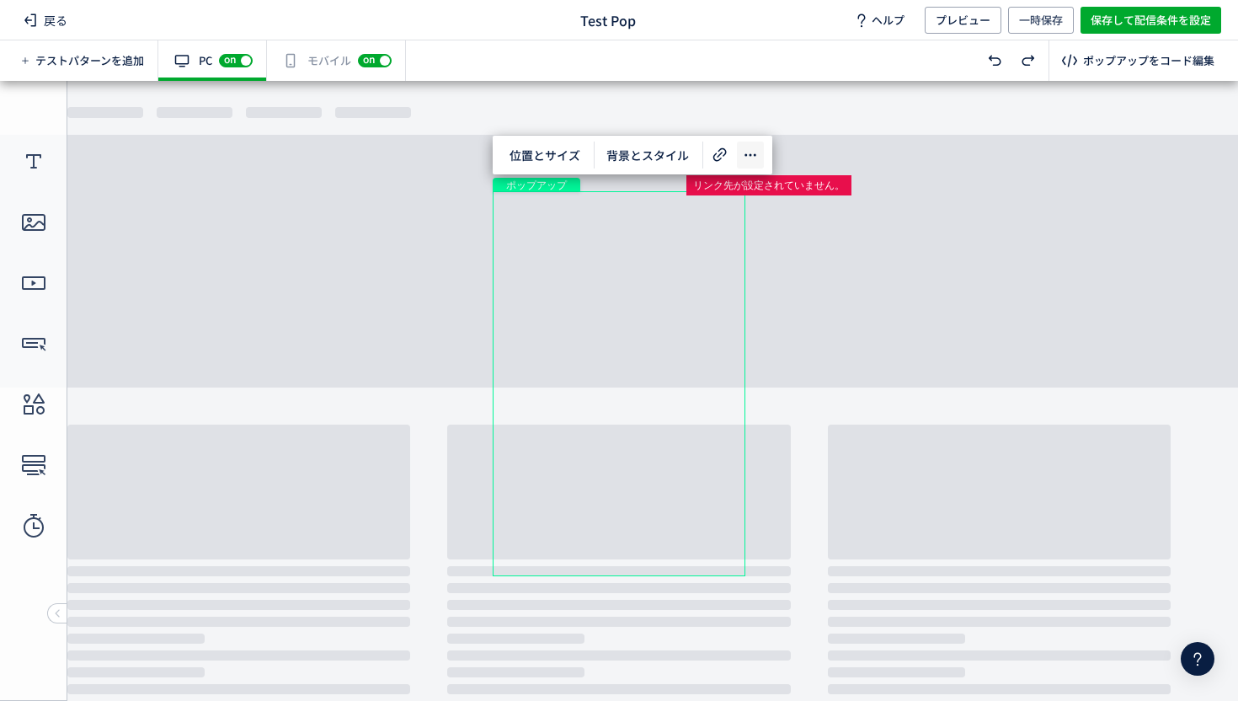
click at [744, 156] on icon at bounding box center [750, 155] width 20 height 20
click at [541, 150] on span "位置とサイズ" at bounding box center [544, 154] width 91 height 27
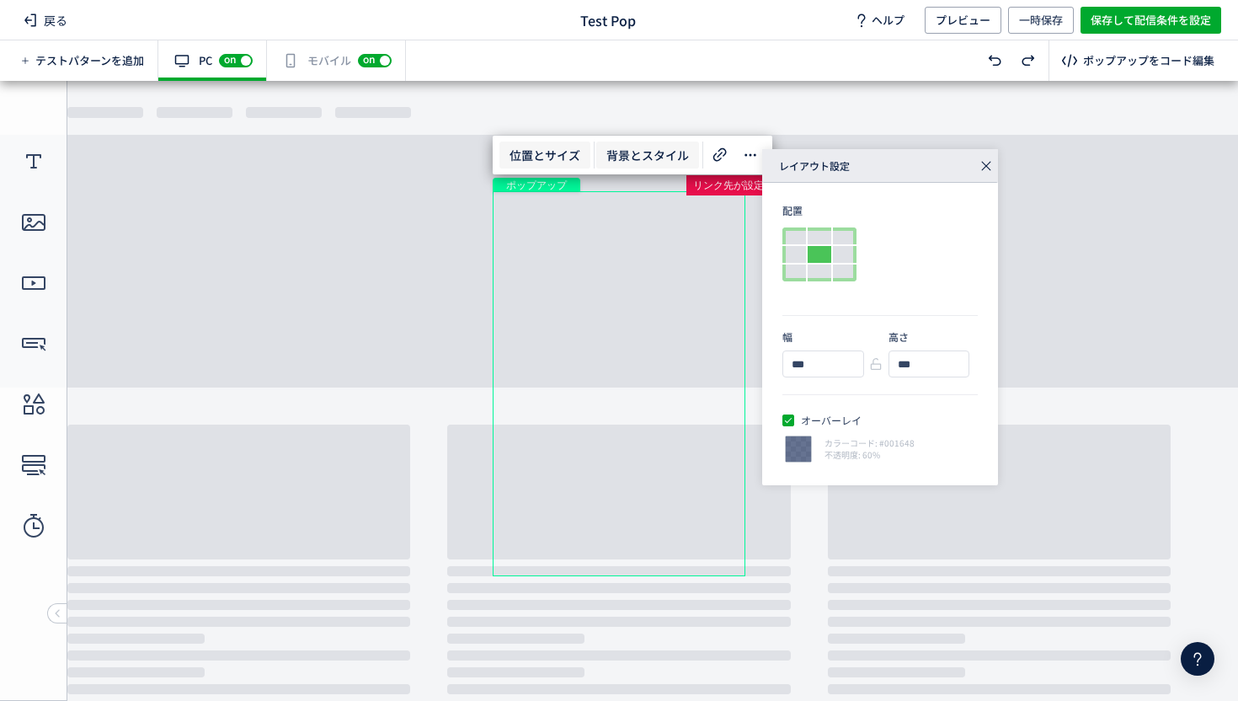
click at [635, 153] on span "背景とスタイル" at bounding box center [647, 154] width 103 height 27
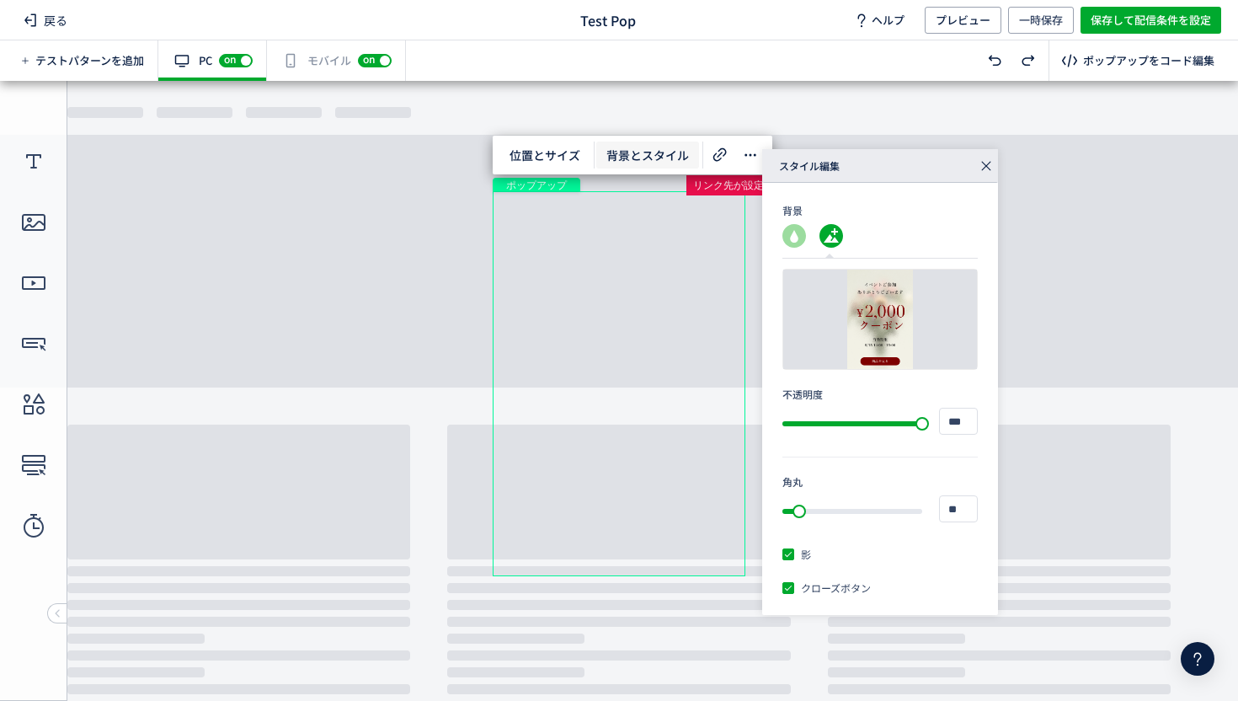
click at [982, 168] on icon at bounding box center [986, 166] width 24 height 24
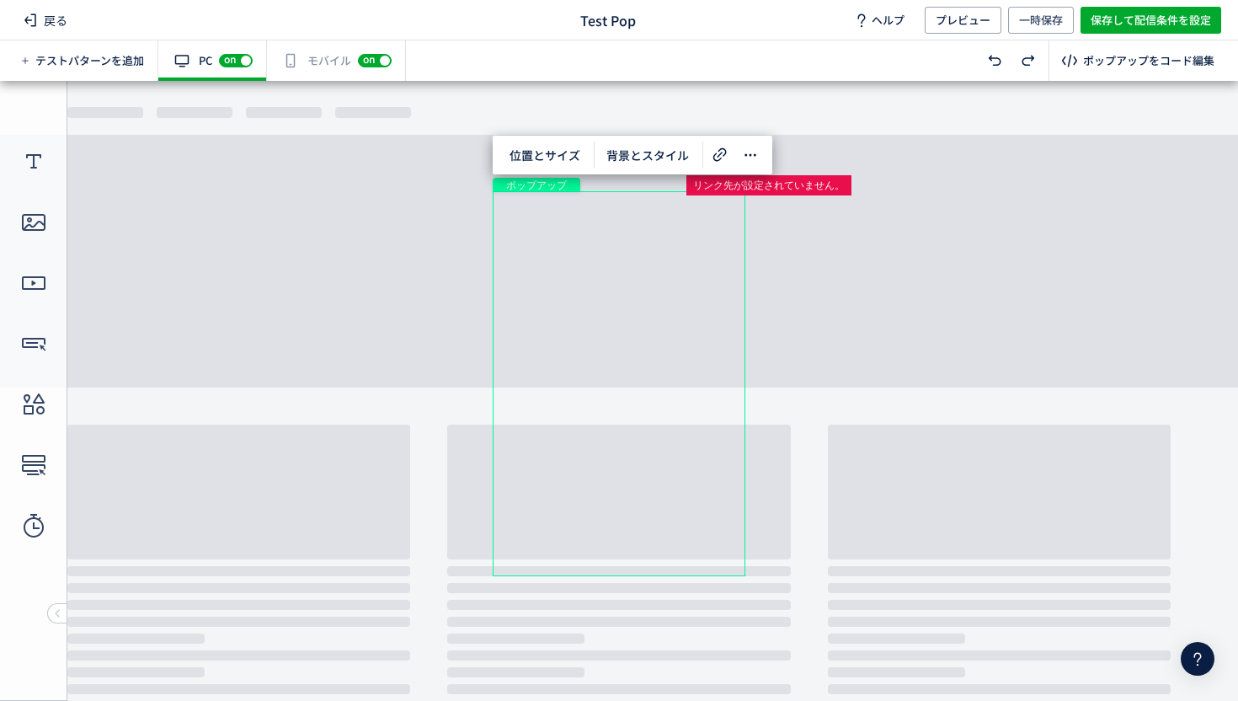
click at [610, 288] on div "ポップアップ" at bounding box center [619, 383] width 253 height 385
click at [622, 157] on span "背景とスタイル" at bounding box center [647, 154] width 103 height 27
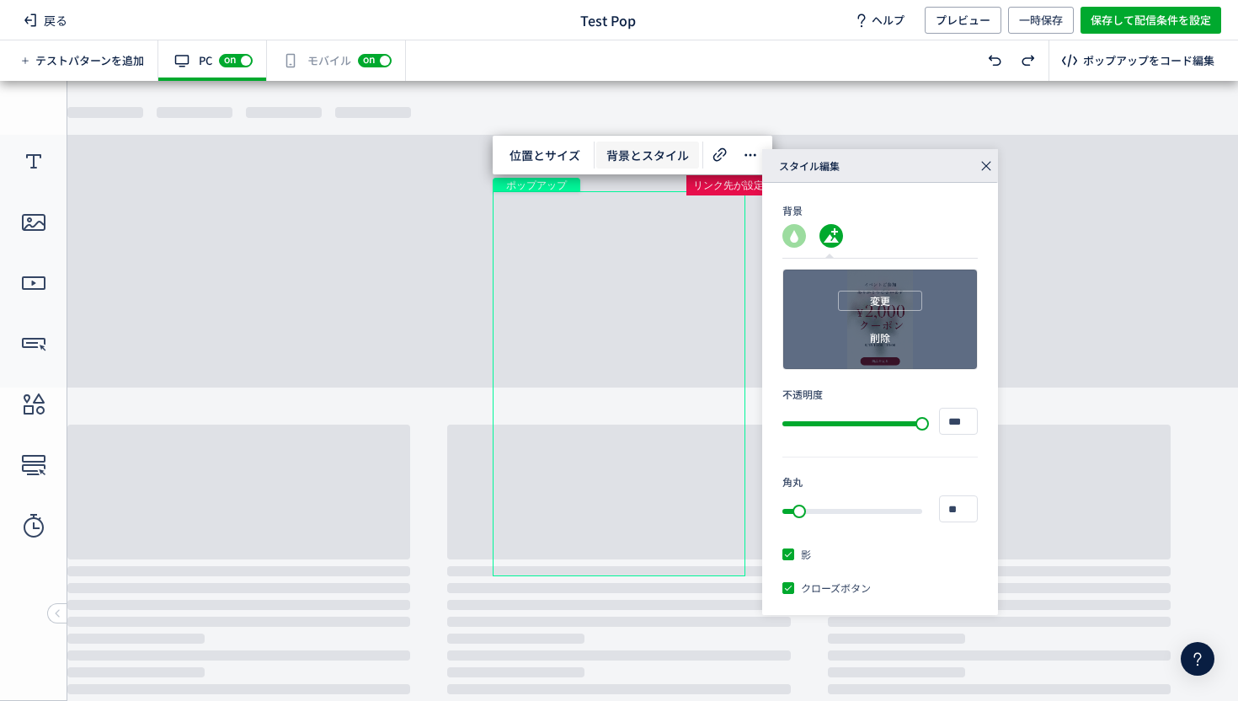
click at [831, 303] on div "変更 削除" at bounding box center [880, 318] width 194 height 99
click at [881, 333] on span "削除" at bounding box center [880, 338] width 20 height 20
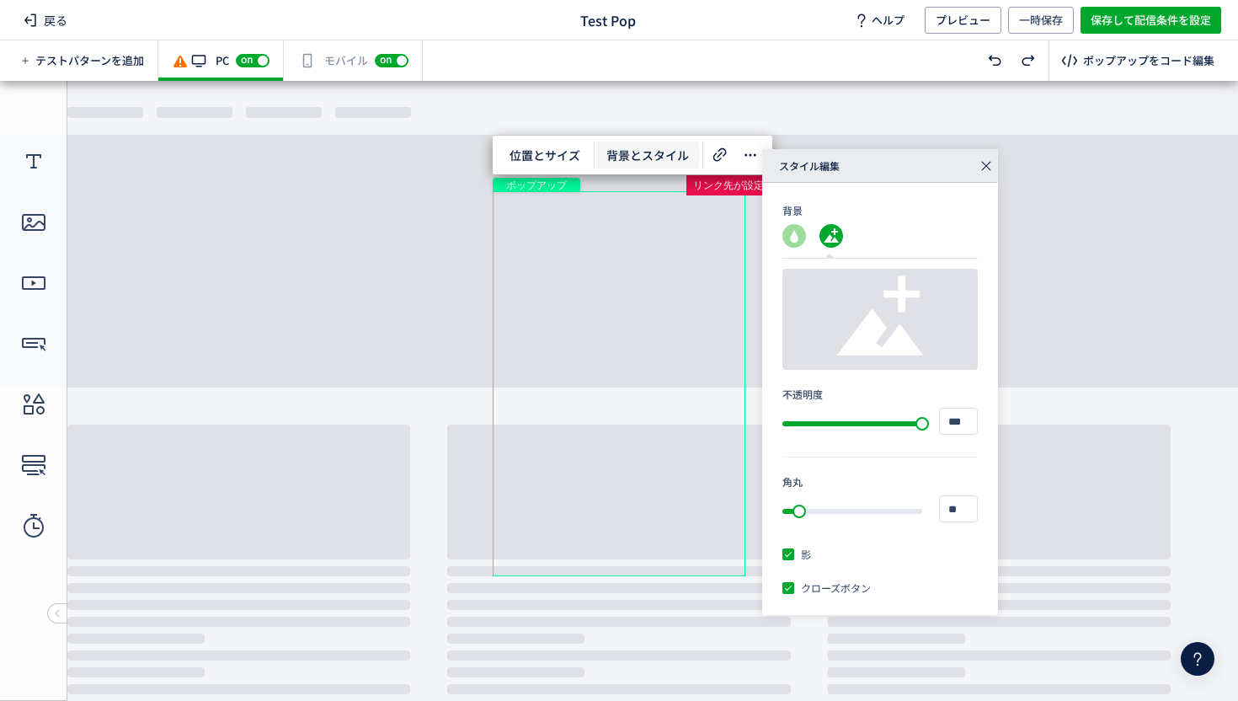
drag, startPoint x: 989, startPoint y: 163, endPoint x: 747, endPoint y: 137, distance: 243.9
click at [989, 163] on icon at bounding box center [986, 166] width 24 height 24
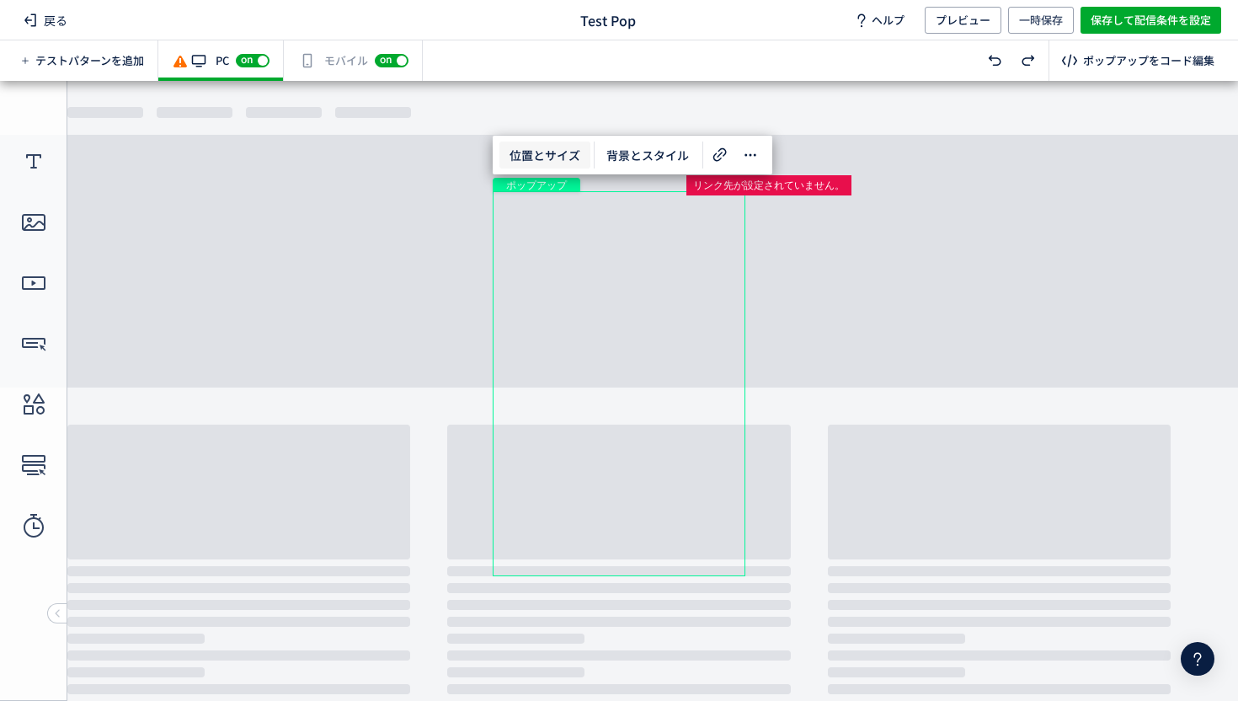
click at [507, 162] on span "位置とサイズ" at bounding box center [544, 154] width 91 height 27
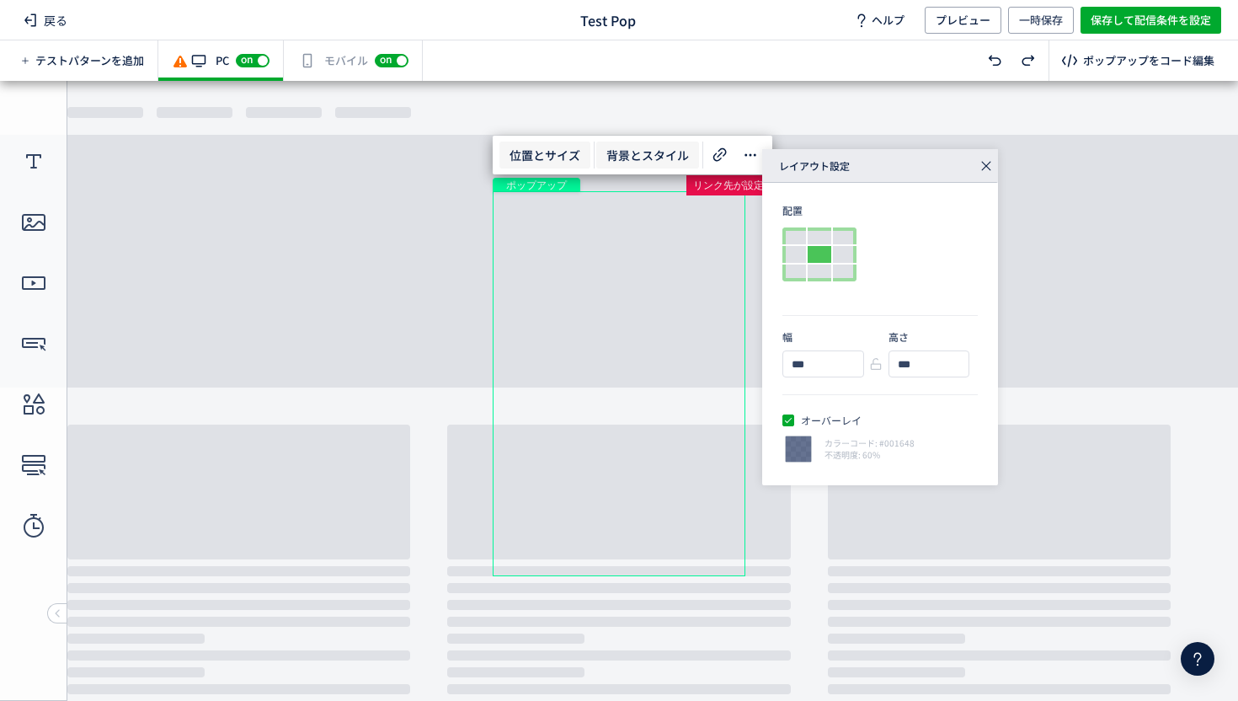
click at [618, 157] on span "背景とスタイル" at bounding box center [647, 154] width 103 height 27
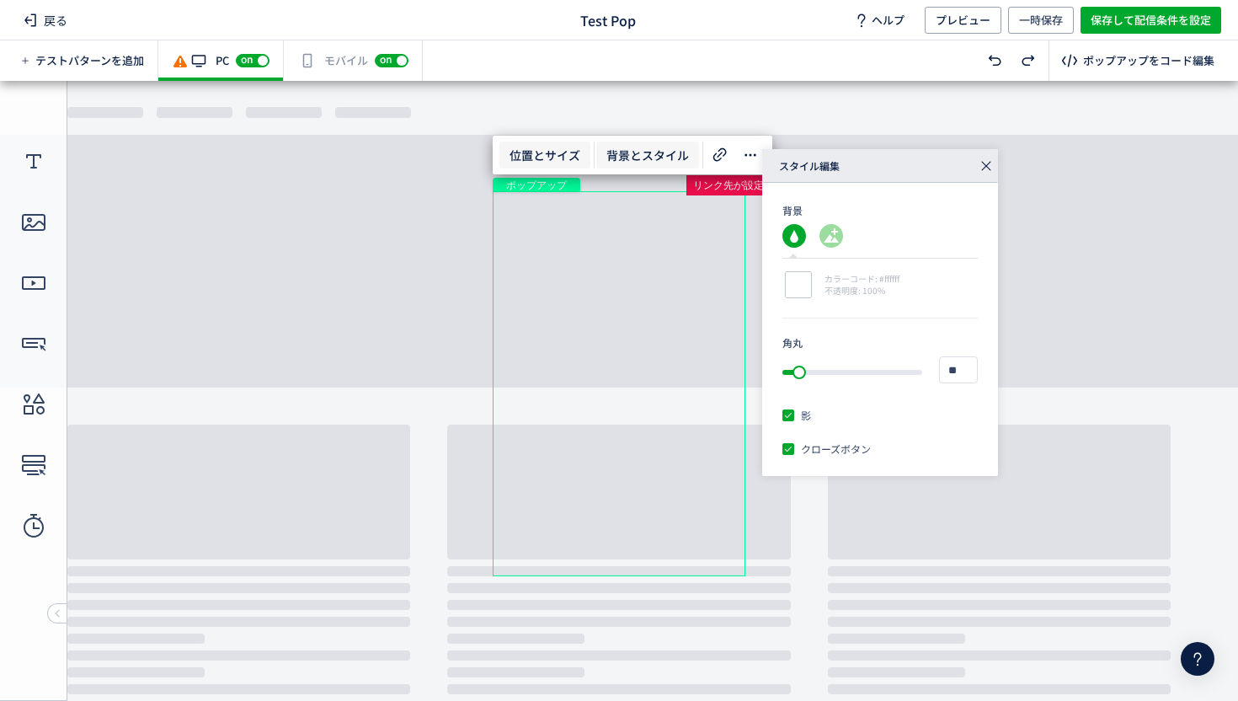
click at [507, 158] on span "位置とサイズ" at bounding box center [544, 154] width 91 height 27
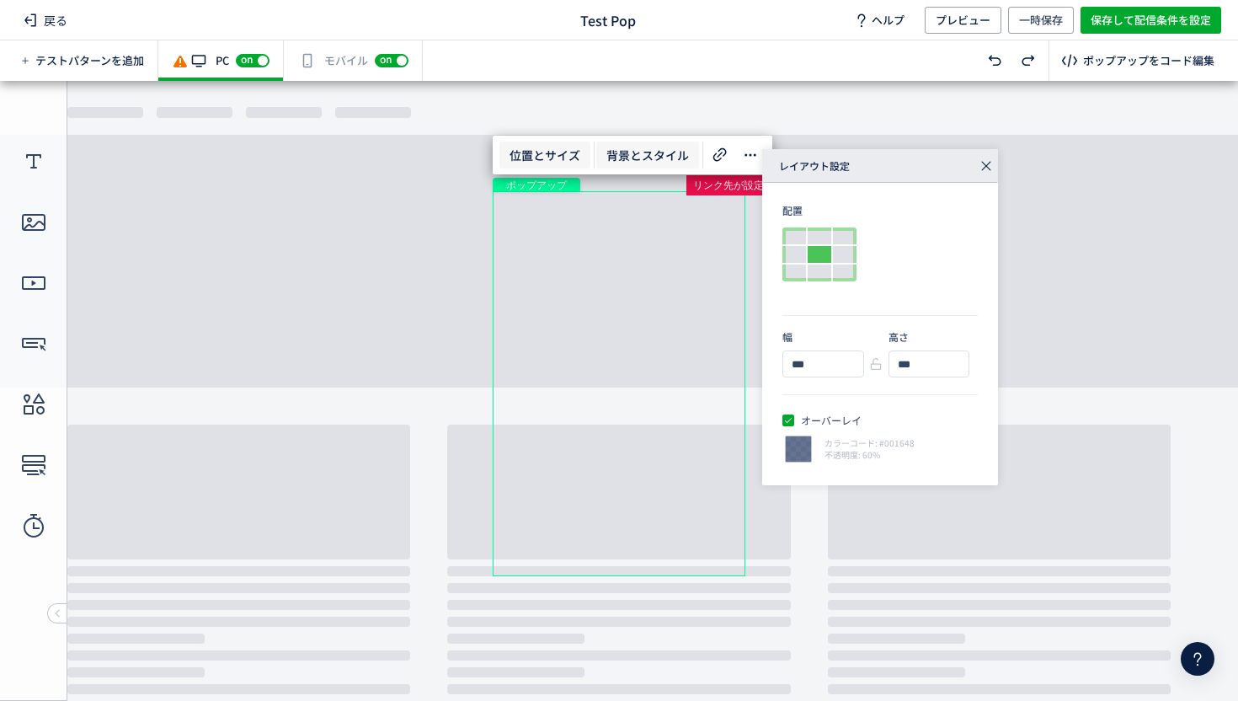
click at [637, 152] on span "背景とスタイル" at bounding box center [647, 154] width 103 height 27
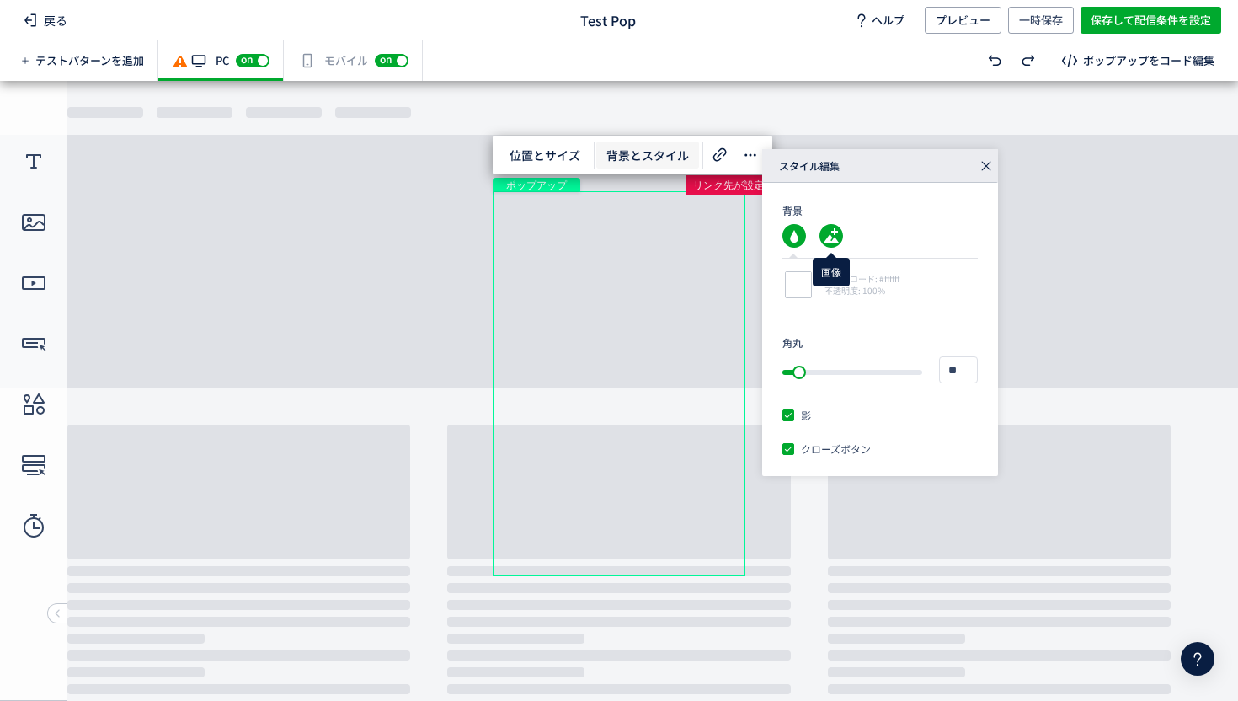
click at [823, 237] on use at bounding box center [831, 236] width 24 height 24
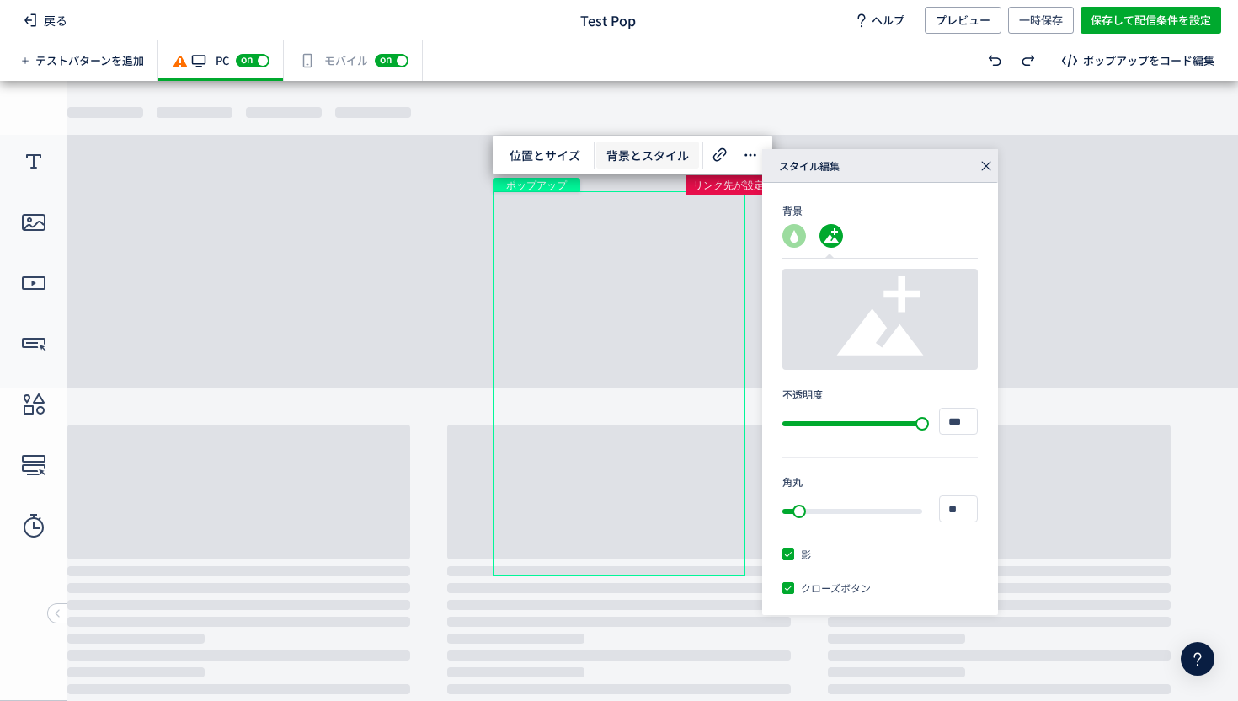
click at [880, 323] on use at bounding box center [880, 315] width 87 height 79
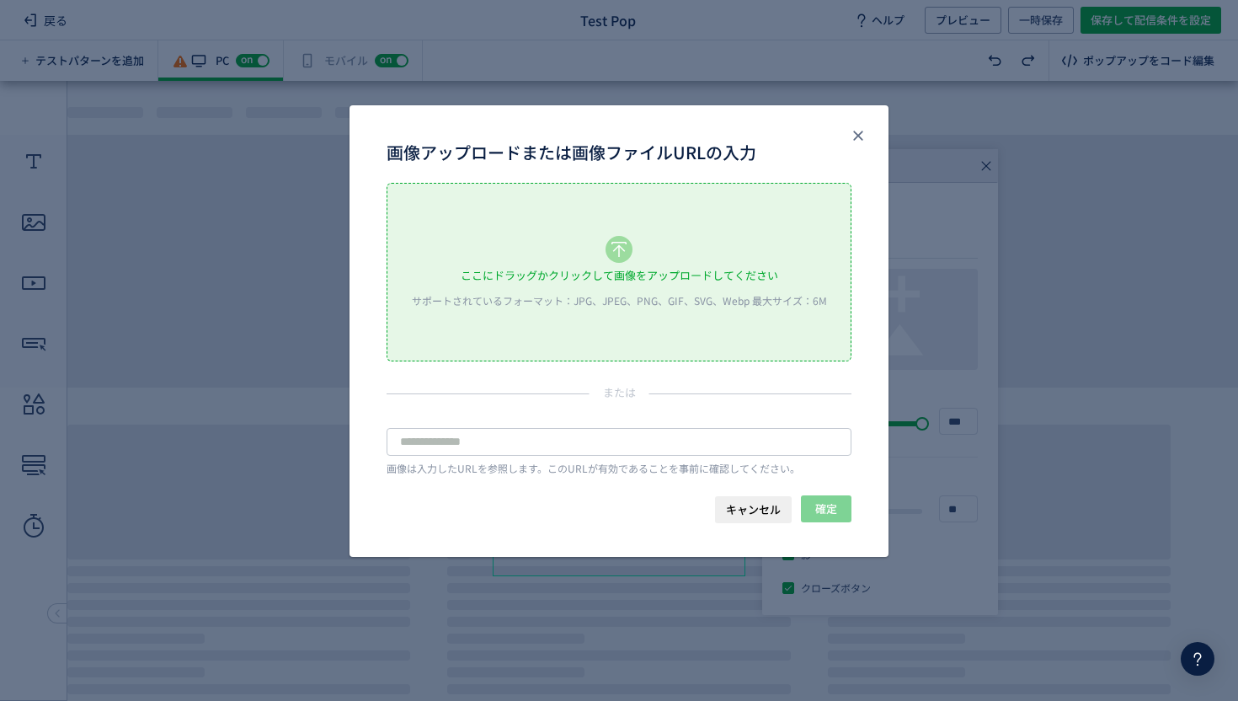
click at [621, 274] on div "ここにドラッグかクリックして画像をアップロードしてください" at bounding box center [619, 275] width 317 height 25
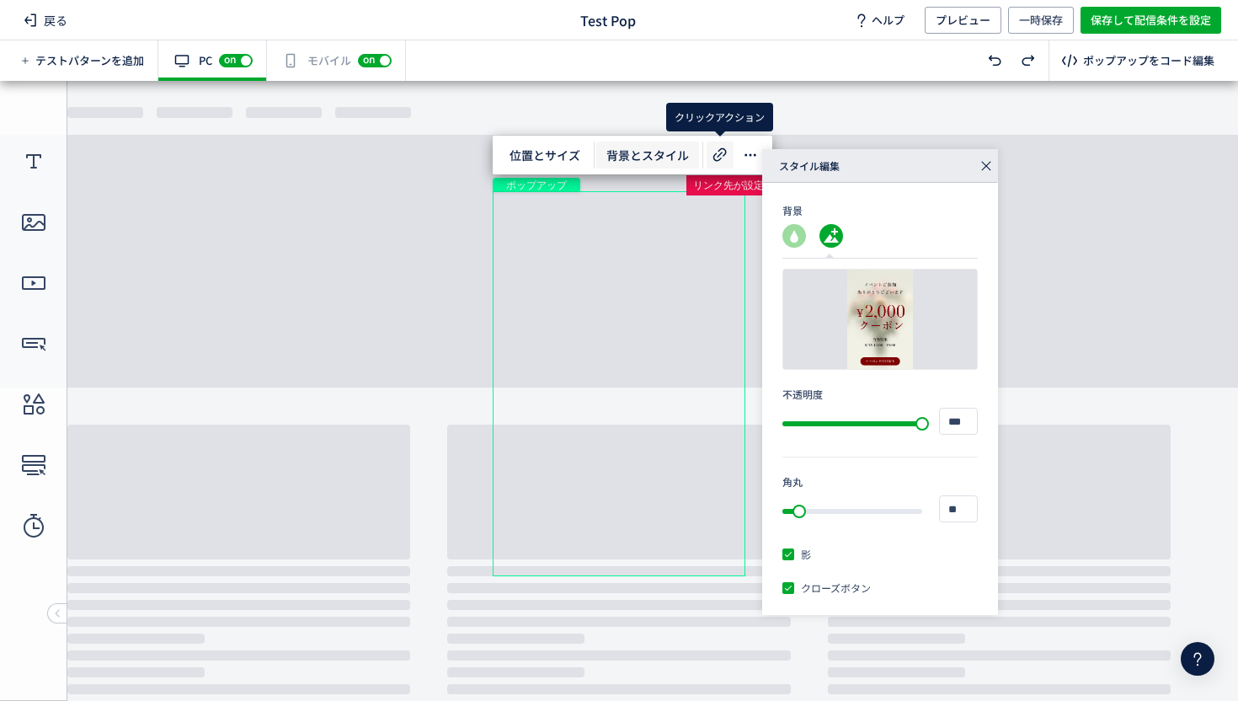
click at [713, 161] on icon at bounding box center [720, 155] width 20 height 20
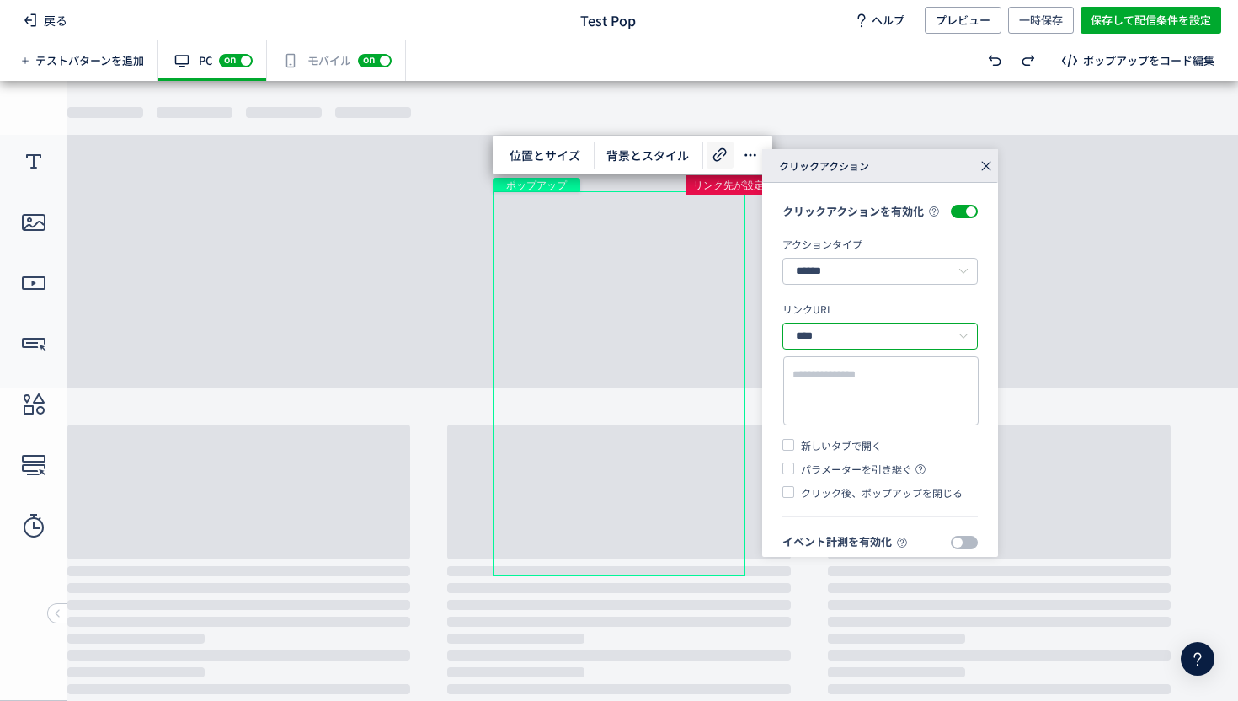
click at [819, 348] on input "****" at bounding box center [879, 336] width 195 height 27
click at [818, 429] on span "相対パス" at bounding box center [823, 422] width 47 height 17
type input "****"
click at [818, 404] on textarea at bounding box center [880, 391] width 177 height 50
paste textarea "**********"
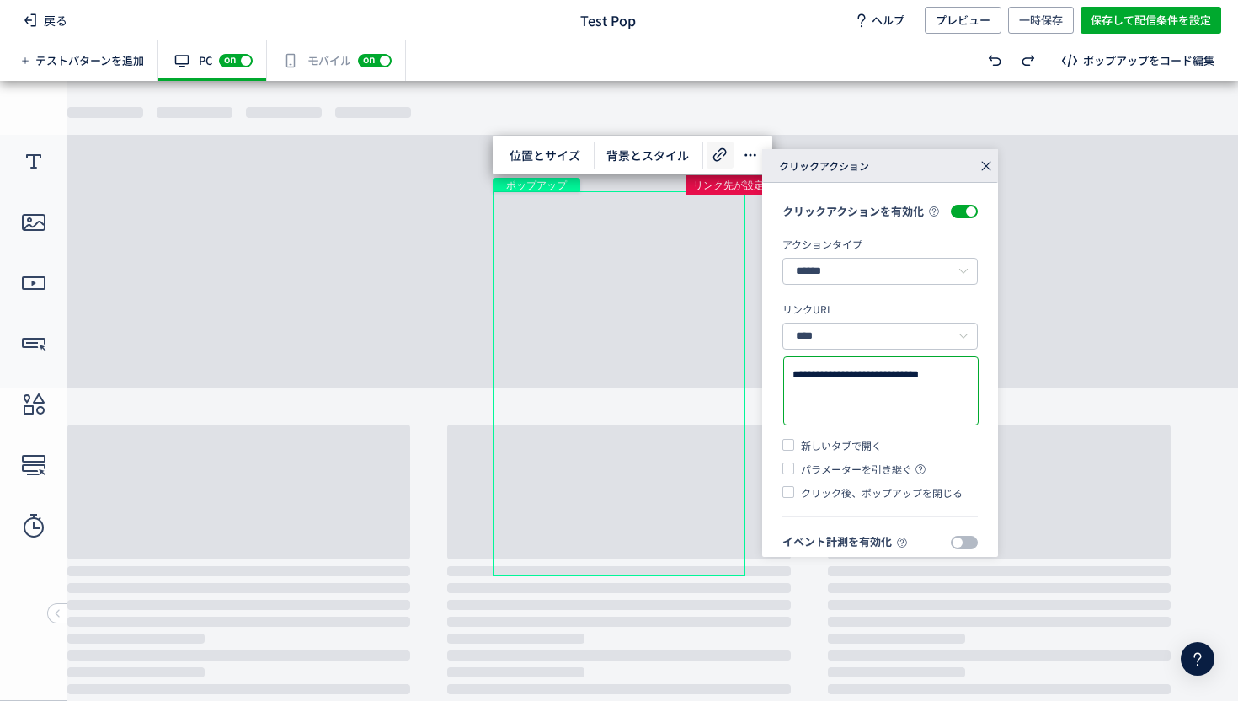
type textarea "**********"
click at [990, 167] on icon at bounding box center [986, 166] width 24 height 24
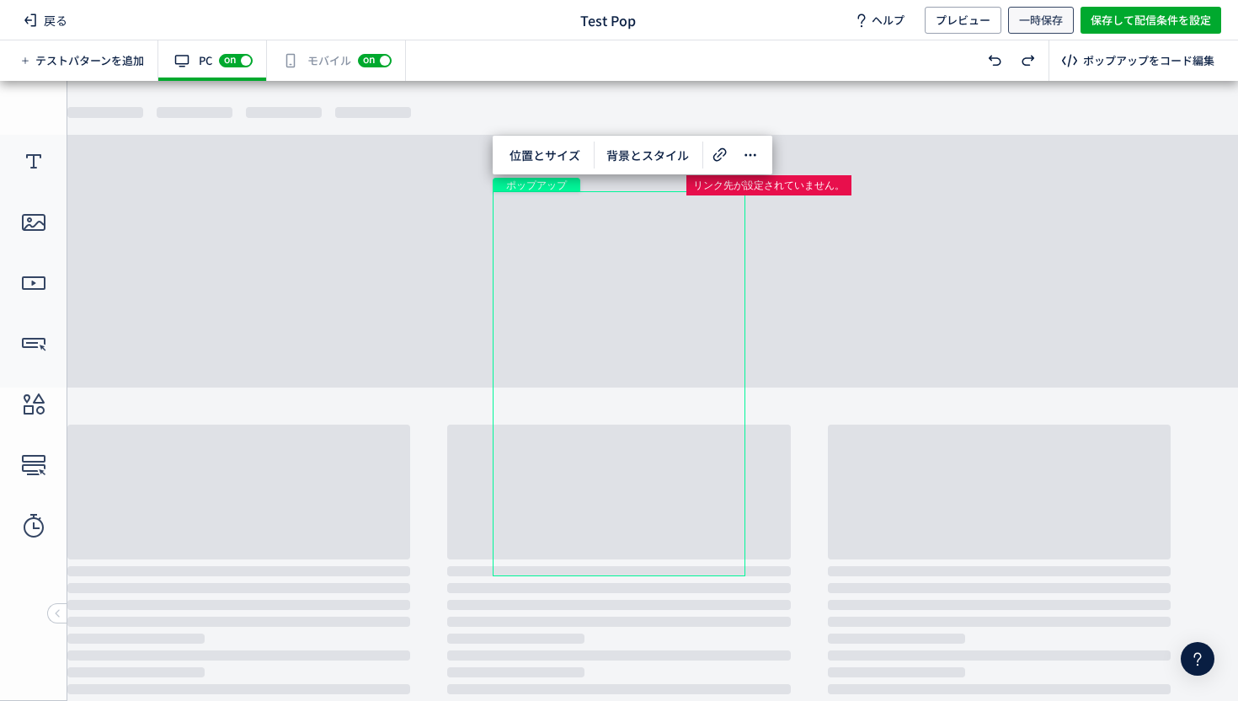
click at [1030, 25] on span "一時保存" at bounding box center [1041, 20] width 44 height 27
click at [320, 69] on div "有効な編集箇所が確認されません モバイル off on" at bounding box center [336, 60] width 139 height 40
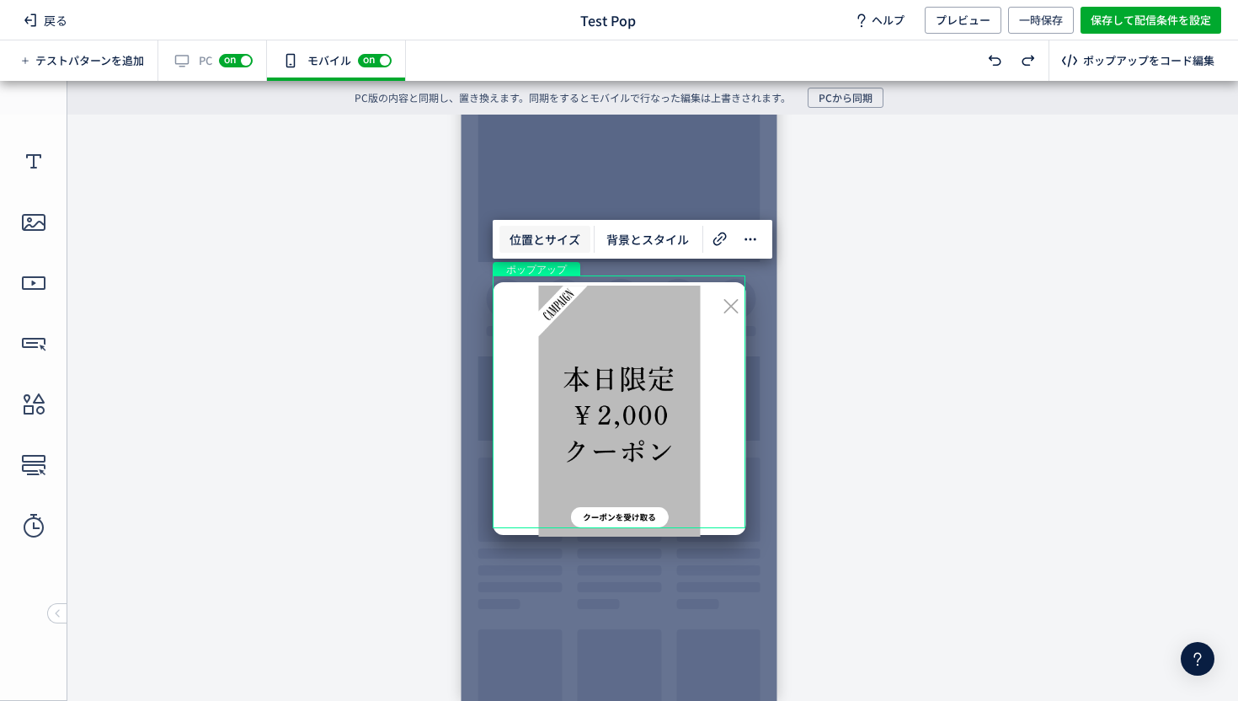
click at [541, 246] on span "位置とサイズ" at bounding box center [544, 239] width 91 height 27
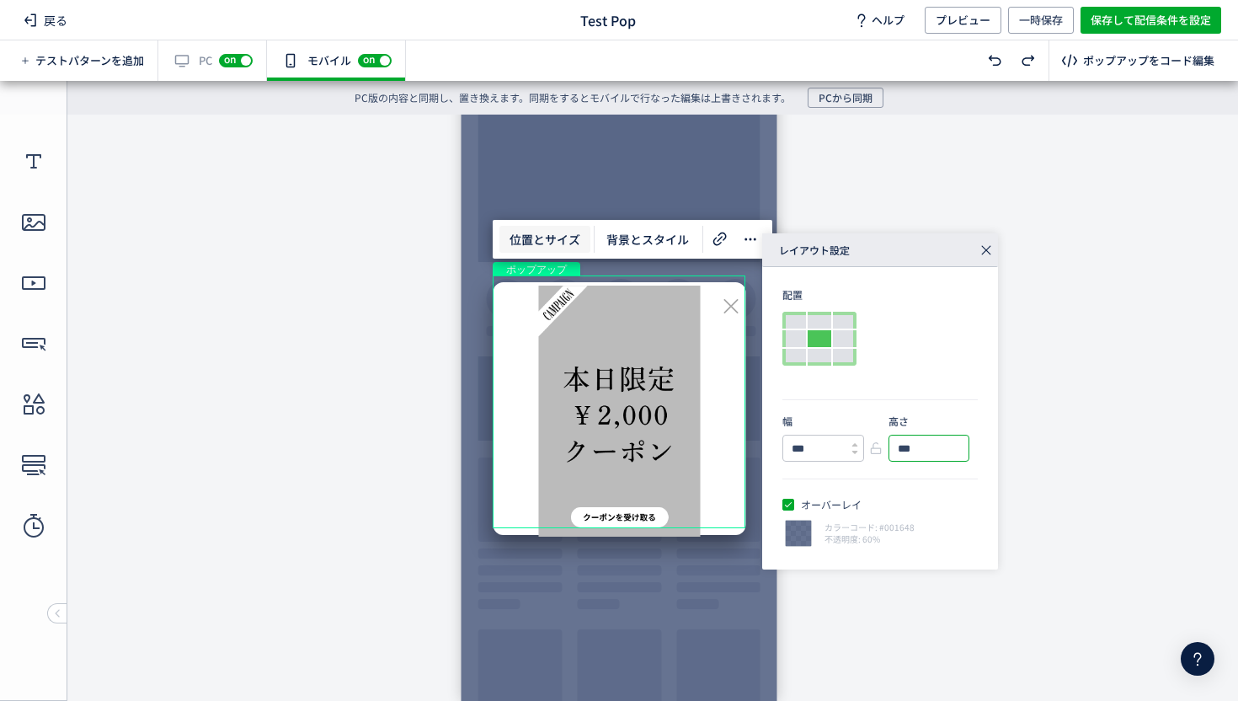
drag, startPoint x: 940, startPoint y: 451, endPoint x: 846, endPoint y: 447, distance: 93.5
click at [847, 446] on div "幅 *** 高さ ***" at bounding box center [879, 437] width 195 height 48
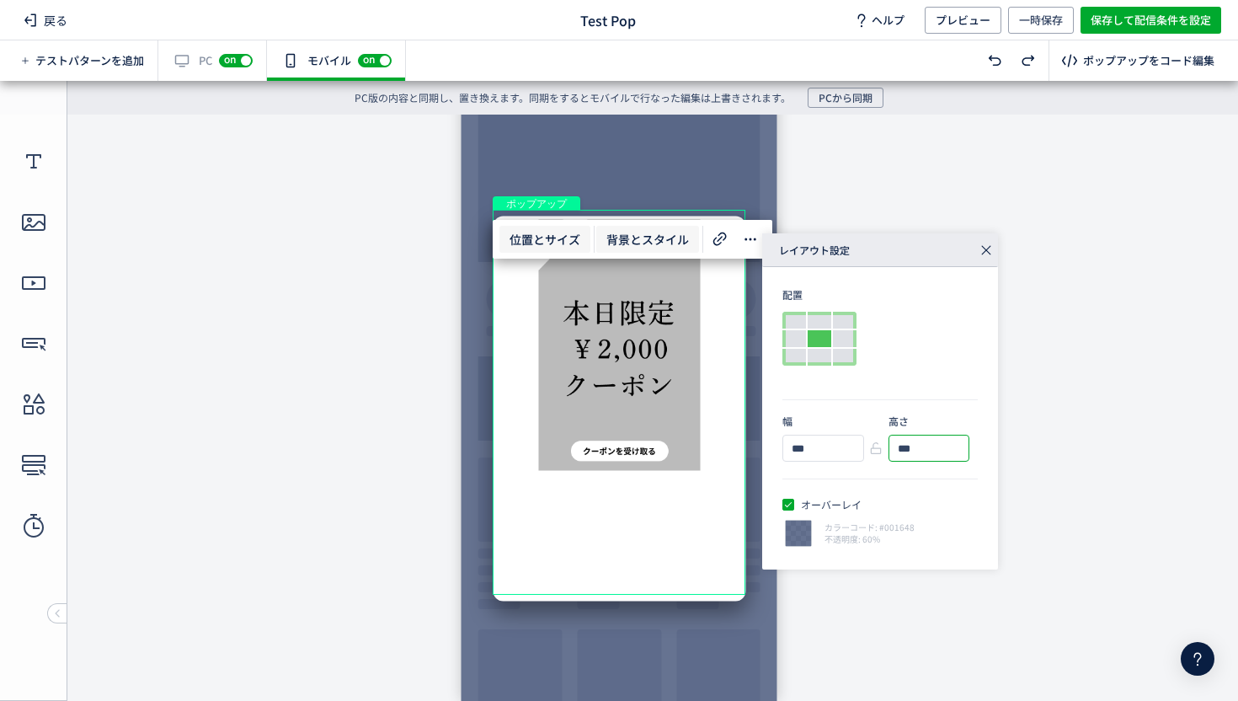
type input "***"
click at [634, 226] on span "背景とスタイル" at bounding box center [647, 239] width 103 height 27
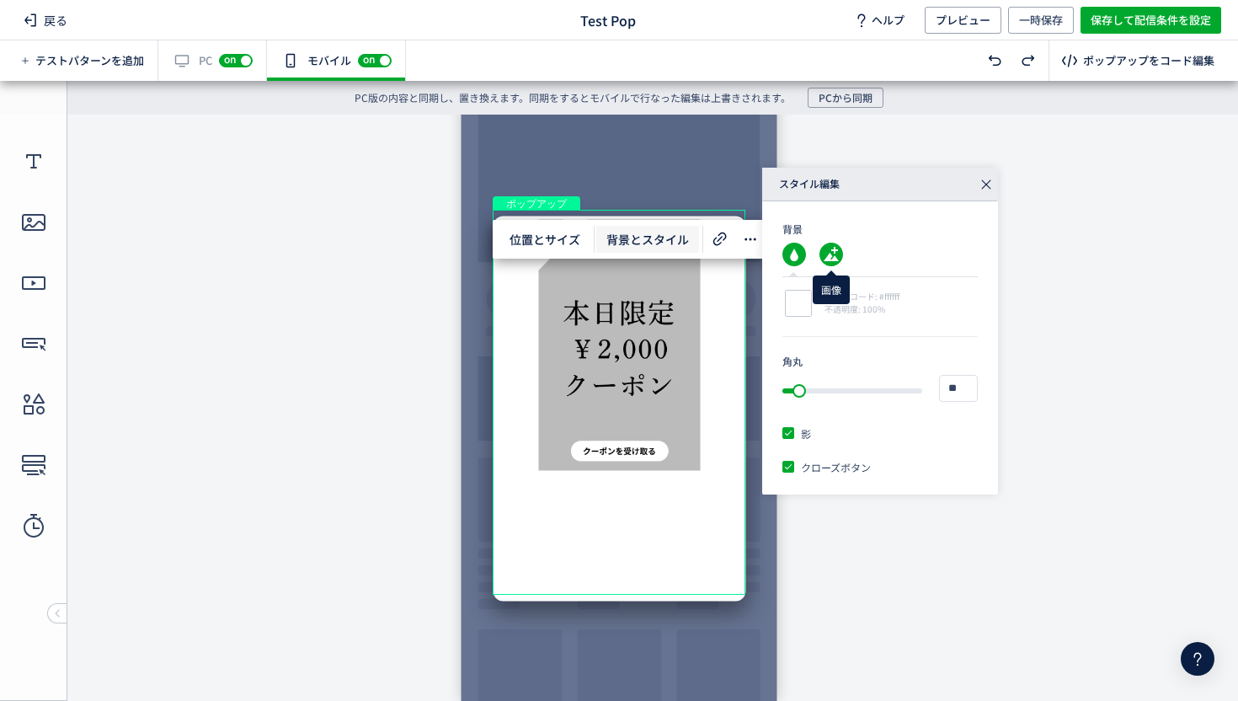
click at [824, 252] on use at bounding box center [831, 255] width 24 height 24
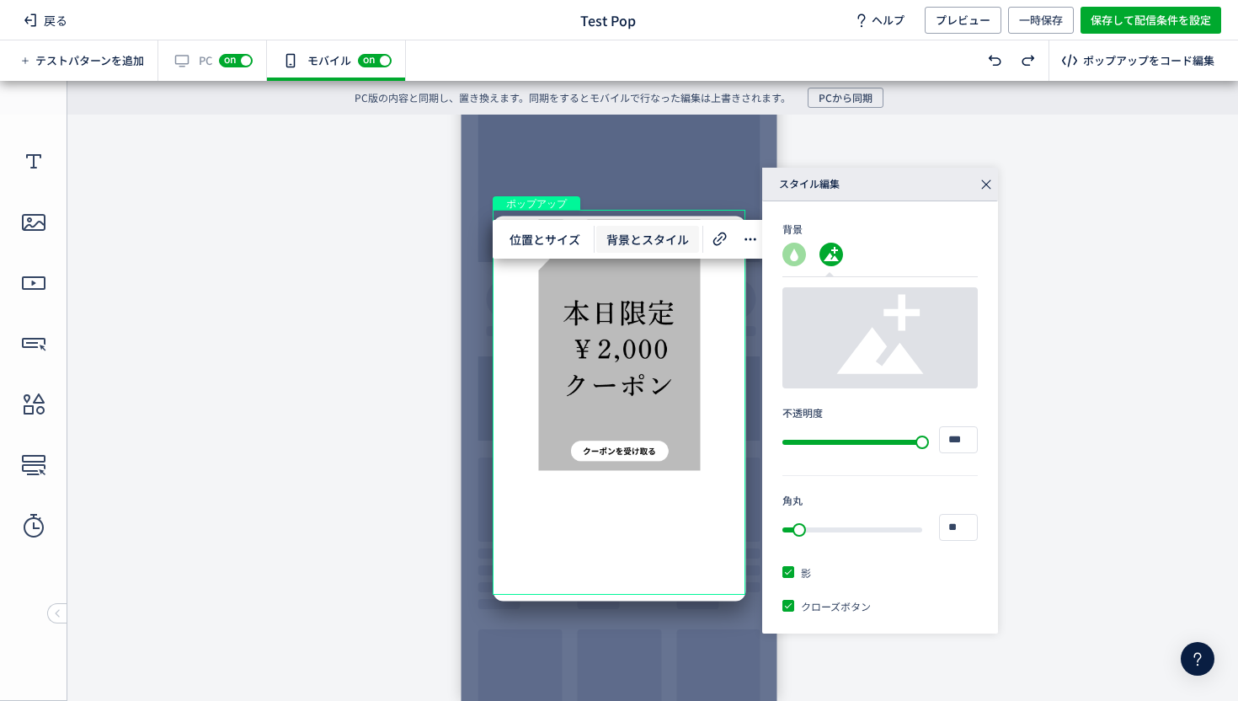
click at [823, 358] on div at bounding box center [879, 337] width 195 height 101
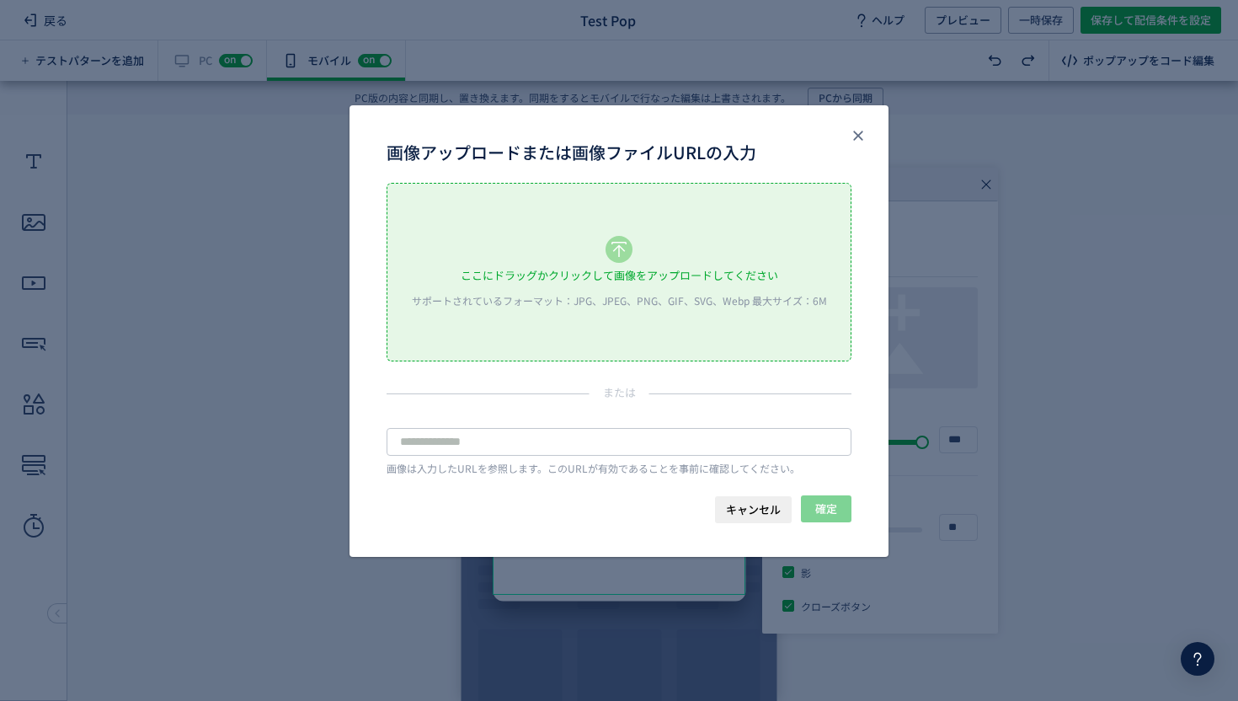
click at [621, 271] on div "ここにドラッグかクリックして画像をアップロードしてください" at bounding box center [619, 275] width 317 height 25
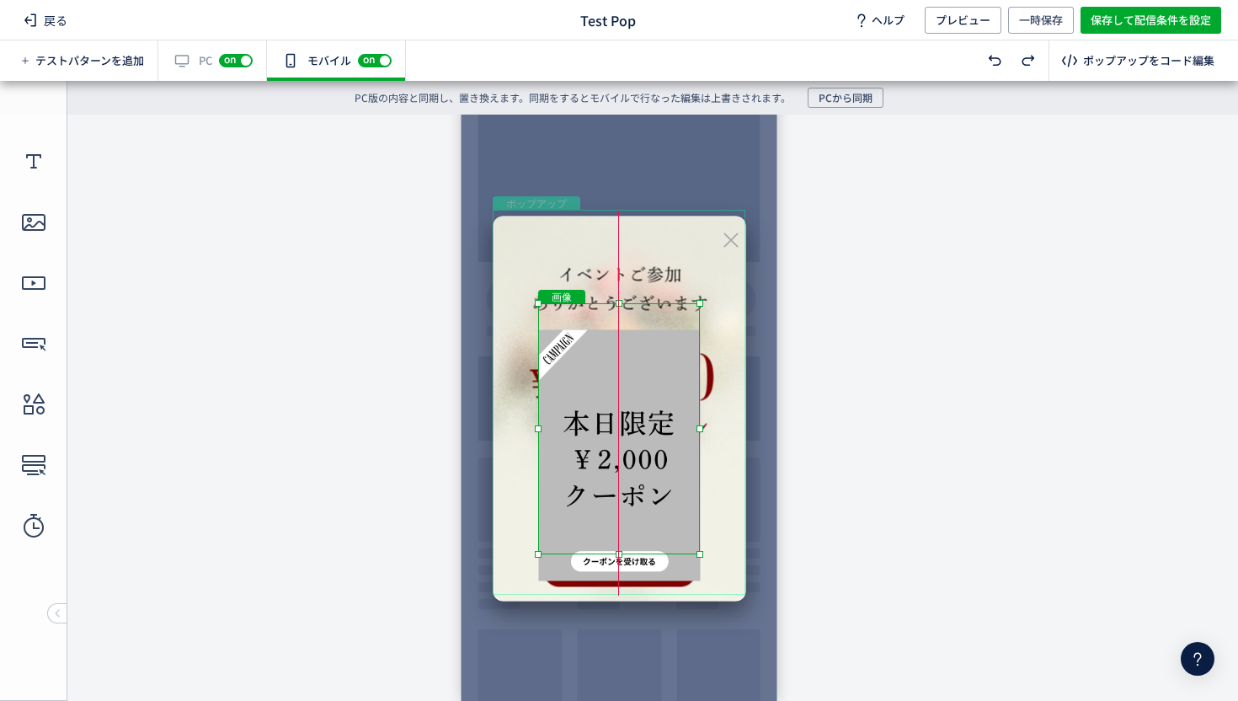
drag, startPoint x: 625, startPoint y: 306, endPoint x: 627, endPoint y: 413, distance: 107.8
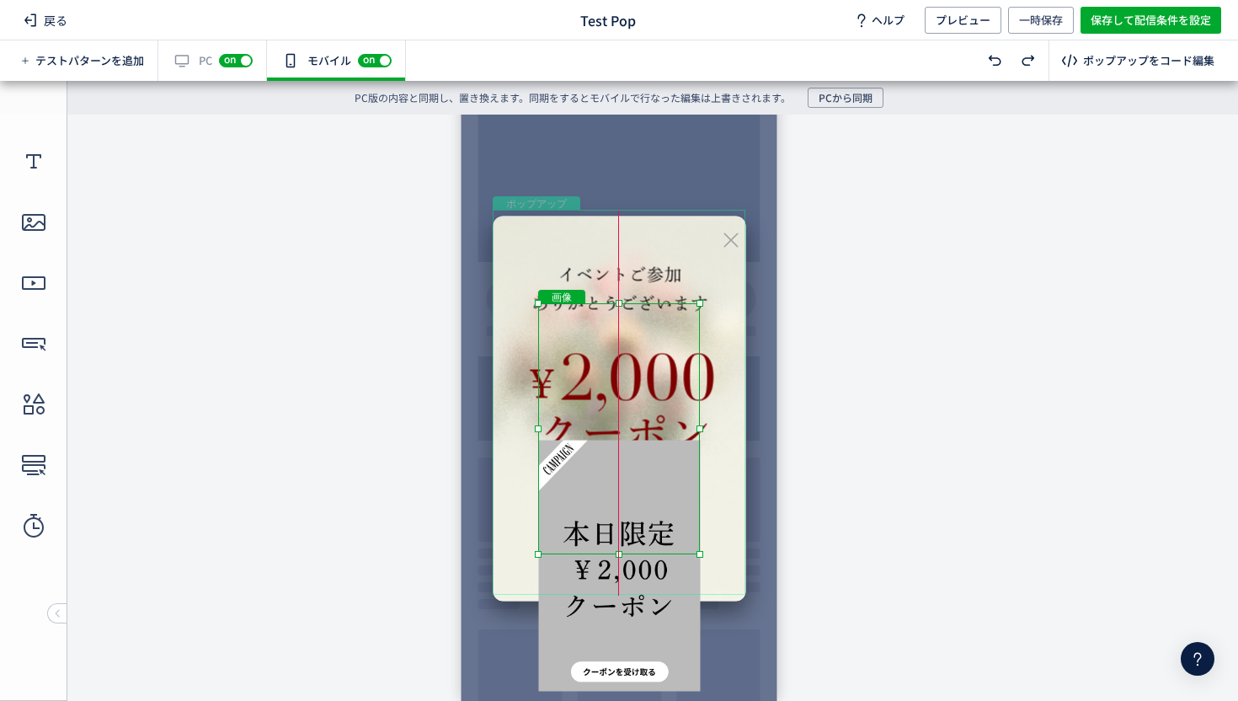
click at [625, 429] on div "画像" at bounding box center [619, 428] width 162 height 251
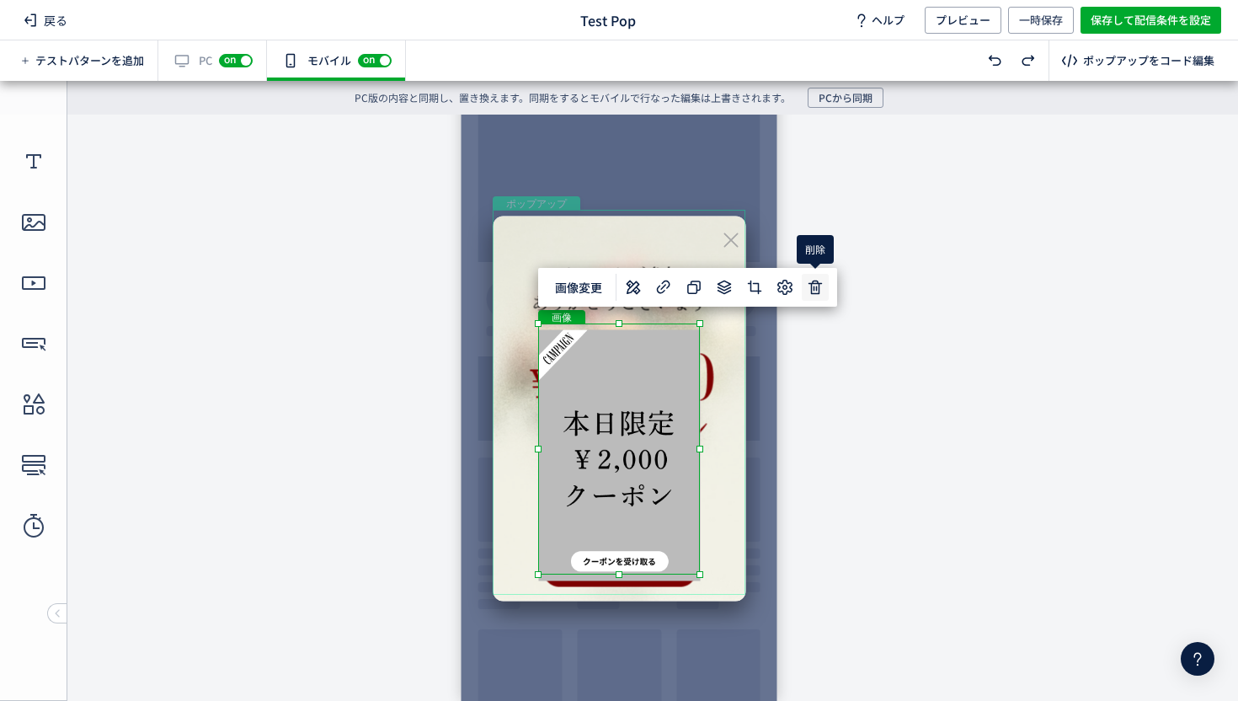
click at [816, 291] on icon at bounding box center [815, 287] width 20 height 20
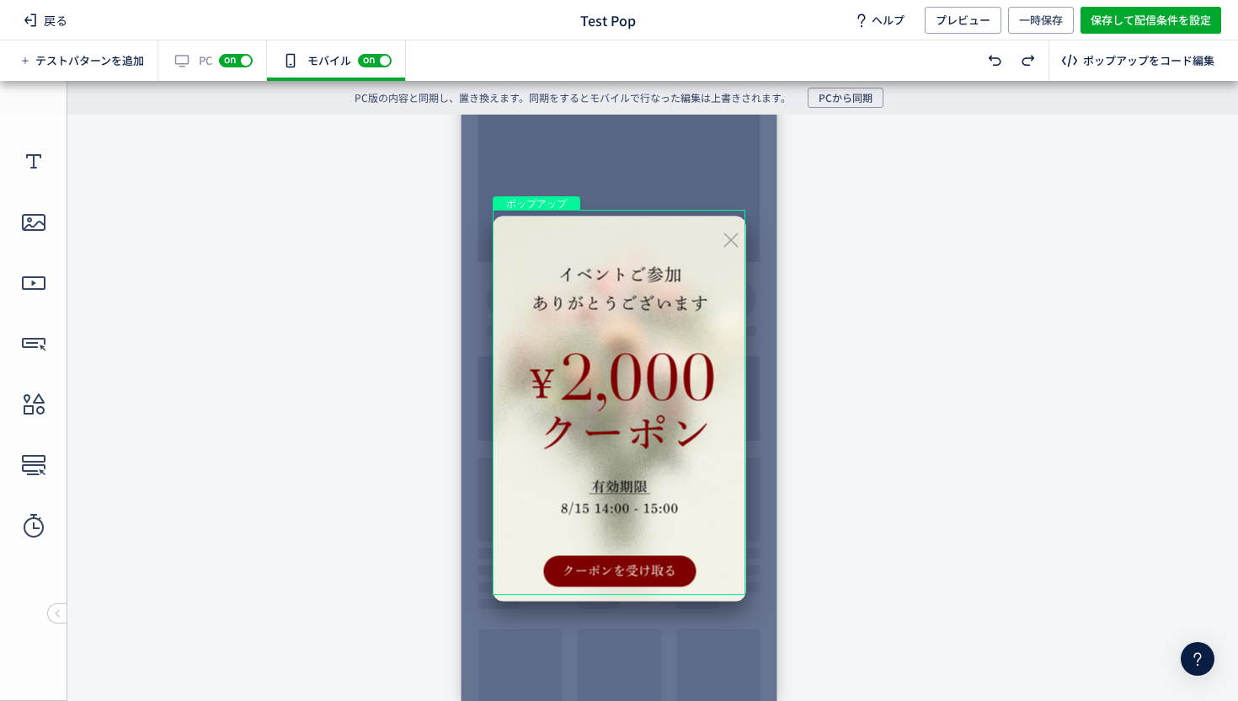
click at [623, 251] on div "ポップアップ" at bounding box center [619, 402] width 253 height 385
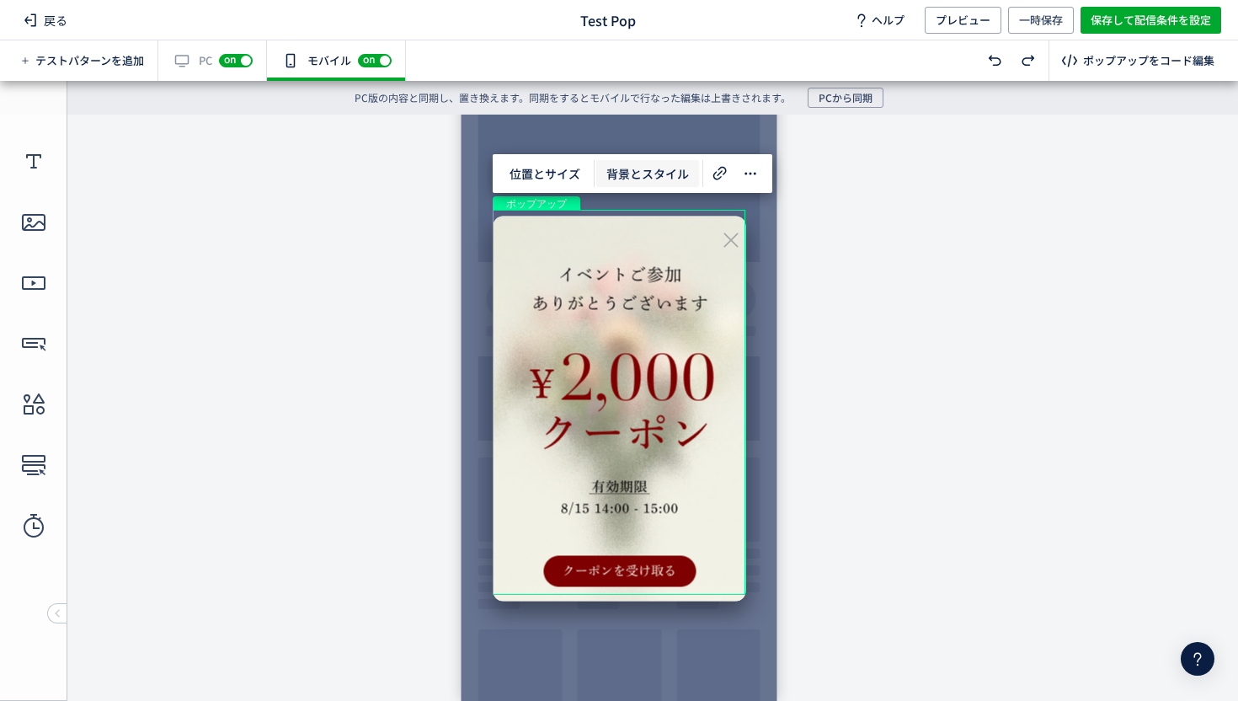
click at [625, 174] on span "背景とスタイル" at bounding box center [647, 173] width 103 height 27
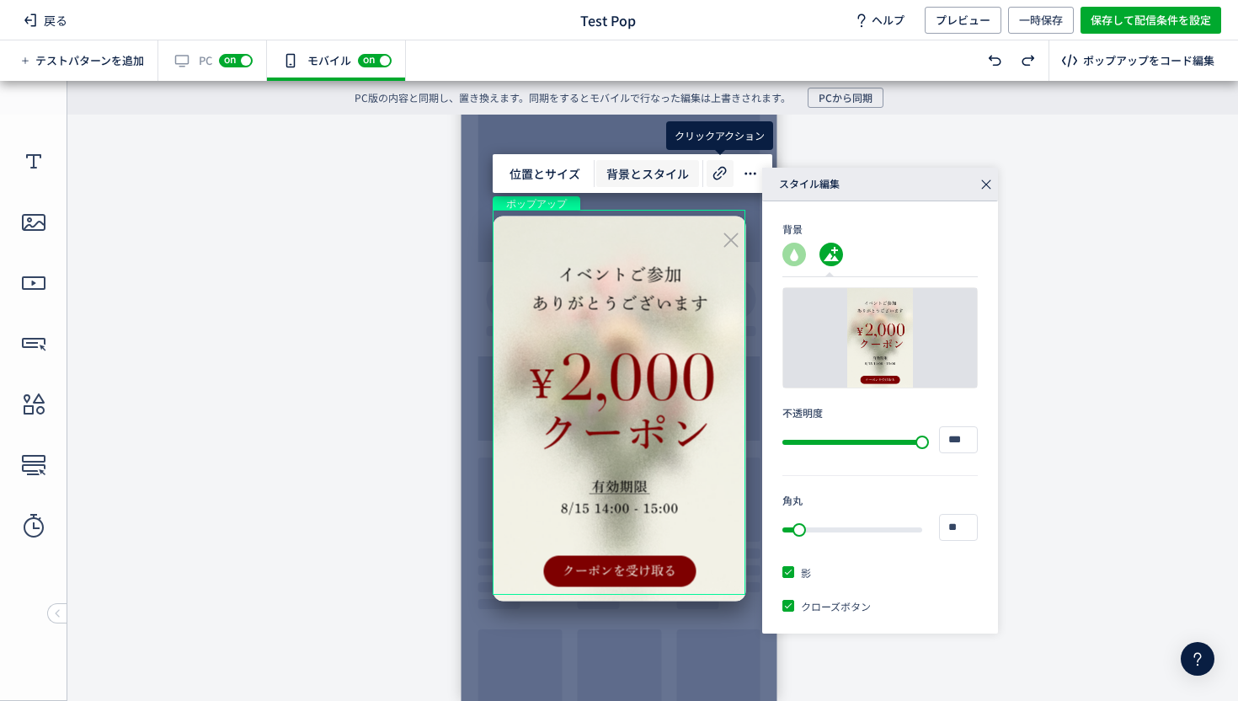
click at [718, 176] on icon at bounding box center [720, 173] width 20 height 20
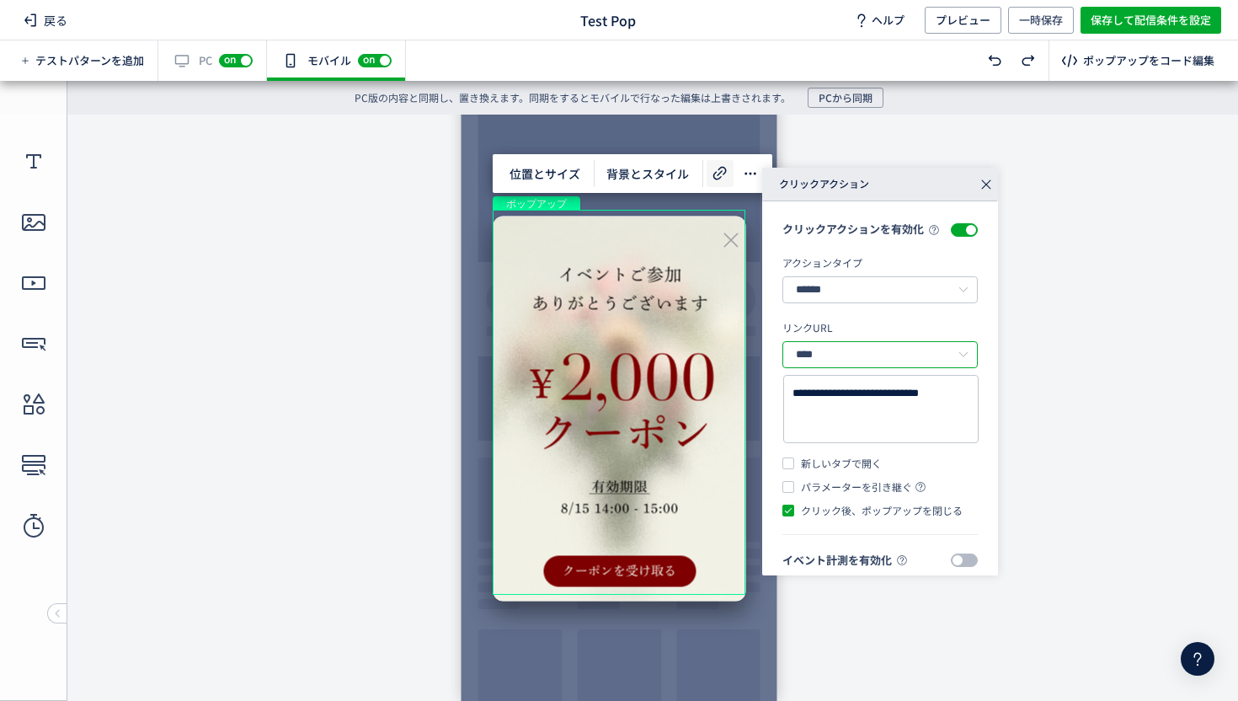
click at [812, 368] on input "****" at bounding box center [879, 354] width 195 height 27
click at [816, 433] on li "相対パス" at bounding box center [880, 440] width 194 height 29
type input "****"
click at [990, 181] on icon at bounding box center [986, 185] width 24 height 24
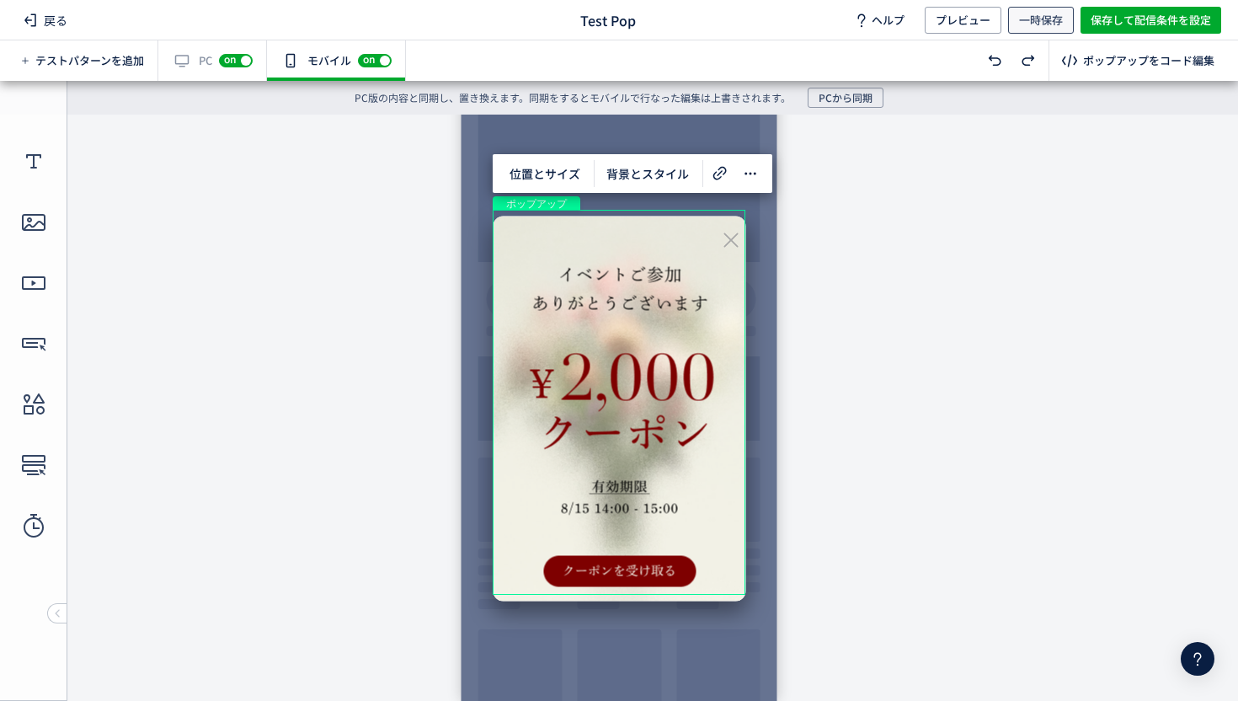
click at [1042, 17] on span "一時保存" at bounding box center [1041, 20] width 44 height 27
click at [205, 67] on div "有効な編集箇所が確認されません PC off on" at bounding box center [212, 60] width 109 height 40
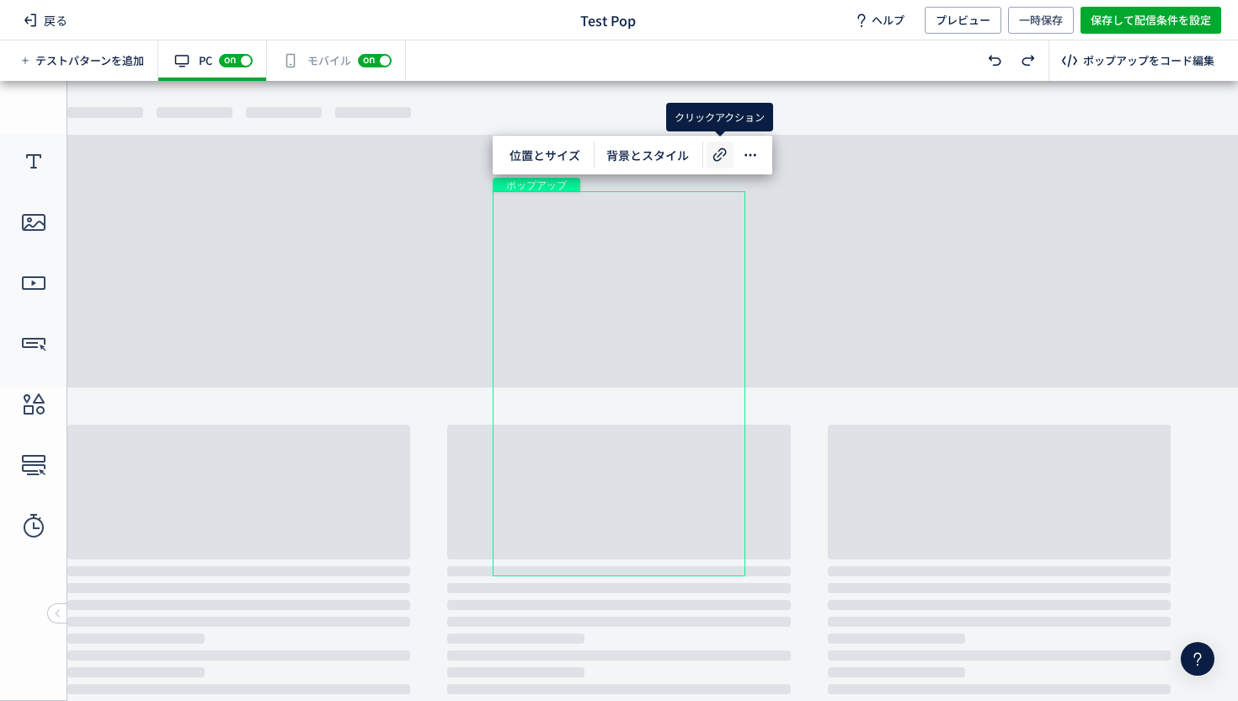
click at [717, 160] on use at bounding box center [719, 154] width 13 height 13
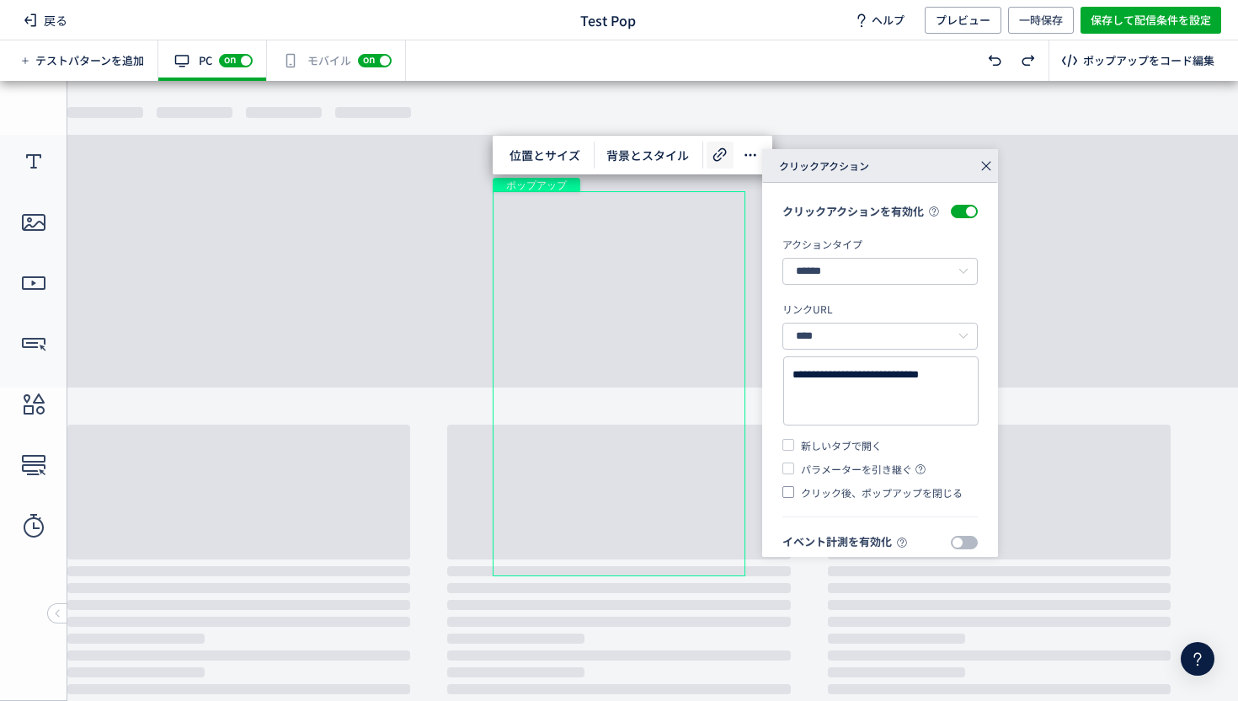
click at [788, 498] on span at bounding box center [788, 492] width 12 height 12
click at [981, 163] on icon at bounding box center [986, 166] width 24 height 24
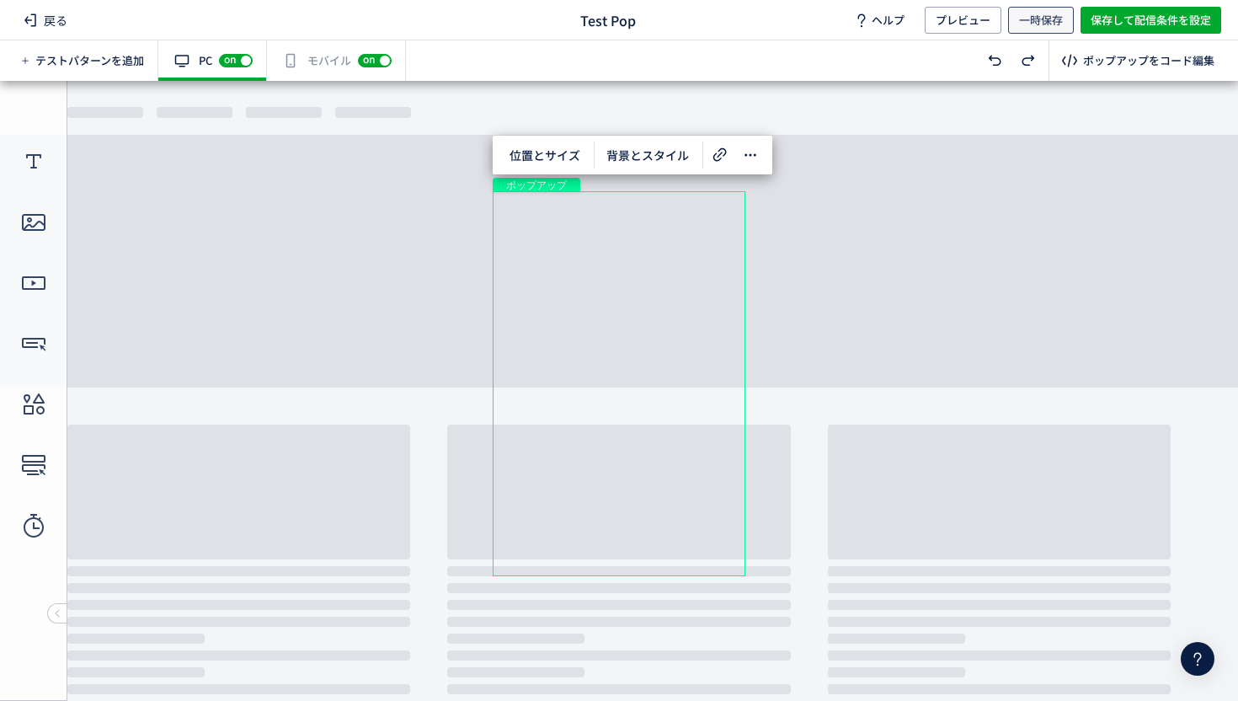
click at [1044, 18] on span "一時保存" at bounding box center [1041, 20] width 44 height 27
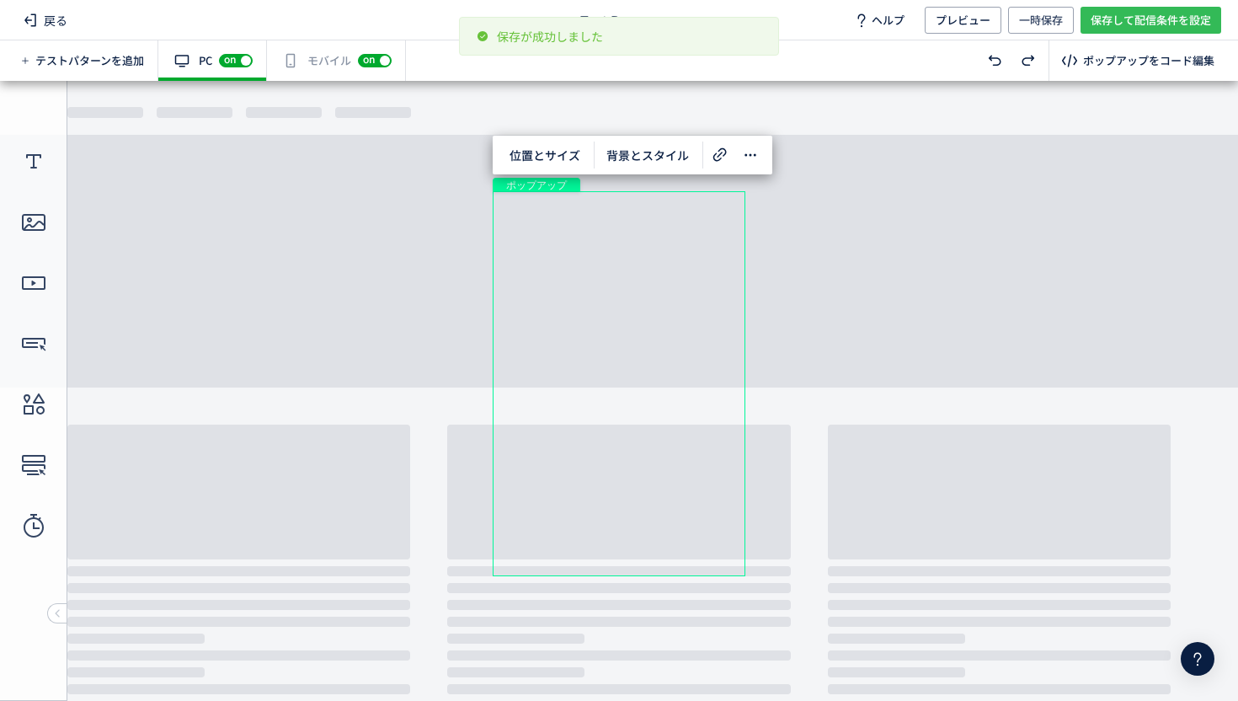
click at [1115, 29] on span "保存して配信条件を設定" at bounding box center [1150, 20] width 120 height 27
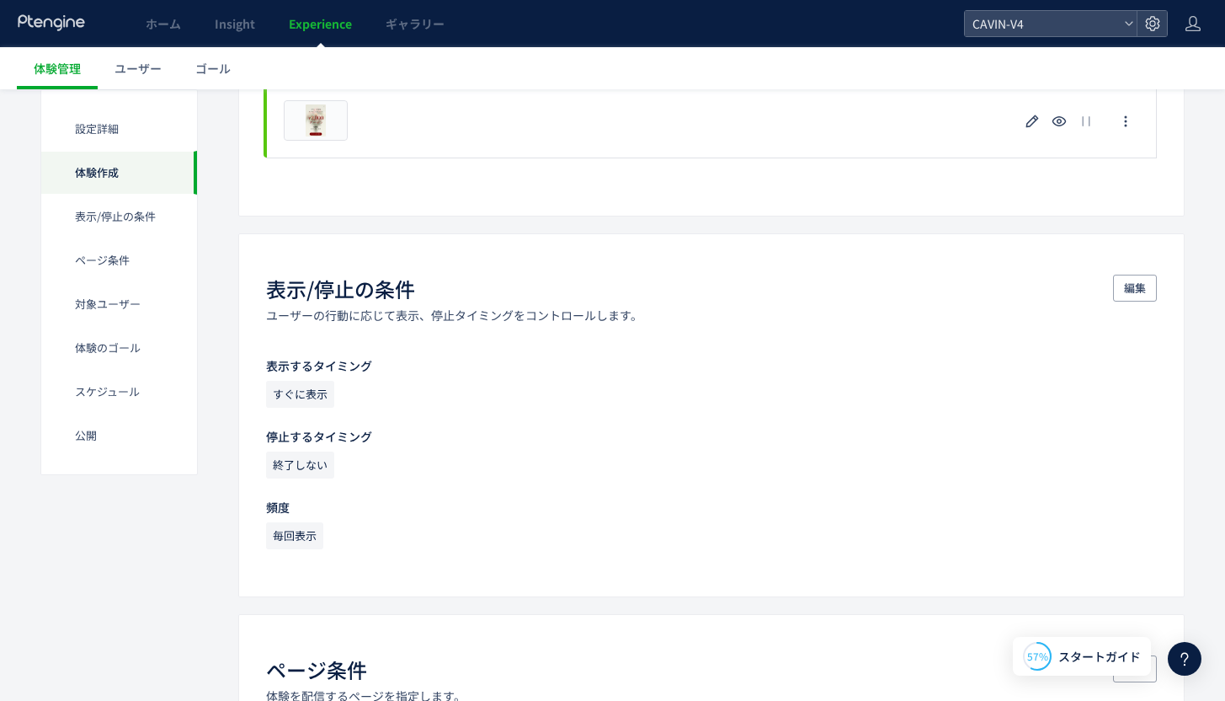
scroll to position [552, 0]
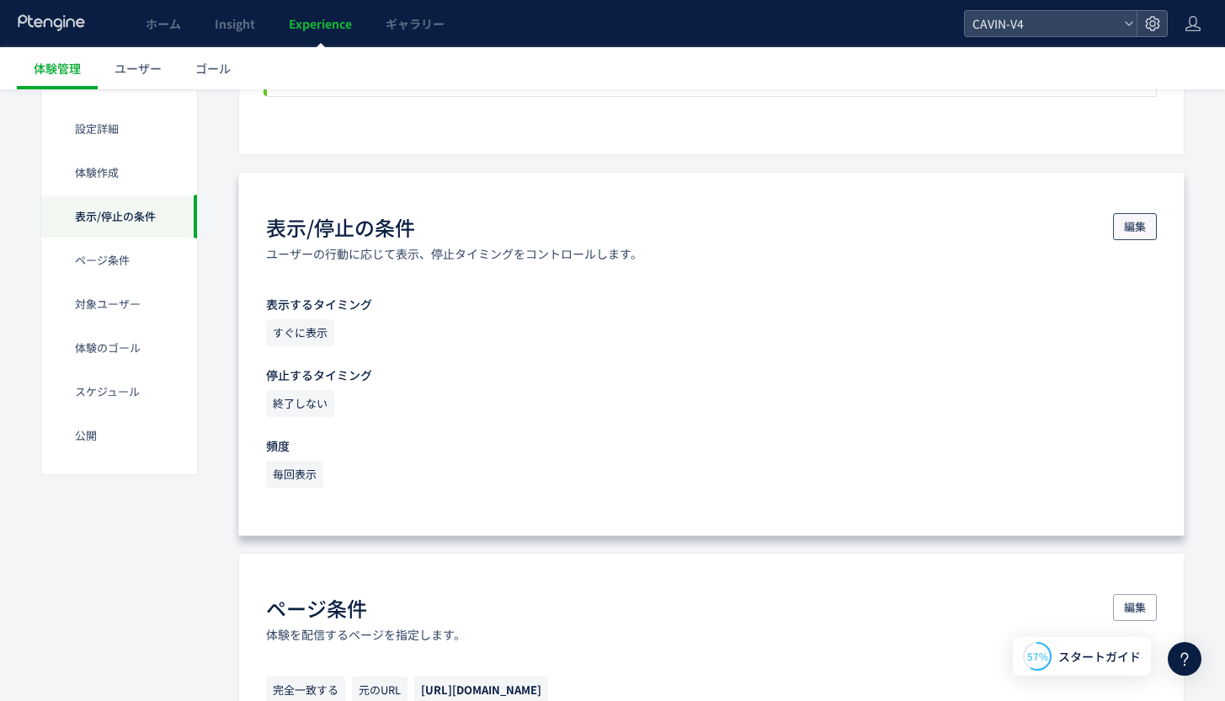
click at [1126, 228] on span "編集" at bounding box center [1135, 226] width 22 height 27
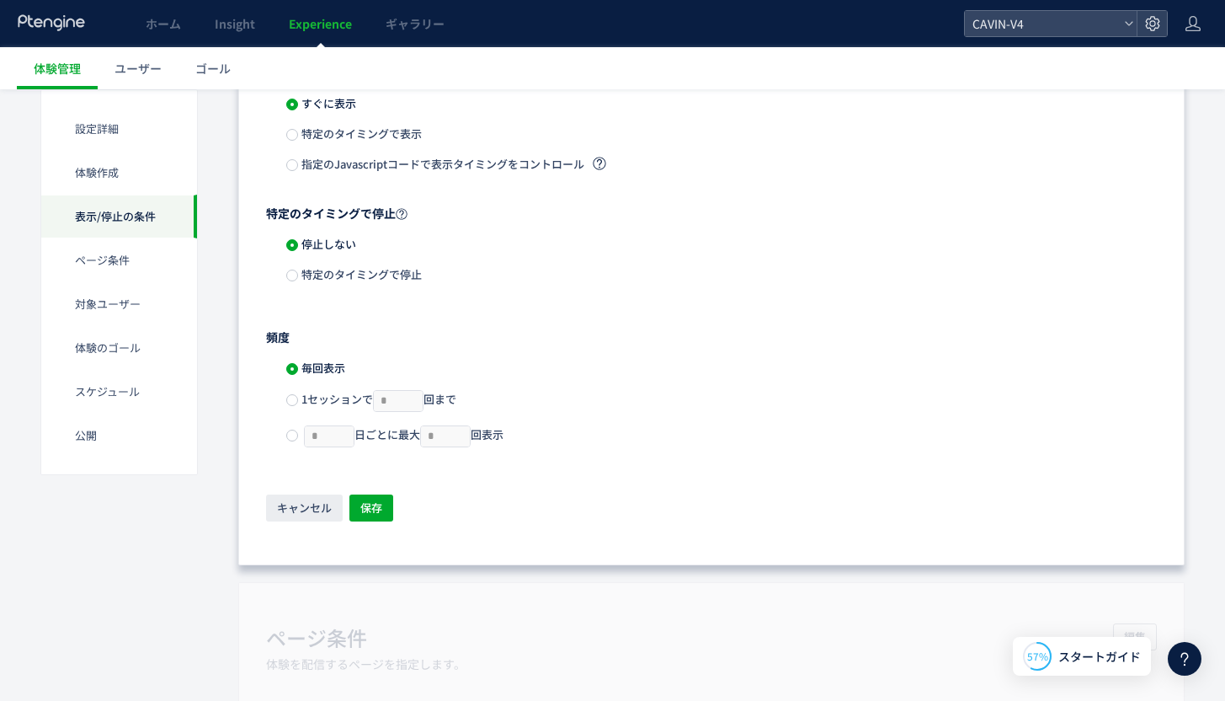
scroll to position [897, 0]
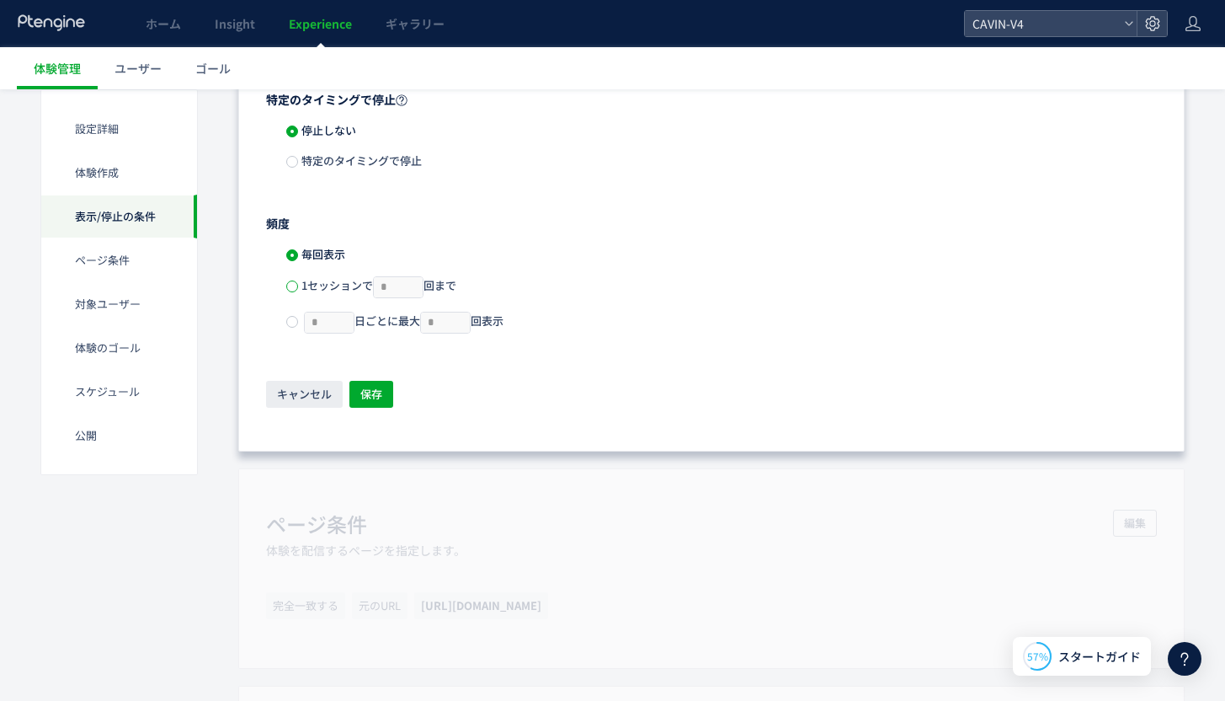
click at [296, 287] on span at bounding box center [292, 286] width 12 height 12
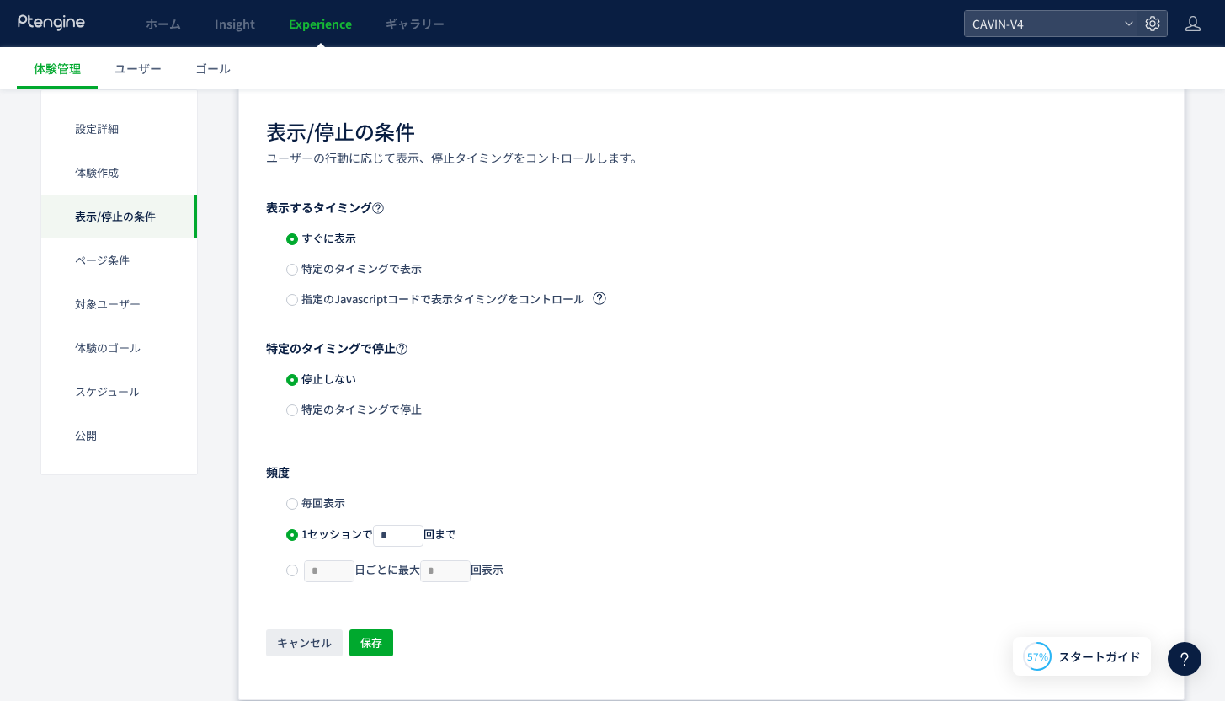
scroll to position [670, 0]
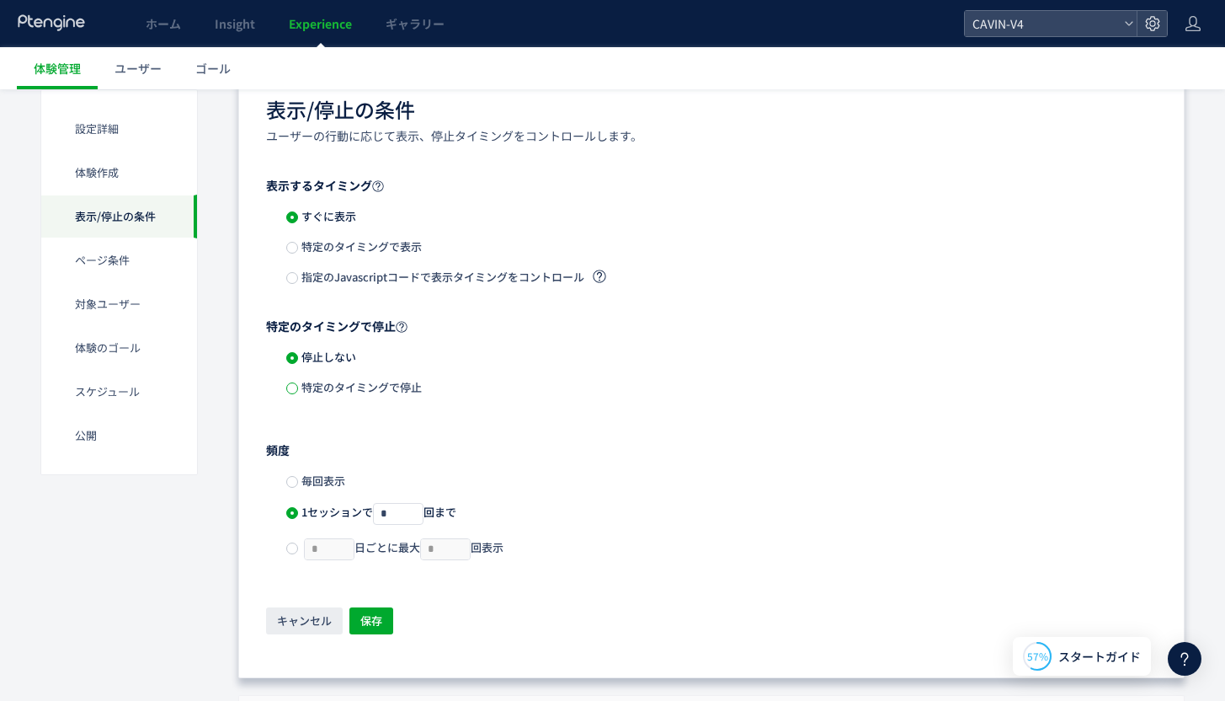
click at [292, 386] on span at bounding box center [292, 388] width 12 height 12
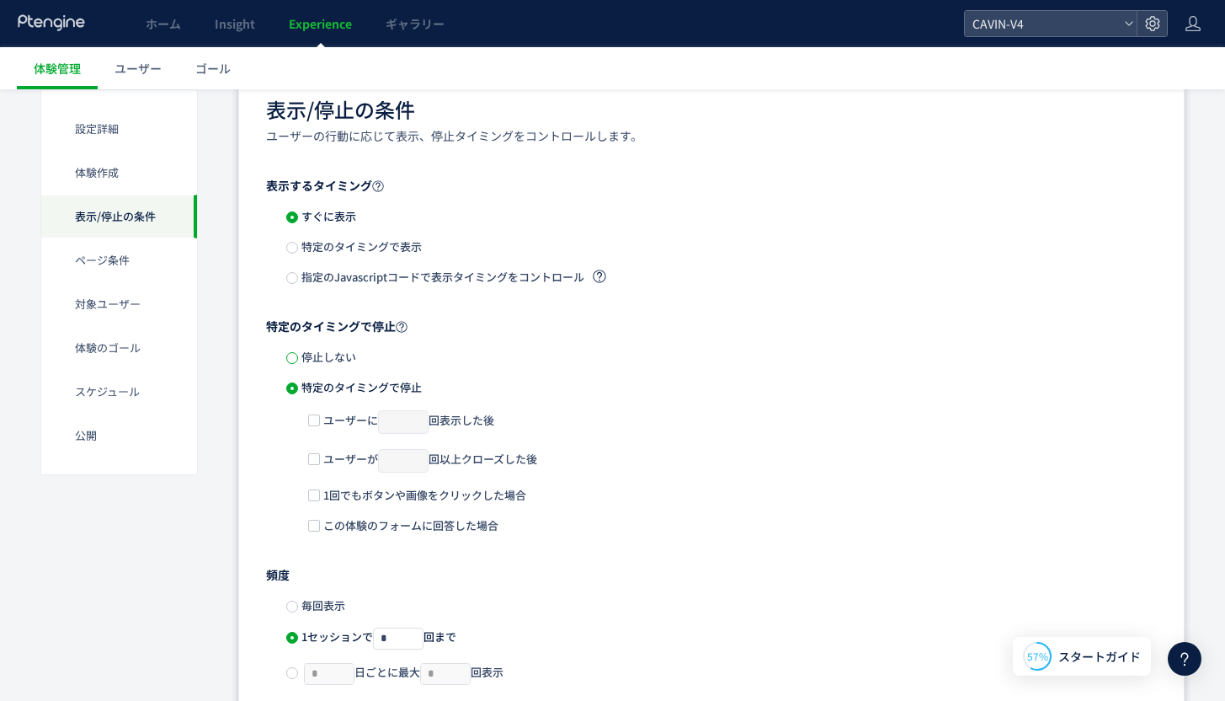
click at [293, 362] on span at bounding box center [292, 358] width 12 height 12
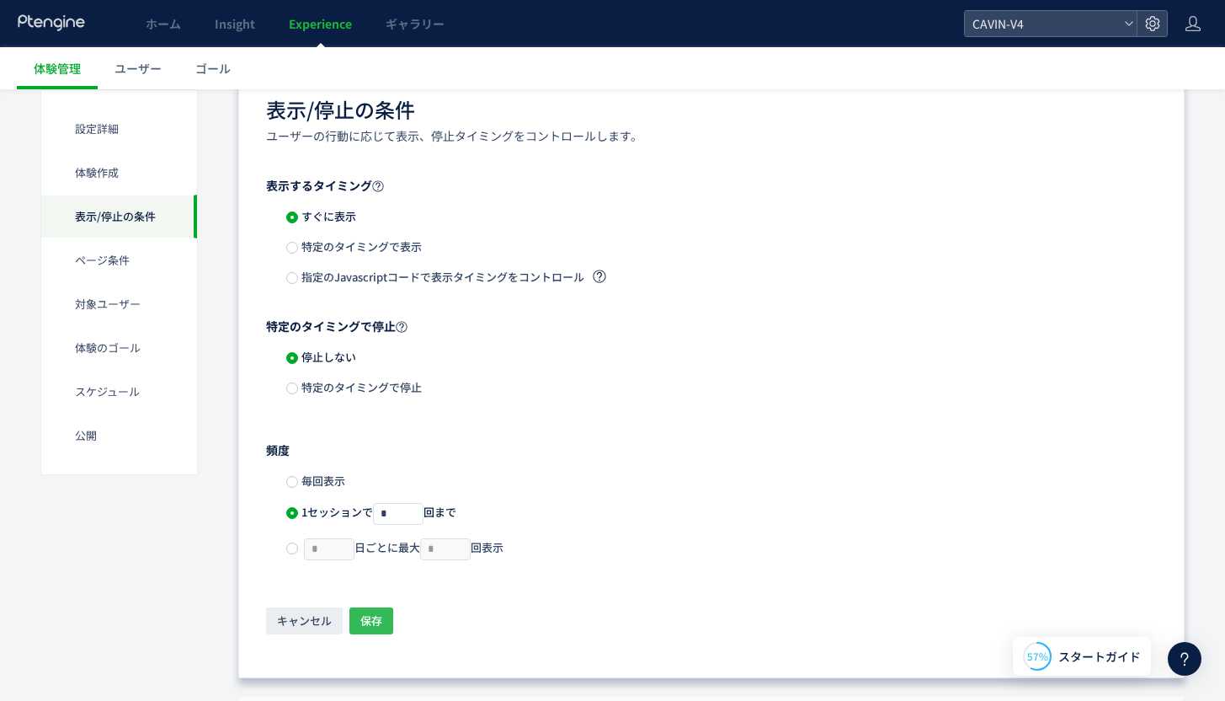
click at [375, 627] on span "保存" at bounding box center [371, 620] width 22 height 27
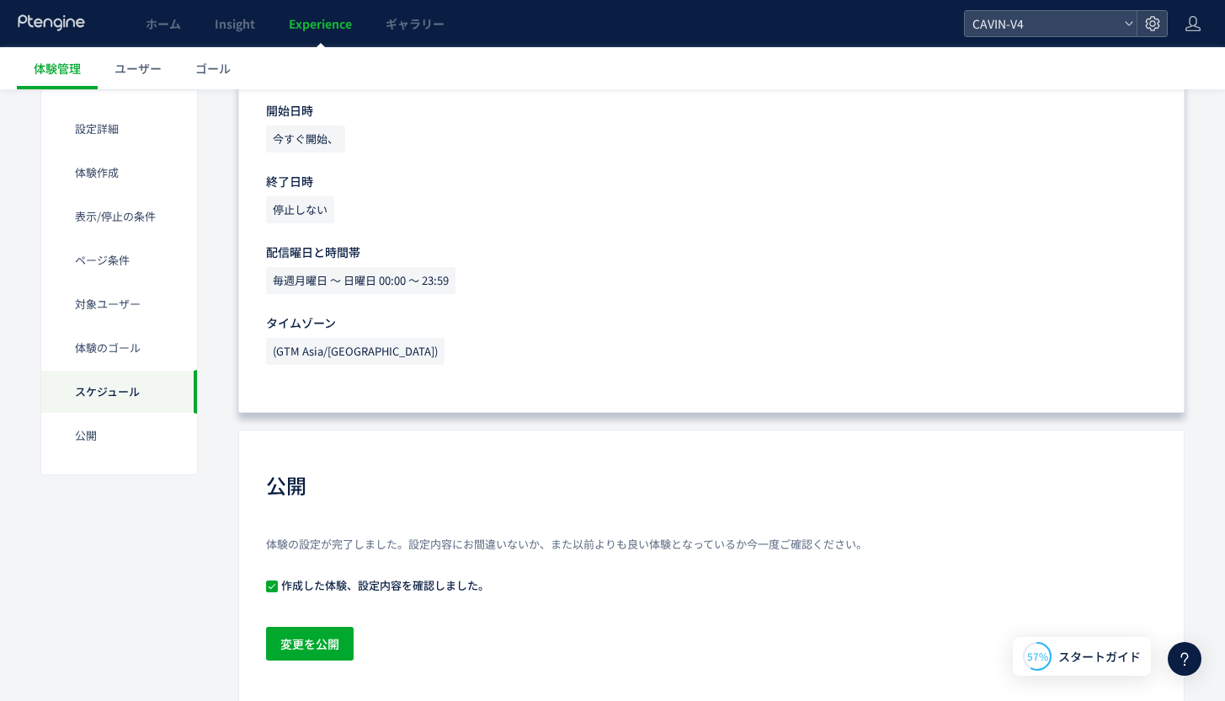
scroll to position [1864, 0]
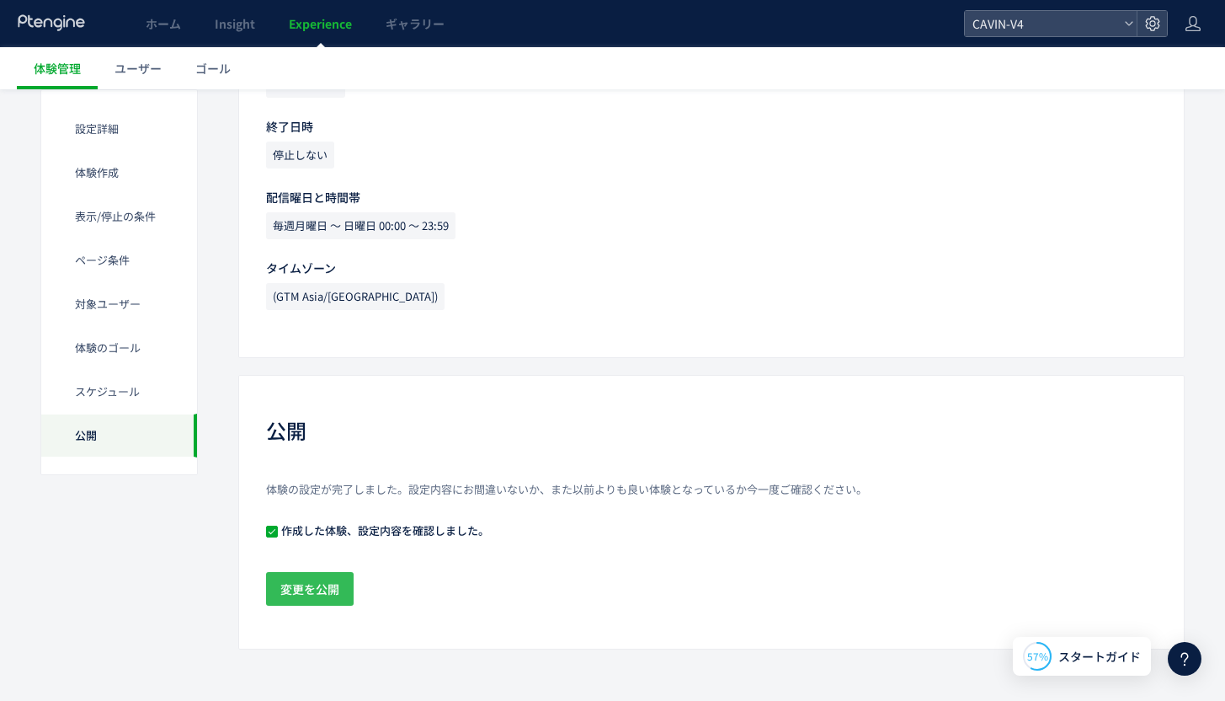
click at [324, 594] on span "変更を公開" at bounding box center [309, 589] width 59 height 34
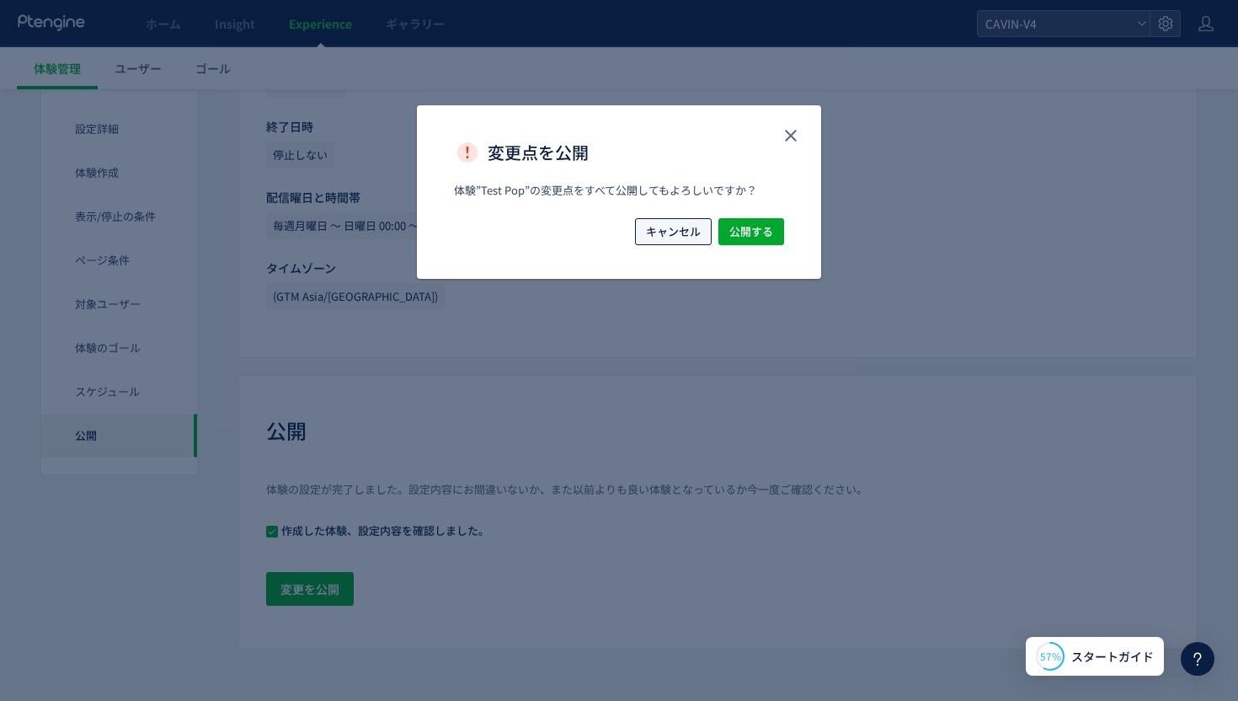
click at [685, 241] on span "キャンセル" at bounding box center [673, 231] width 55 height 27
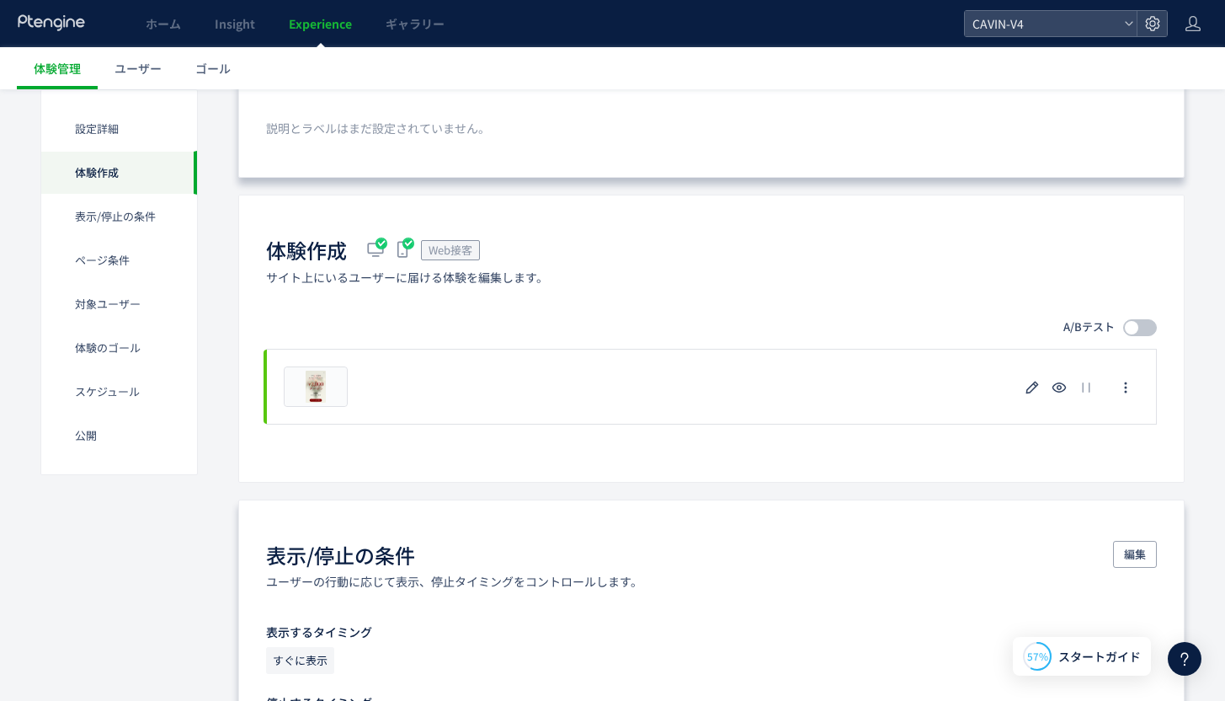
scroll to position [0, 0]
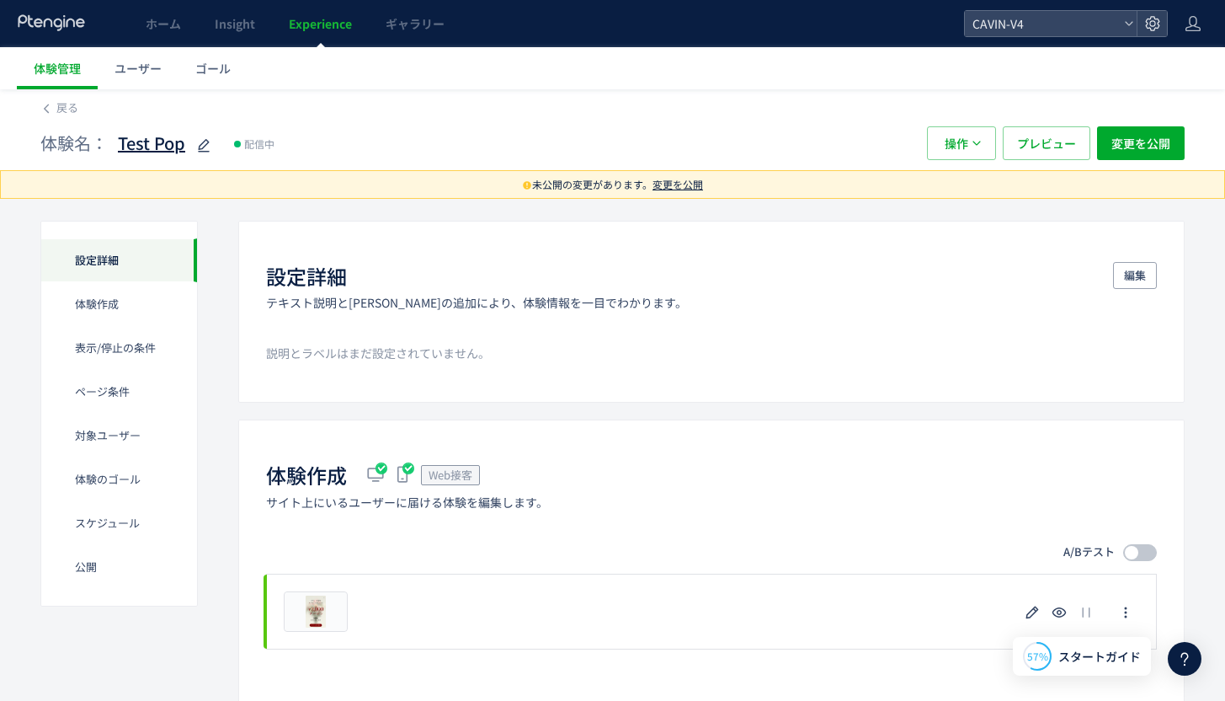
click at [200, 140] on icon at bounding box center [204, 146] width 20 height 20
click at [194, 147] on input "********" at bounding box center [223, 144] width 211 height 34
type input "**********"
click at [813, 126] on div "**********" at bounding box center [475, 143] width 870 height 34
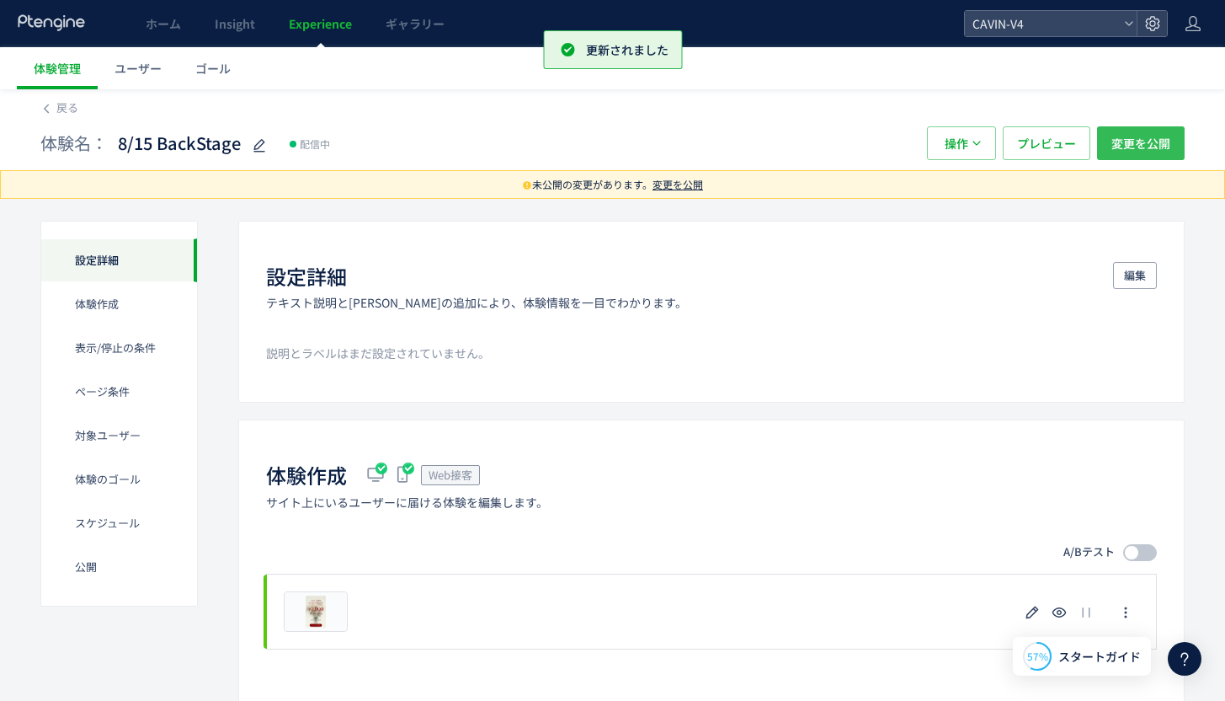
click at [1148, 153] on span "変更を公開" at bounding box center [1141, 143] width 59 height 34
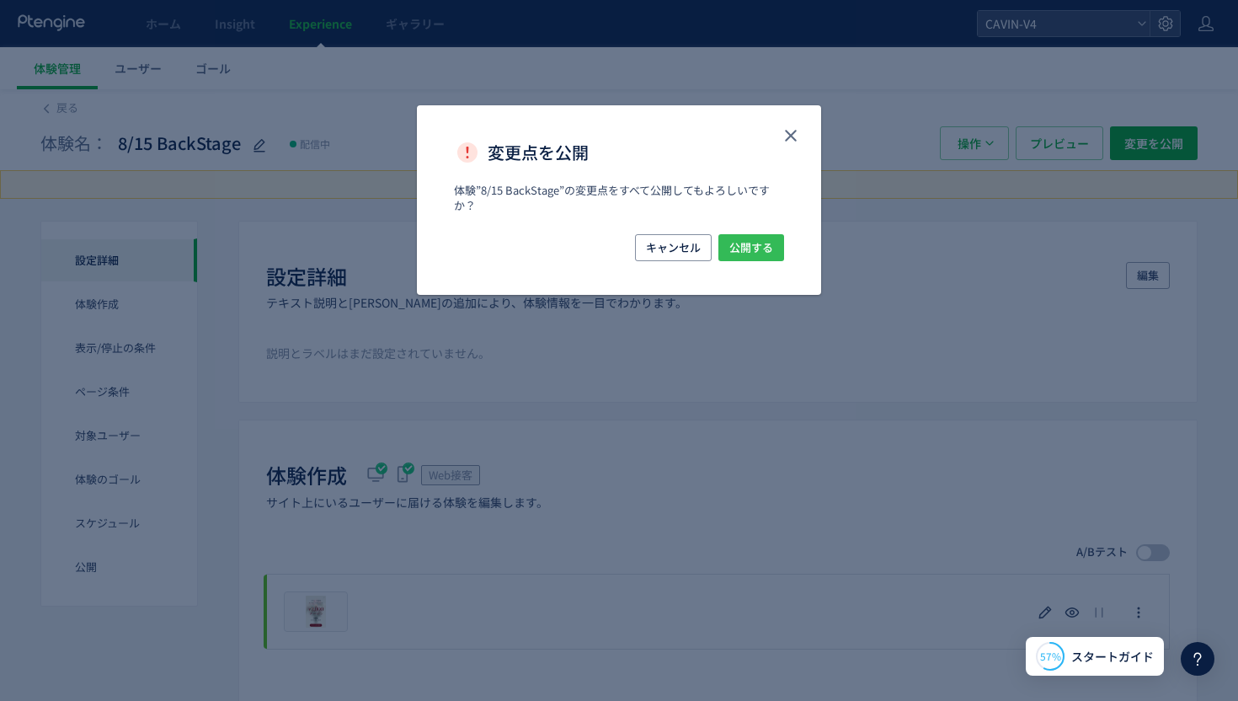
click at [732, 251] on span "公開する" at bounding box center [751, 247] width 44 height 27
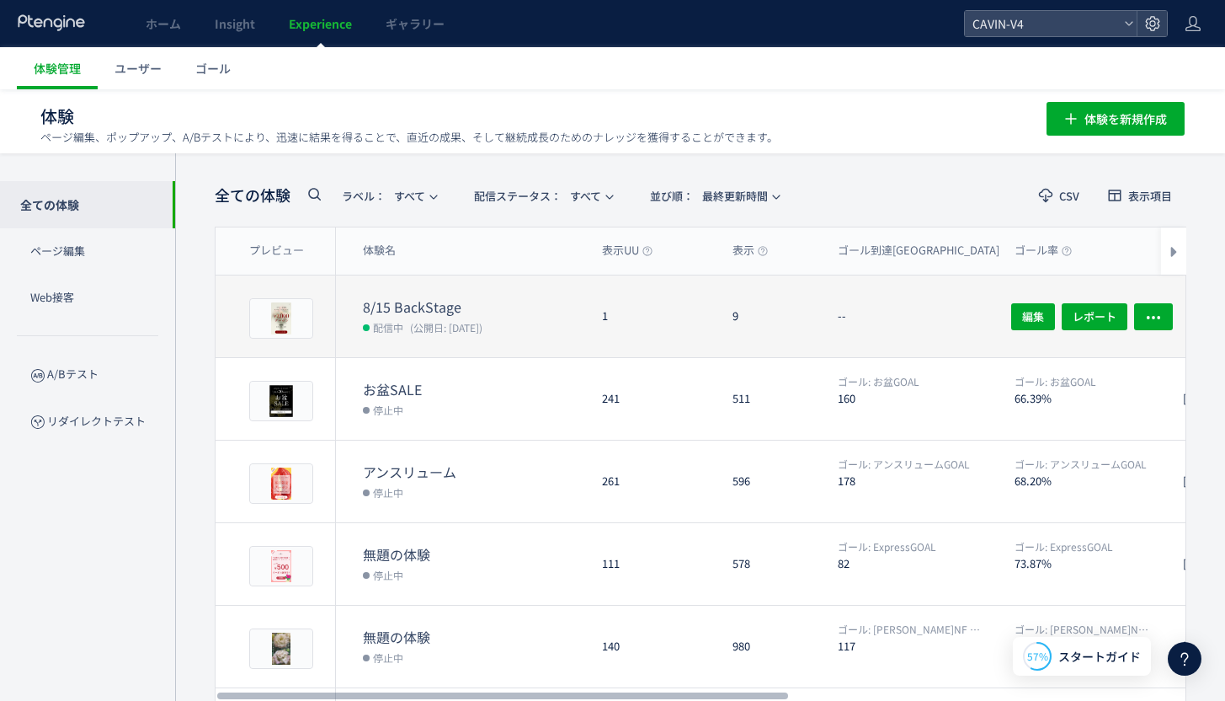
click at [456, 308] on dt "8/15 BackStage" at bounding box center [476, 306] width 226 height 19
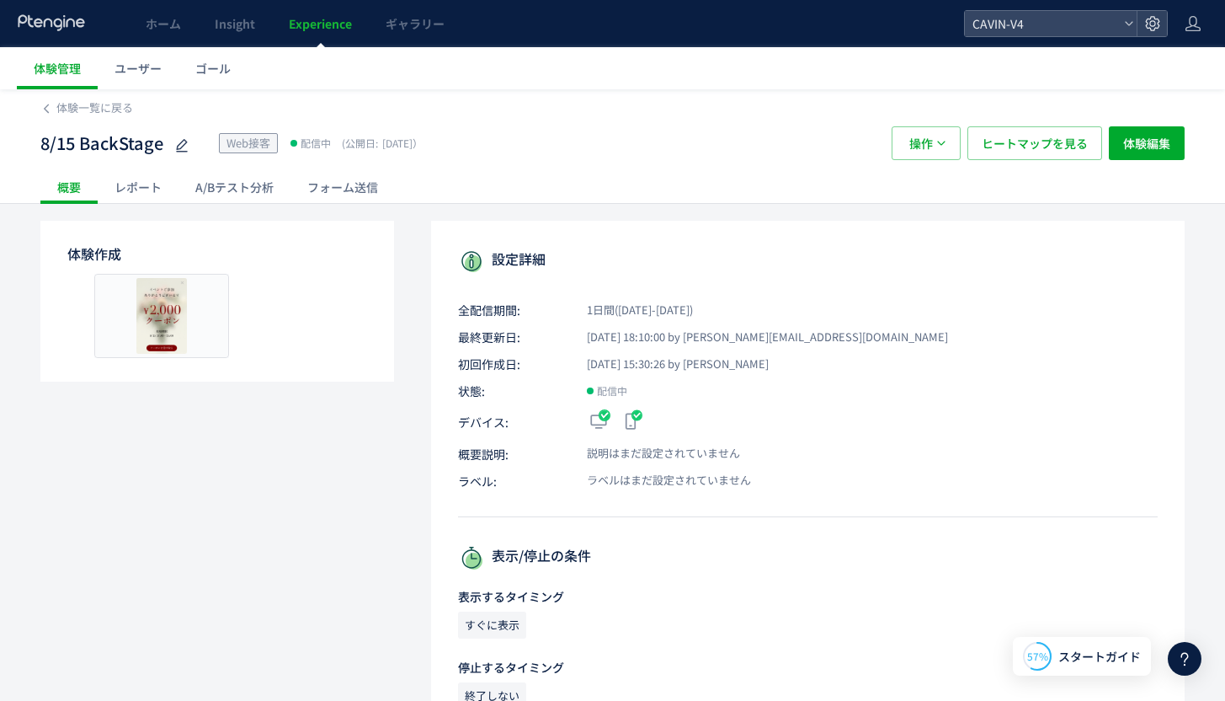
click at [150, 188] on div "レポート" at bounding box center [138, 187] width 81 height 34
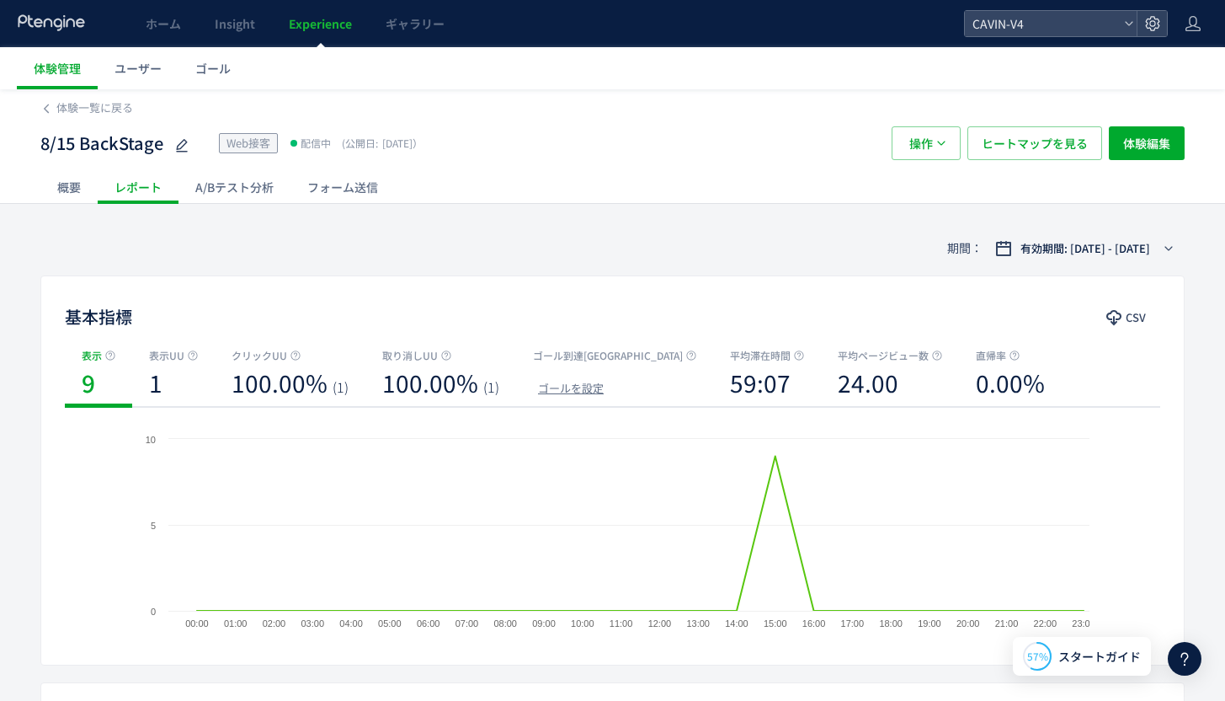
click at [72, 187] on div "概要" at bounding box center [68, 187] width 57 height 34
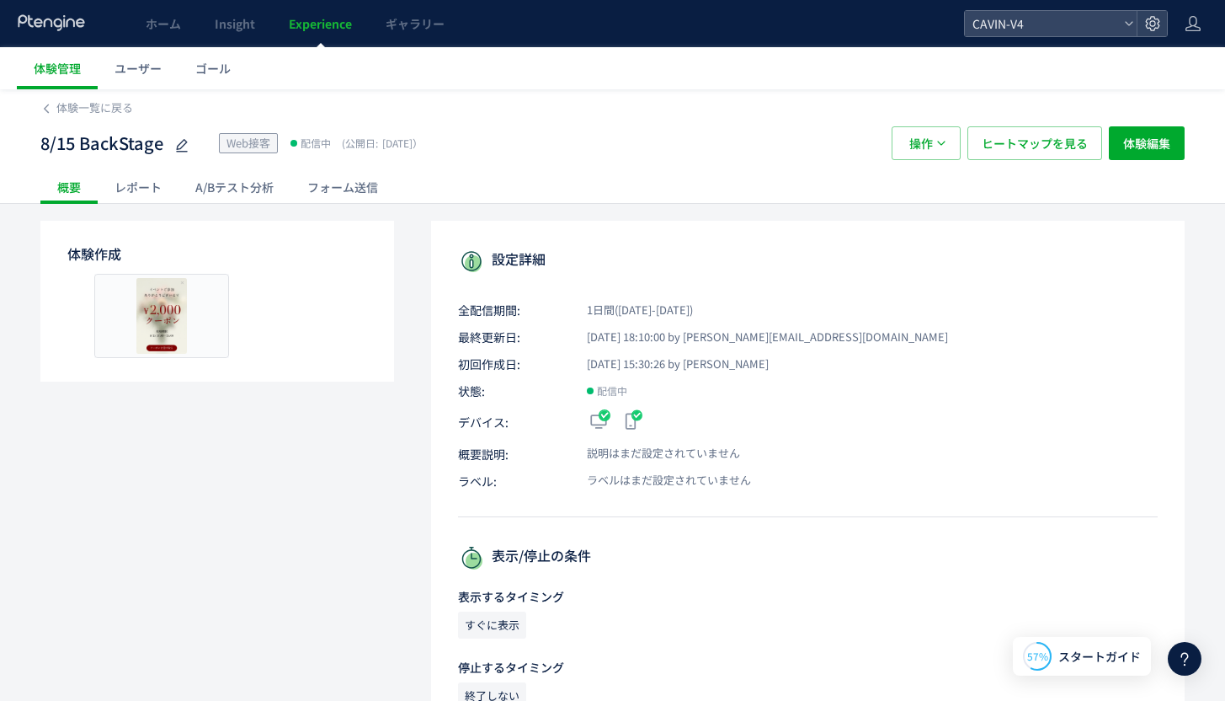
click at [328, 27] on span "Experience" at bounding box center [320, 23] width 63 height 17
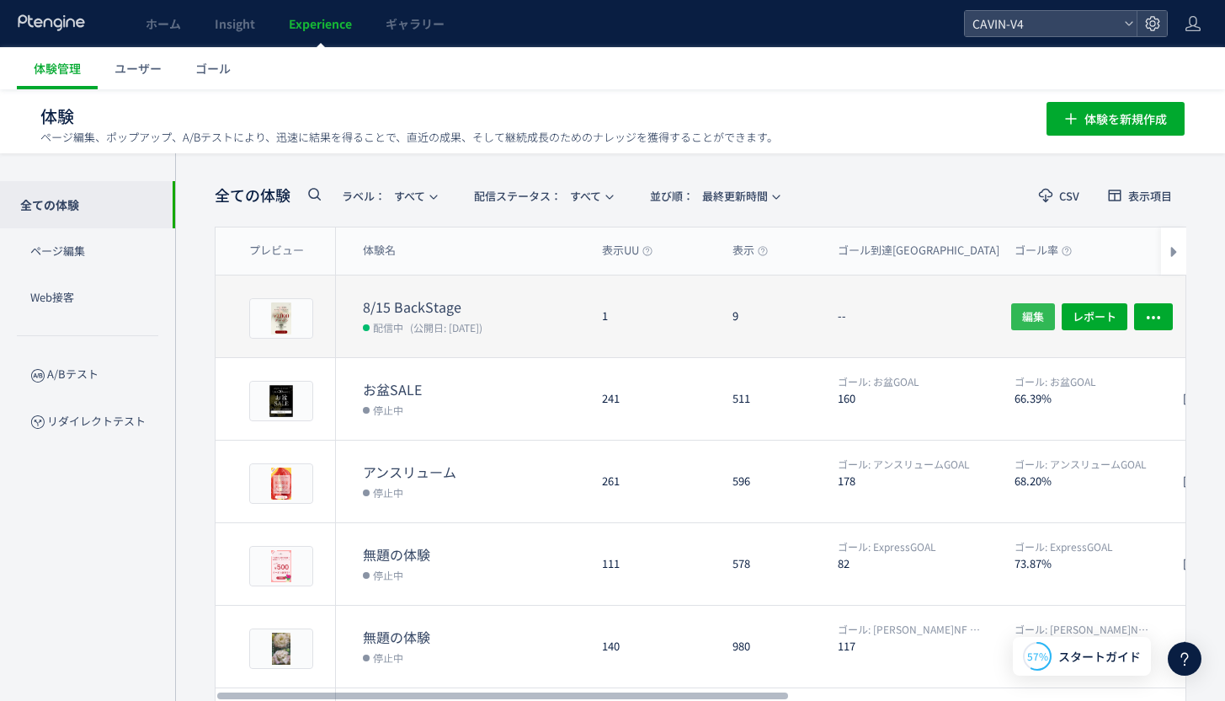
click at [1022, 312] on span "編集" at bounding box center [1033, 315] width 22 height 27
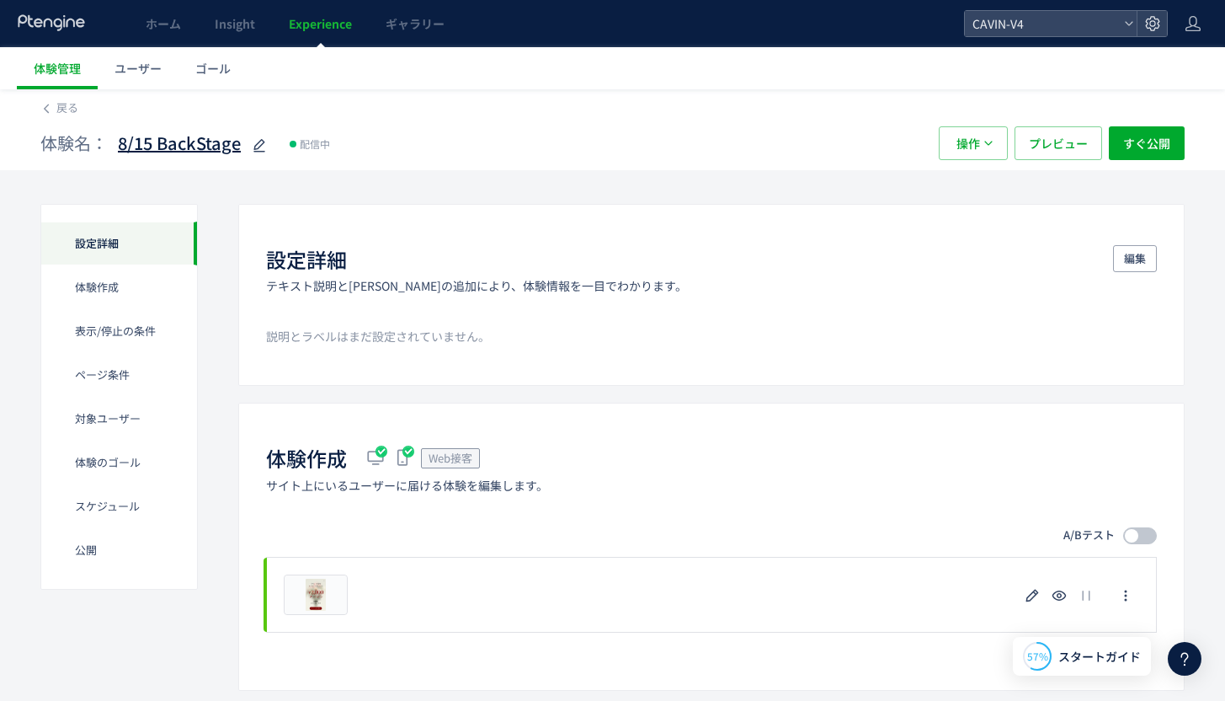
click at [157, 148] on span "8/15 BackStage" at bounding box center [179, 143] width 123 height 24
click at [518, 126] on div "体験名： 8/15 BackStage 配信中" at bounding box center [481, 143] width 882 height 34
click at [957, 152] on span "操作" at bounding box center [969, 143] width 24 height 34
click at [795, 123] on div "体験名： 8/15 BackStage 配信中 操作 プレビュー すぐ公開" at bounding box center [612, 143] width 1144 height 54
click at [1080, 147] on span "プレビュー" at bounding box center [1058, 143] width 59 height 34
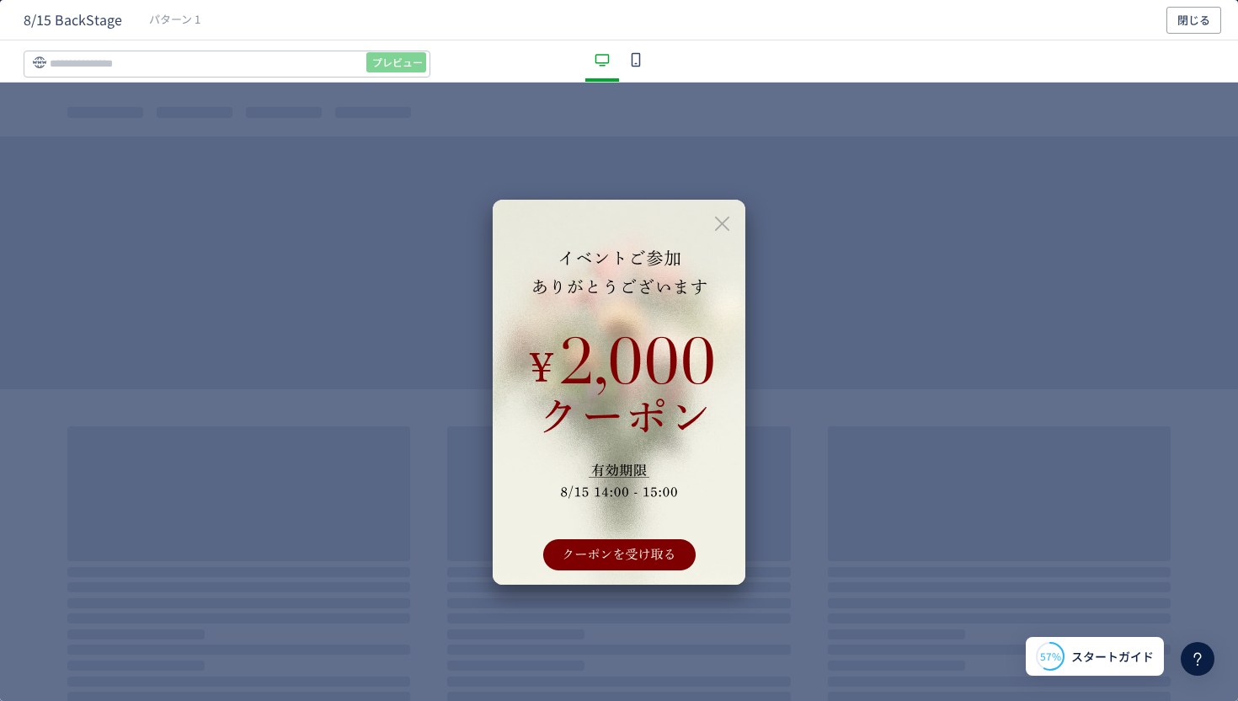
click at [728, 218] on icon "dialog" at bounding box center [722, 223] width 21 height 21
click at [640, 69] on icon "dialog" at bounding box center [636, 60] width 20 height 20
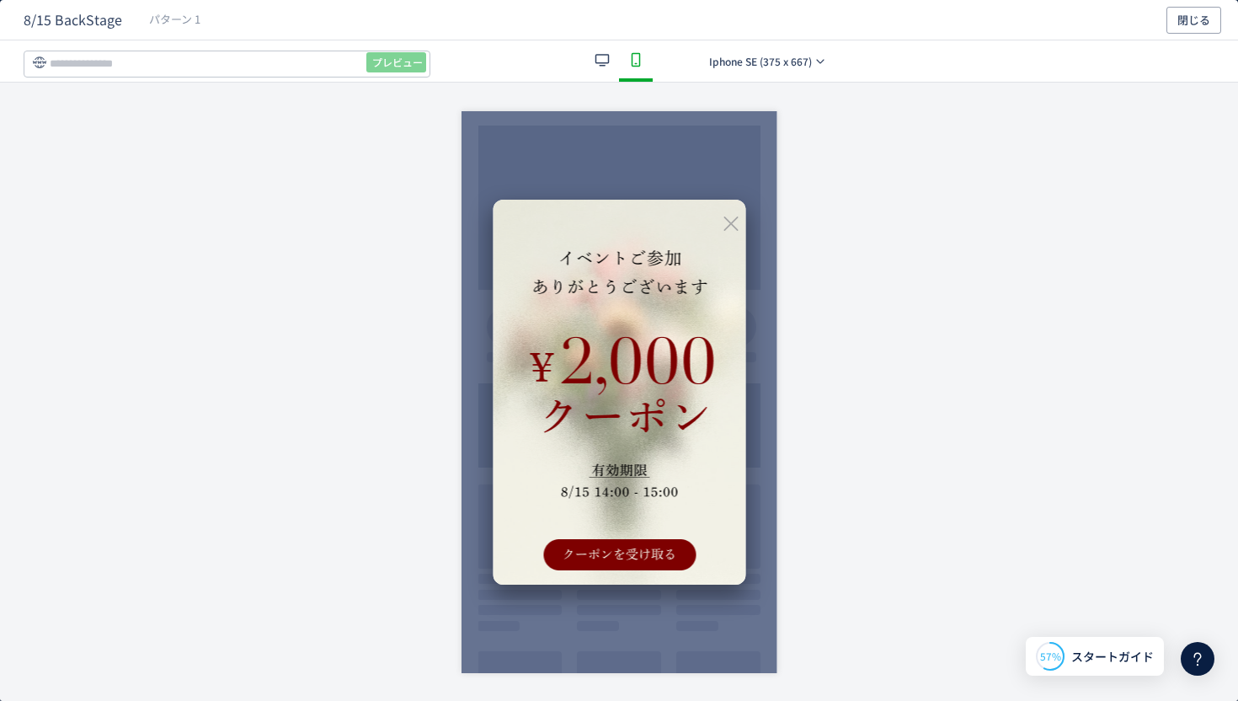
click at [619, 74] on div "dialog" at bounding box center [636, 60] width 34 height 41
